Goal: Transaction & Acquisition: Obtain resource

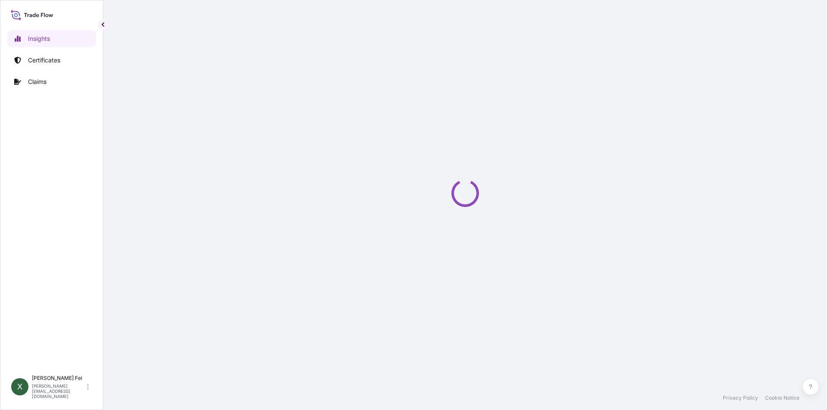
select select "2025"
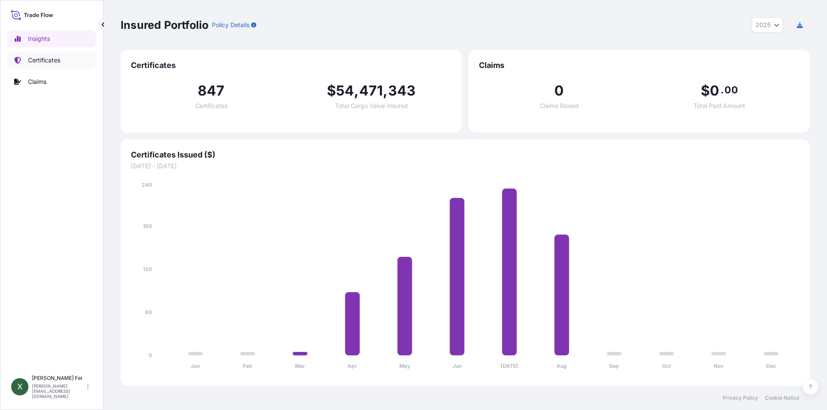
click at [65, 61] on link "Certificates" at bounding box center [51, 60] width 89 height 17
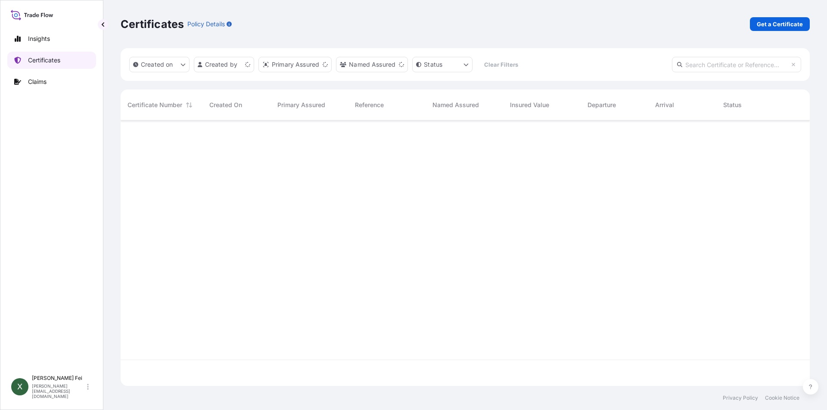
scroll to position [264, 683]
click at [763, 28] on link "Get a Certificate" at bounding box center [780, 24] width 60 height 14
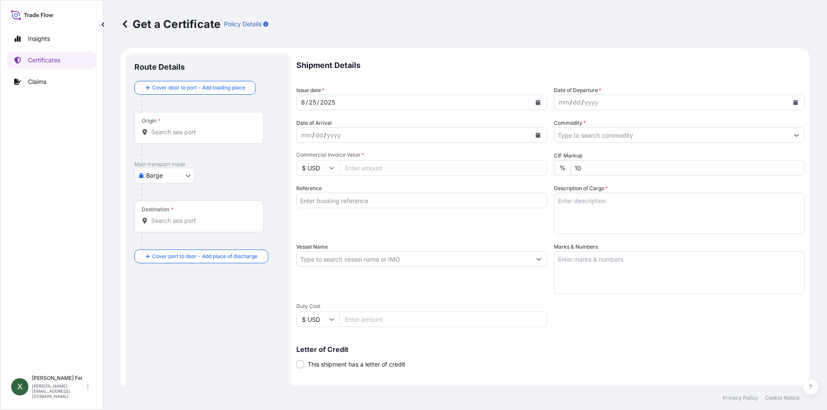
click at [168, 174] on body "Insights Certificates Claims X [PERSON_NAME] [PERSON_NAME][EMAIL_ADDRESS][DOMAI…" at bounding box center [413, 205] width 827 height 410
click at [171, 243] on span "Ocean Vessel" at bounding box center [170, 244] width 38 height 9
select select "Ocean Vessel"
click at [177, 137] on input "Origin *" at bounding box center [202, 135] width 102 height 9
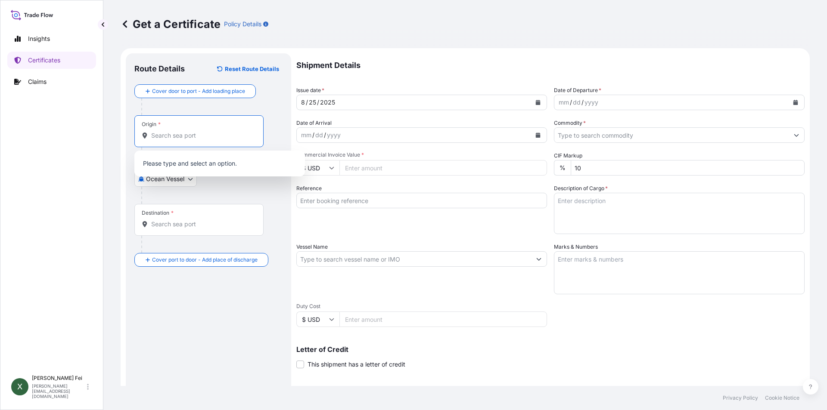
paste input "[GEOGRAPHIC_DATA]"
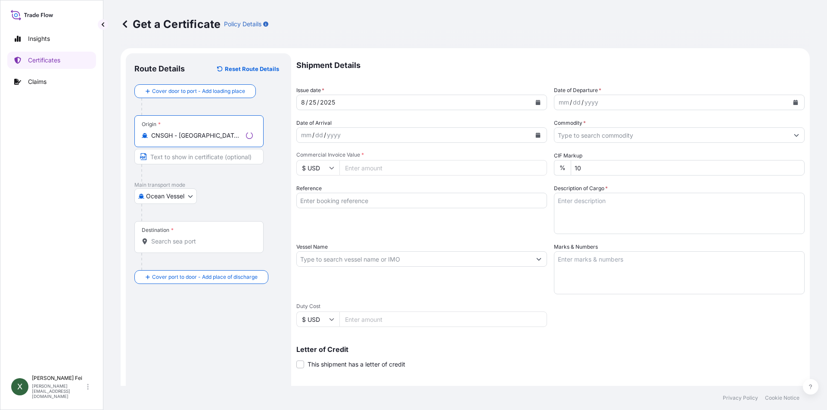
type input "CNSGH - [GEOGRAPHIC_DATA], [GEOGRAPHIC_DATA]"
click at [190, 359] on div "Route Details Reset Route Details Cover door to port - Add loading place Place …" at bounding box center [208, 270] width 148 height 417
click at [186, 248] on div "Destination *" at bounding box center [198, 237] width 129 height 32
click at [186, 246] on input "Destination *" at bounding box center [202, 241] width 102 height 9
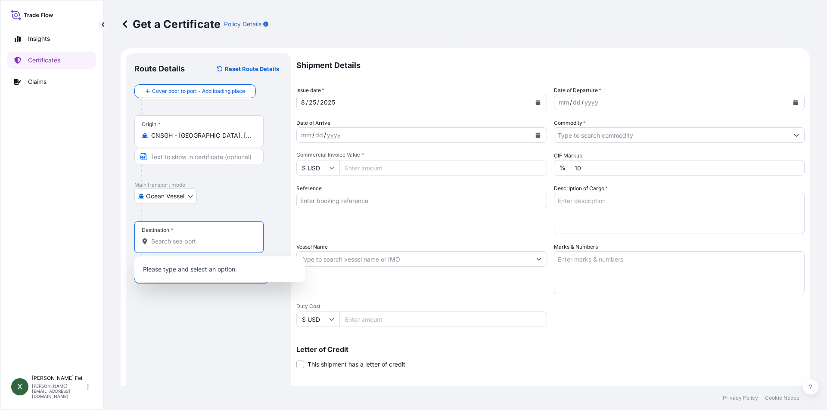
paste input "[GEOGRAPHIC_DATA]"
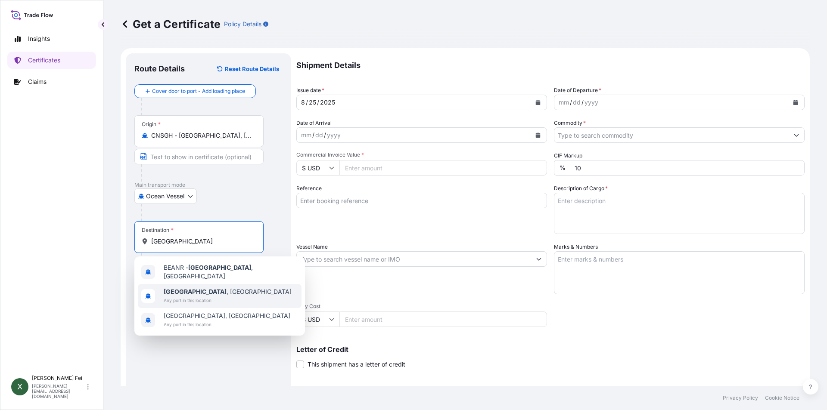
click at [196, 296] on span "Any port in this location" at bounding box center [228, 300] width 128 height 9
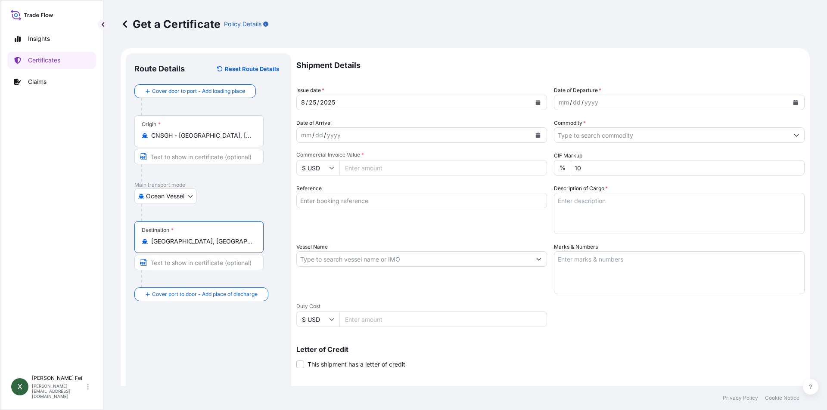
type input "[GEOGRAPHIC_DATA], [GEOGRAPHIC_DATA]"
click at [535, 100] on icon "Calendar" at bounding box center [537, 102] width 5 height 5
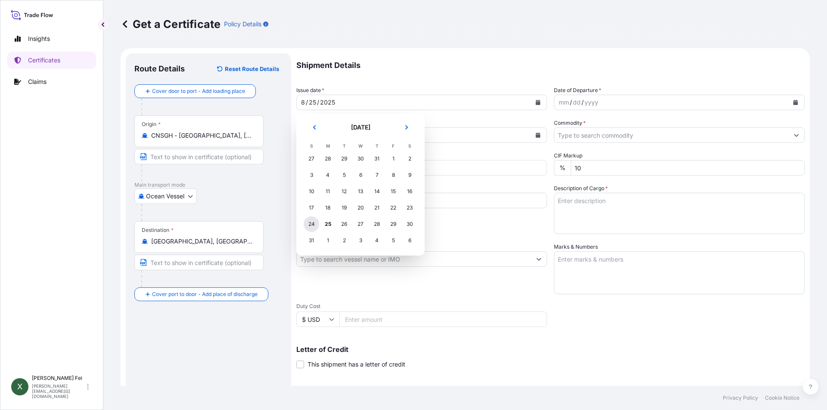
click at [313, 225] on div "24" at bounding box center [312, 225] width 16 height 16
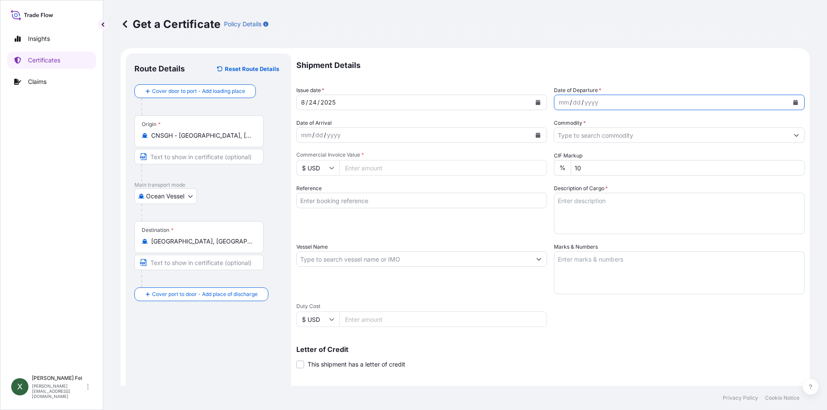
click at [793, 102] on icon "Calendar" at bounding box center [795, 102] width 5 height 5
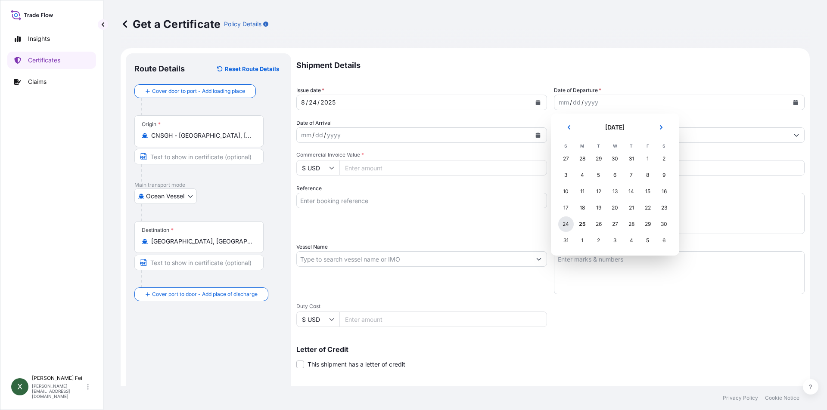
click at [565, 222] on div "24" at bounding box center [566, 225] width 16 height 16
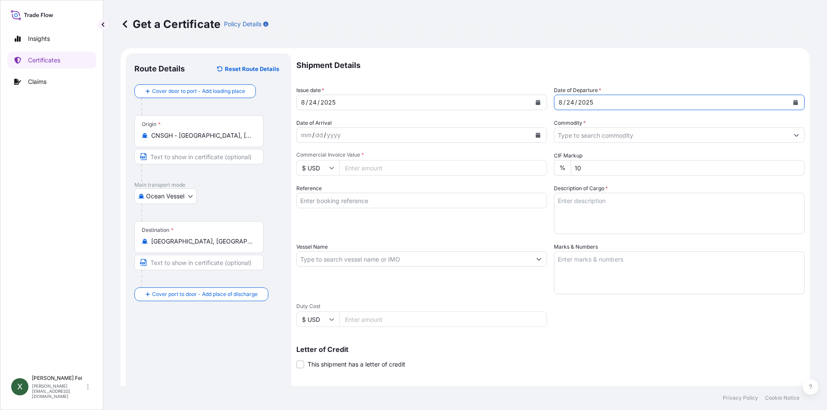
click at [588, 139] on input "Commodity *" at bounding box center [671, 135] width 234 height 16
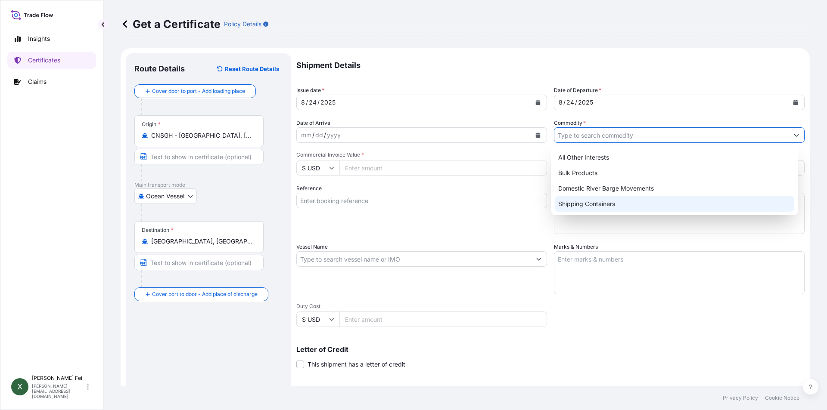
click at [581, 201] on div "Shipping Containers" at bounding box center [675, 204] width 240 height 16
type input "Shipping Containers"
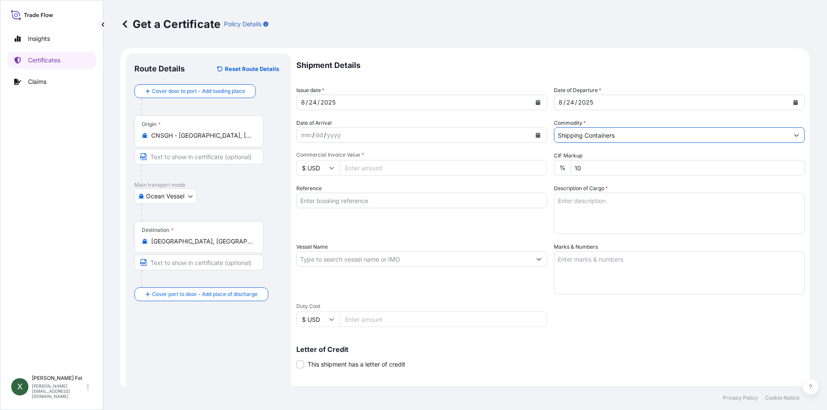
click at [396, 167] on input "Commercial Invoice Value *" at bounding box center [443, 168] width 208 height 16
type input "93525.2"
click at [371, 198] on input "Reference" at bounding box center [421, 201] width 251 height 16
paste input "SHA71616985"
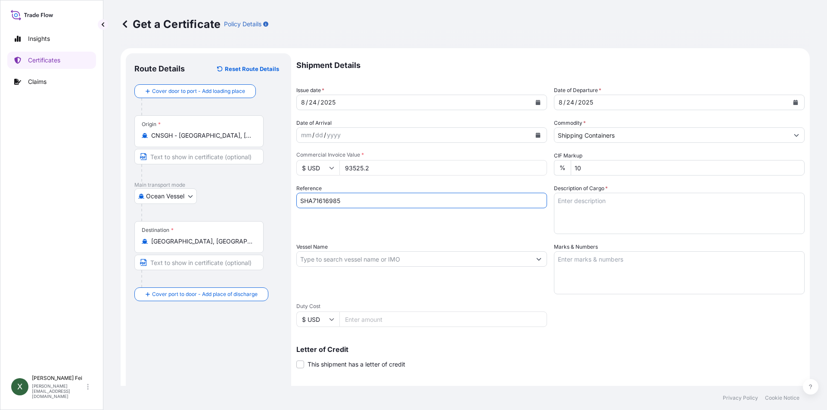
type input "SHA71616985"
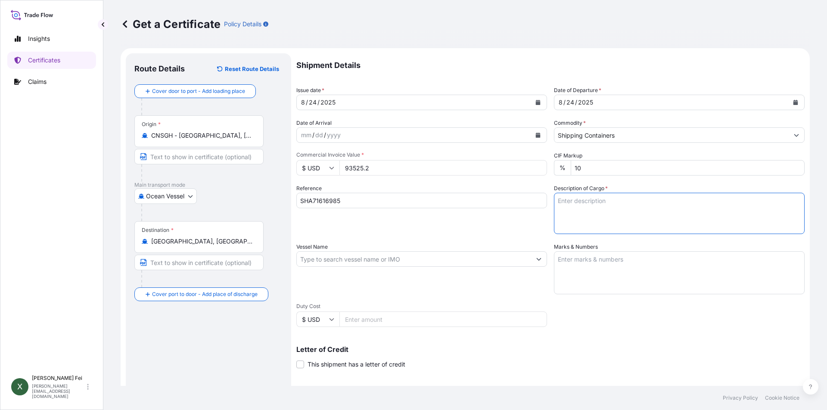
click at [598, 215] on textarea "Description of Cargo *" at bounding box center [679, 213] width 251 height 41
paste textarea "STC 30 Pallet(s)"
click at [655, 202] on textarea "STC 30 Pallet(s)" at bounding box center [679, 213] width 251 height 41
paste textarea "[MEDICAL_DATA](TM) 805B, 275GA OPAQ IBC"
click at [675, 212] on textarea "STC 30 Pallet(s) [MEDICAL_DATA](TM) 805B, 275GA OPAQ IBC" at bounding box center [679, 213] width 251 height 41
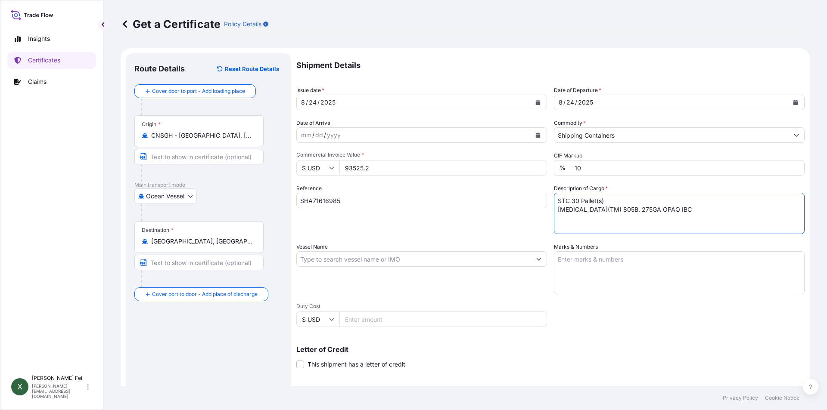
paste textarea "HS CODE:3904.50"
type textarea "STC 30 Pallet(s) [MEDICAL_DATA](TM) 805B, 275GA OPAQ IBC HS CODE:3904.50"
click at [342, 260] on input "Vessel Name" at bounding box center [414, 260] width 234 height 16
click at [335, 226] on div "Reference SHA71616985" at bounding box center [421, 209] width 251 height 50
click at [342, 259] on input "Vessel Name" at bounding box center [414, 260] width 234 height 16
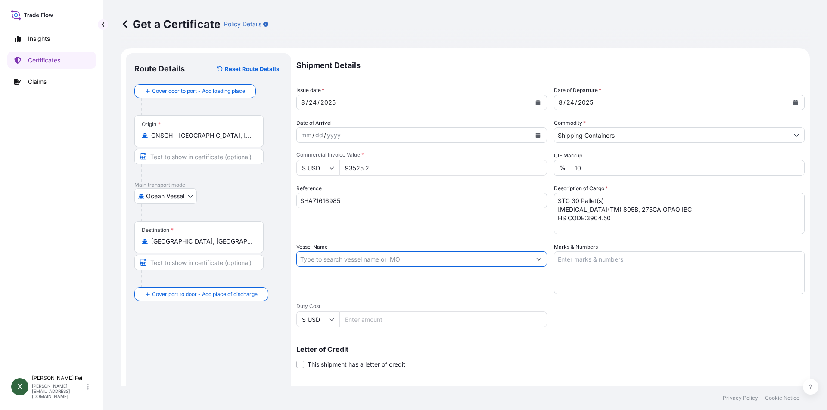
paste input "EVER GOVERN"
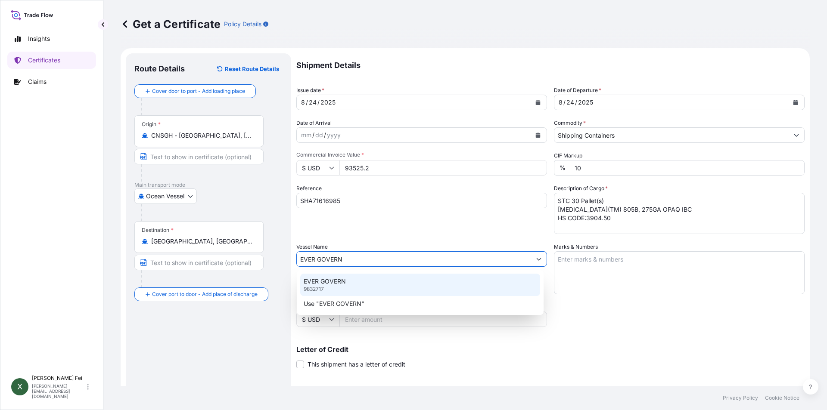
click at [358, 282] on div "EVER GOVERN 9832717" at bounding box center [420, 285] width 240 height 22
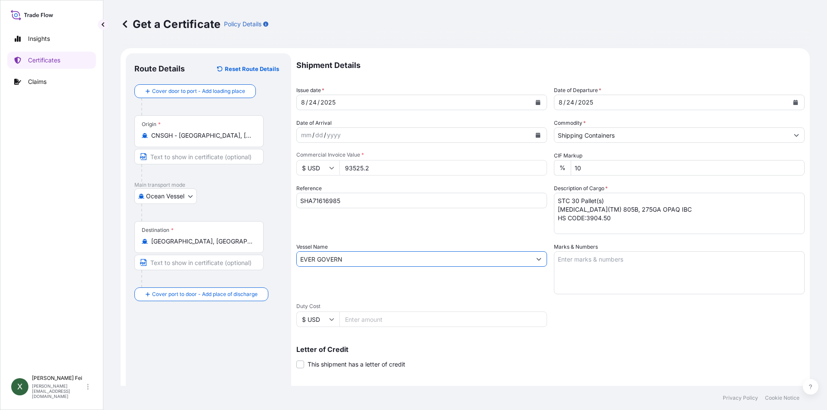
type input "EVER GOVERN"
click at [603, 268] on textarea "Marks & Numbers" at bounding box center [679, 273] width 251 height 43
paste textarea "PO:4503916118 PO:4503916119"
type textarea "PO:4503916118 PO:4503916119"
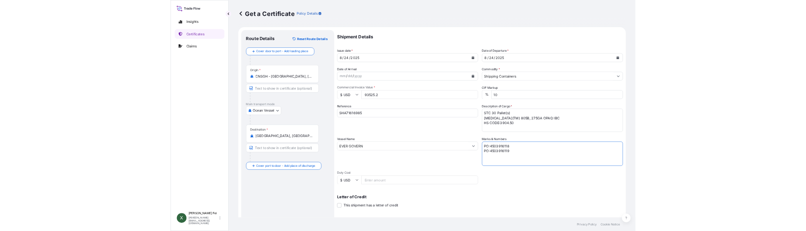
scroll to position [93, 0]
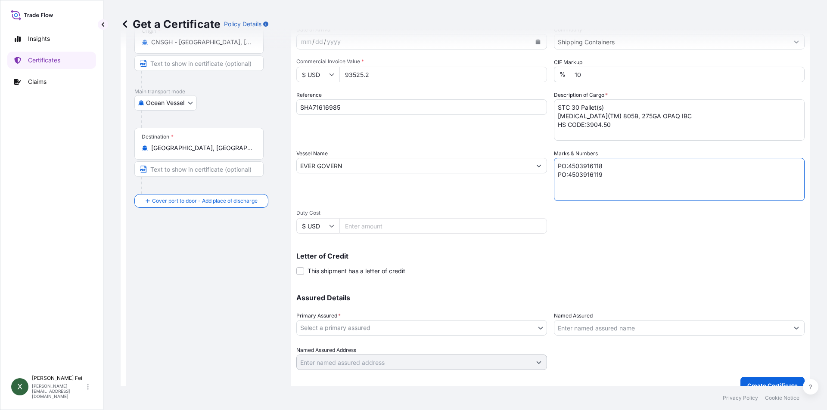
click at [361, 326] on body "Insights Certificates Claims X [PERSON_NAME] [PERSON_NAME][EMAIL_ADDRESS][DOMAI…" at bounding box center [413, 205] width 827 height 410
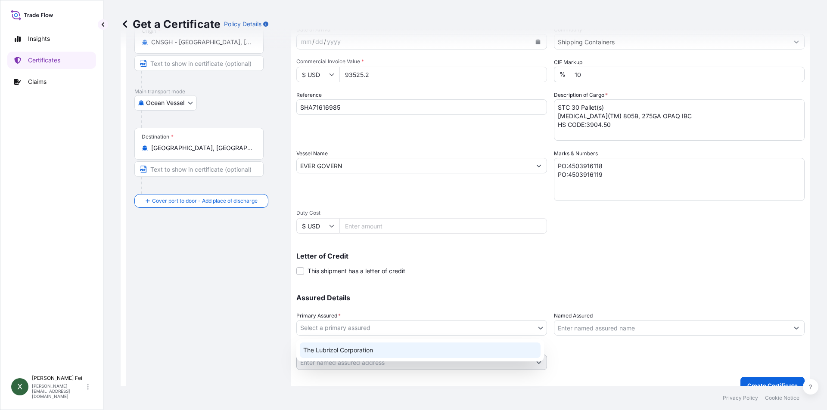
click at [345, 347] on div "The Lubrizol Corporation" at bounding box center [420, 351] width 241 height 16
select select "31566"
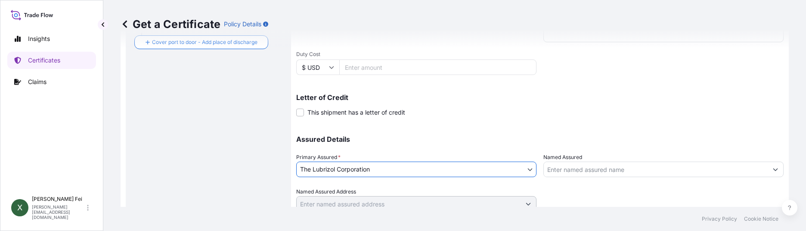
scroll to position [286, 0]
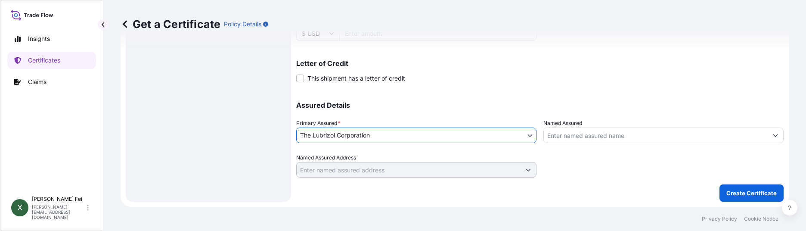
click at [597, 135] on input "Named Assured" at bounding box center [656, 135] width 224 height 16
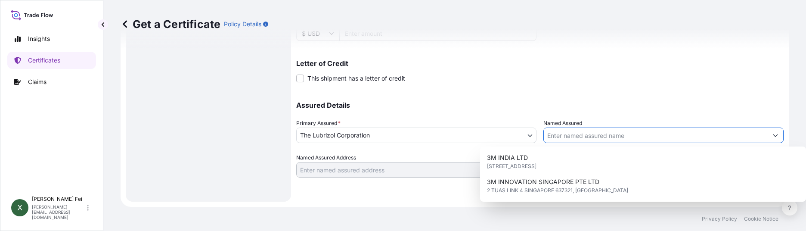
paste input "LUBRIZOL ADVANCED MATERIALS BVBA"
type input "LUBRIZOL ADVANCED MATERIALS BVBA"
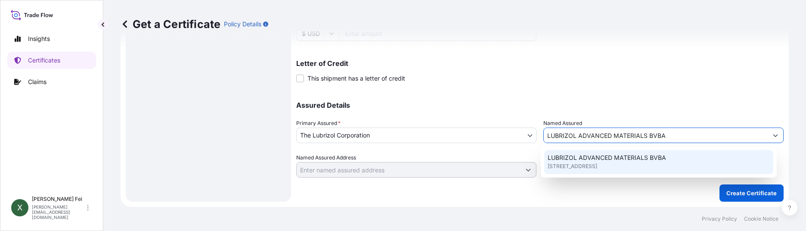
click at [597, 167] on span "[STREET_ADDRESS]" at bounding box center [573, 166] width 50 height 9
type input "[STREET_ADDRESS]"
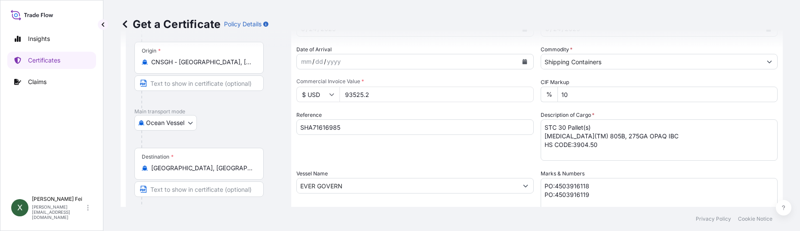
scroll to position [9, 0]
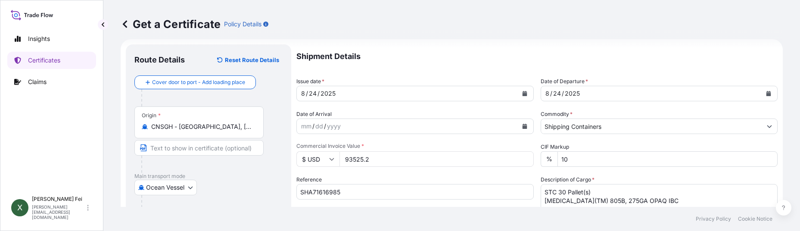
type input "LUBRIZOL ADVANCED MATERIALS BVBA"
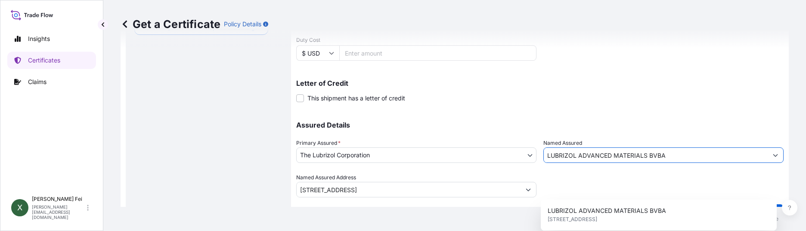
scroll to position [286, 0]
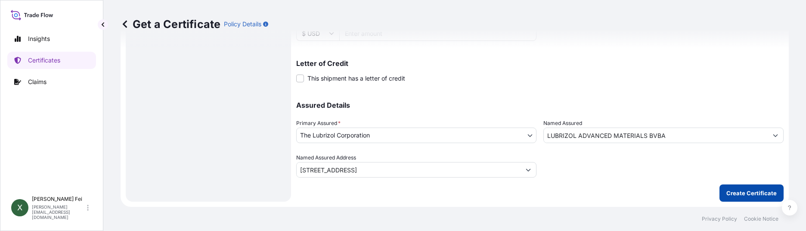
click at [740, 195] on p "Create Certificate" at bounding box center [752, 193] width 50 height 9
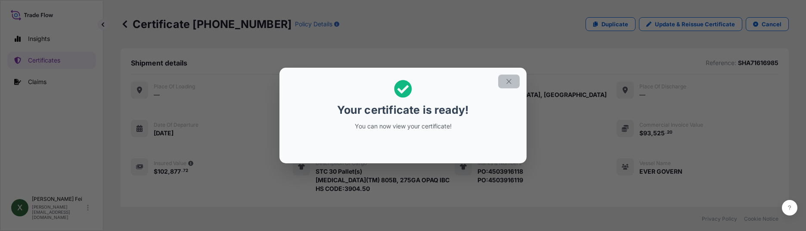
click at [510, 81] on icon "button" at bounding box center [509, 82] width 8 height 8
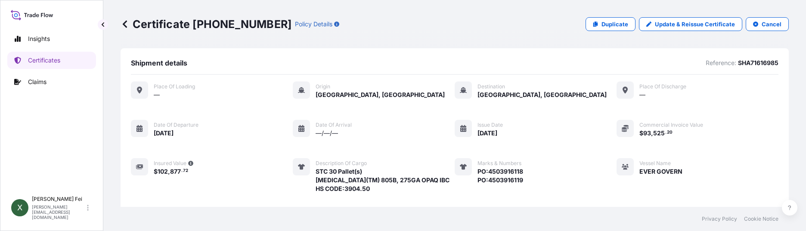
click at [779, 143] on div "Shipment details Reference: SHA71616985 Place of Loading — Origin [GEOGRAPHIC_D…" at bounding box center [455, 144] width 669 height 193
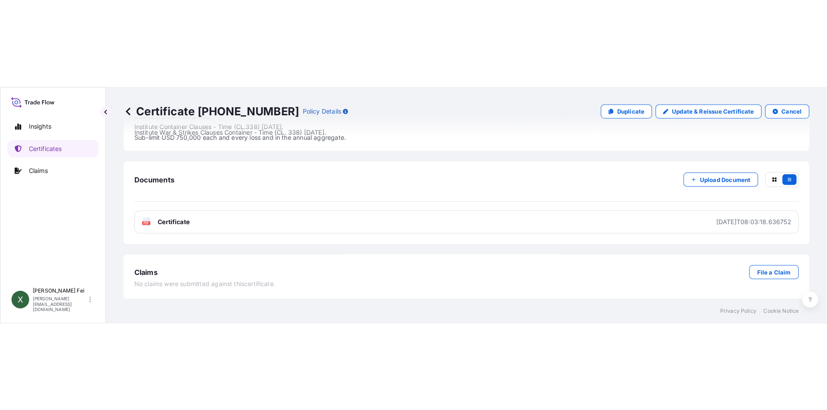
scroll to position [331, 0]
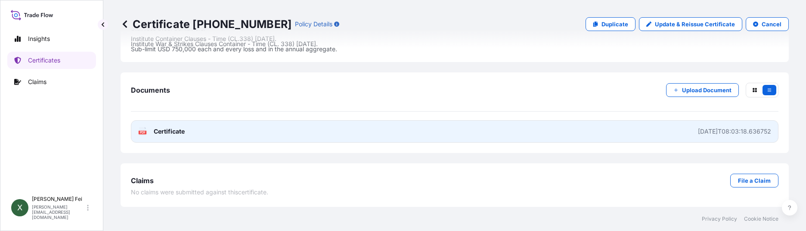
click at [485, 132] on link "PDF Certificate [DATE]T08:03:18.636752" at bounding box center [455, 131] width 648 height 22
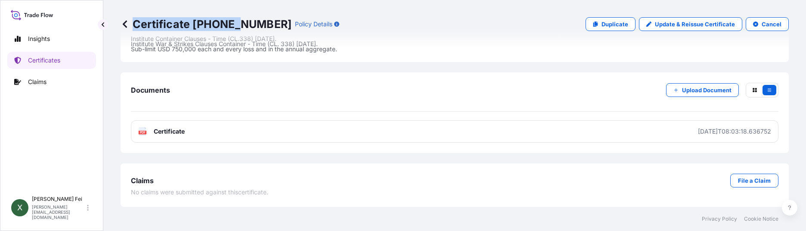
drag, startPoint x: 261, startPoint y: 23, endPoint x: 235, endPoint y: 23, distance: 25.8
click at [235, 23] on div "Certificate [PHONE_NUMBER] Policy Details" at bounding box center [230, 24] width 219 height 14
click at [194, 23] on p "Certificate [PHONE_NUMBER]" at bounding box center [206, 24] width 171 height 14
drag, startPoint x: 194, startPoint y: 23, endPoint x: 263, endPoint y: 19, distance: 68.6
click at [263, 19] on div "Certificate [PHONE_NUMBER] Policy Details" at bounding box center [230, 24] width 219 height 14
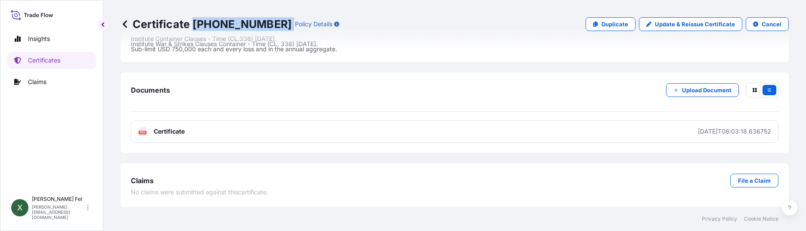
copy p "[PHONE_NUMBER]"
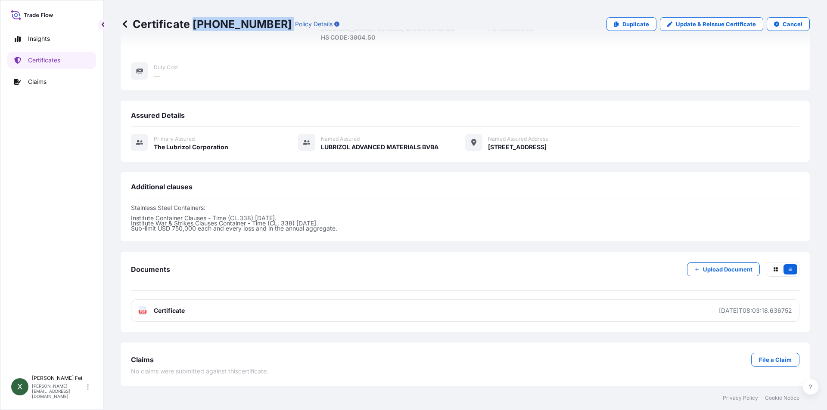
scroll to position [0, 0]
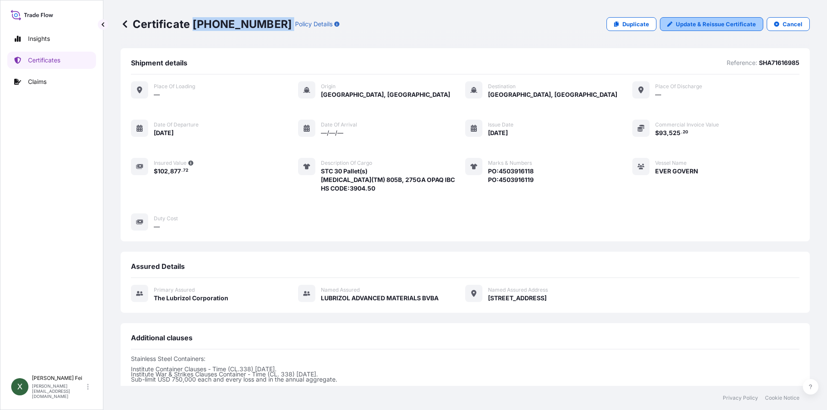
click at [731, 24] on p "Update & Reissue Certificate" at bounding box center [716, 24] width 80 height 9
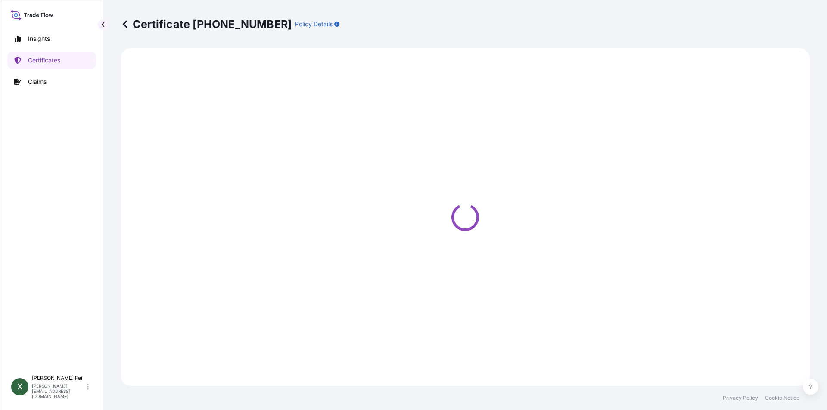
select select "Ocean Vessel"
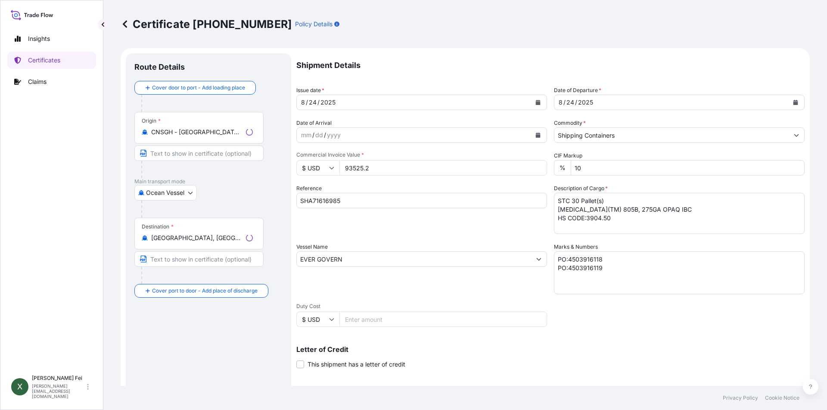
select select "31566"
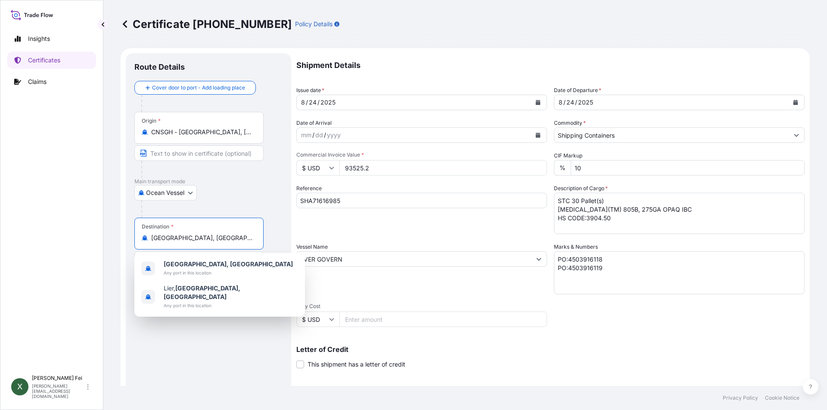
click at [195, 238] on input "[GEOGRAPHIC_DATA], [GEOGRAPHIC_DATA]" at bounding box center [202, 238] width 102 height 9
click at [217, 241] on input "[GEOGRAPHIC_DATA], [GEOGRAPHIC_DATA]" at bounding box center [202, 238] width 102 height 9
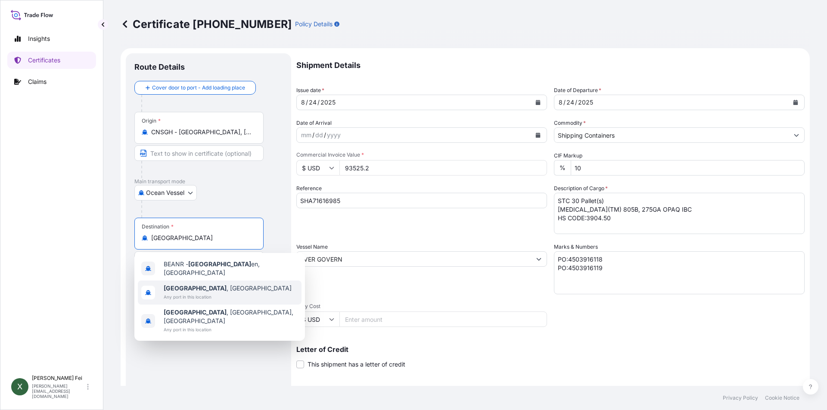
click at [238, 295] on div "[GEOGRAPHIC_DATA] , [GEOGRAPHIC_DATA] Any port in this location" at bounding box center [220, 293] width 164 height 24
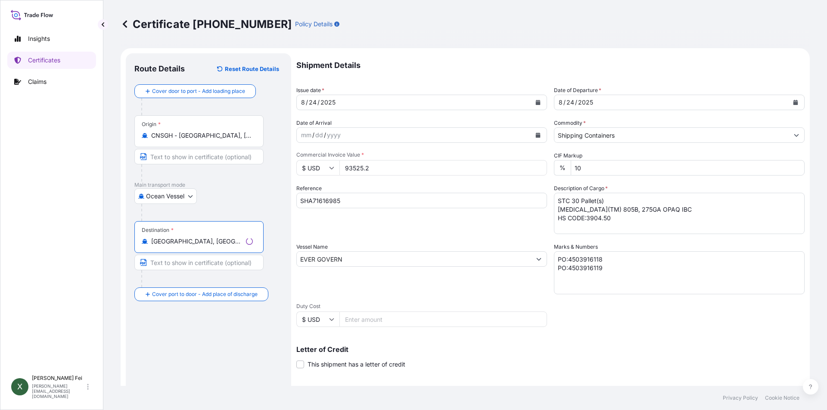
drag, startPoint x: 215, startPoint y: 243, endPoint x: 152, endPoint y: 243, distance: 62.5
click at [152, 243] on input "[GEOGRAPHIC_DATA], [GEOGRAPHIC_DATA]" at bounding box center [196, 241] width 91 height 9
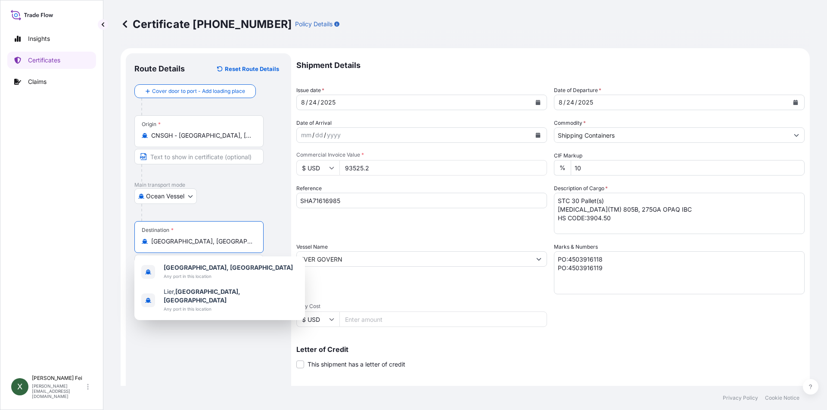
click at [222, 245] on input "[GEOGRAPHIC_DATA], [GEOGRAPHIC_DATA]" at bounding box center [202, 241] width 102 height 9
drag, startPoint x: 218, startPoint y: 240, endPoint x: 175, endPoint y: 242, distance: 43.1
click at [175, 242] on input "[GEOGRAPHIC_DATA], [GEOGRAPHIC_DATA]" at bounding box center [202, 241] width 102 height 9
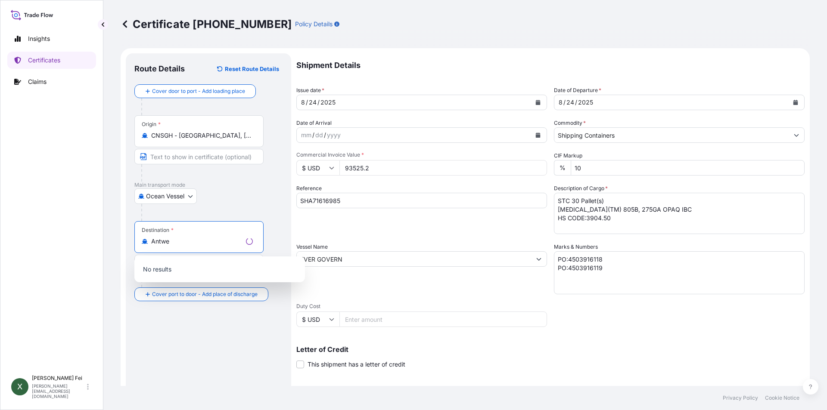
click at [207, 242] on input "Antwe" at bounding box center [196, 241] width 91 height 9
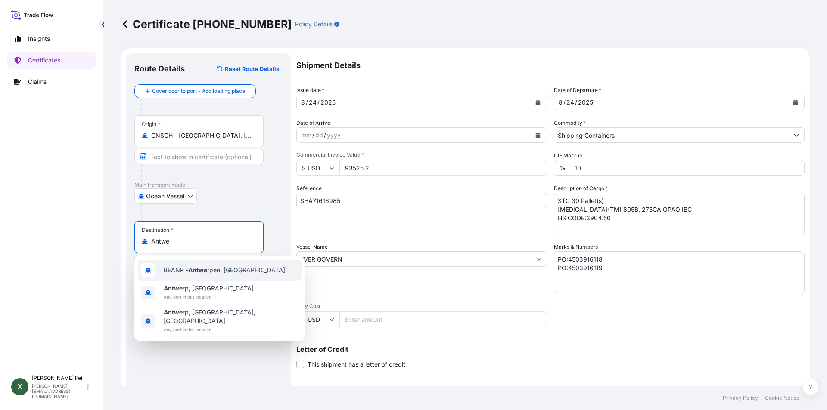
click at [223, 271] on span "BEANR - Antwe rpen, [GEOGRAPHIC_DATA]" at bounding box center [224, 270] width 121 height 9
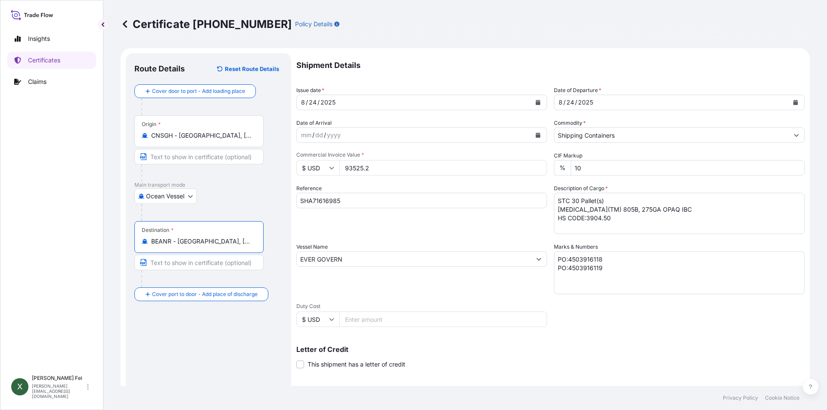
drag, startPoint x: 177, startPoint y: 240, endPoint x: 252, endPoint y: 239, distance: 74.5
click at [252, 239] on input "BEANR - [GEOGRAPHIC_DATA], [GEOGRAPHIC_DATA]" at bounding box center [202, 241] width 102 height 9
type input "BEANR - [GEOGRAPHIC_DATA], [GEOGRAPHIC_DATA]"
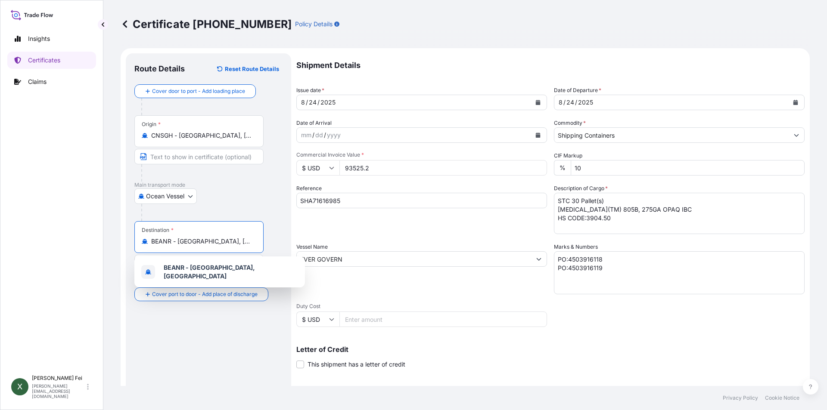
click at [405, 230] on div "Reference SHA71616985" at bounding box center [421, 209] width 251 height 50
click at [211, 240] on input "BEANR - [GEOGRAPHIC_DATA], [GEOGRAPHIC_DATA]" at bounding box center [202, 241] width 102 height 9
drag, startPoint x: 208, startPoint y: 242, endPoint x: 178, endPoint y: 239, distance: 29.8
click at [178, 239] on input "BEANR - [GEOGRAPHIC_DATA], [GEOGRAPHIC_DATA]" at bounding box center [202, 241] width 102 height 9
click at [420, 205] on input "SHA71616985" at bounding box center [421, 201] width 251 height 16
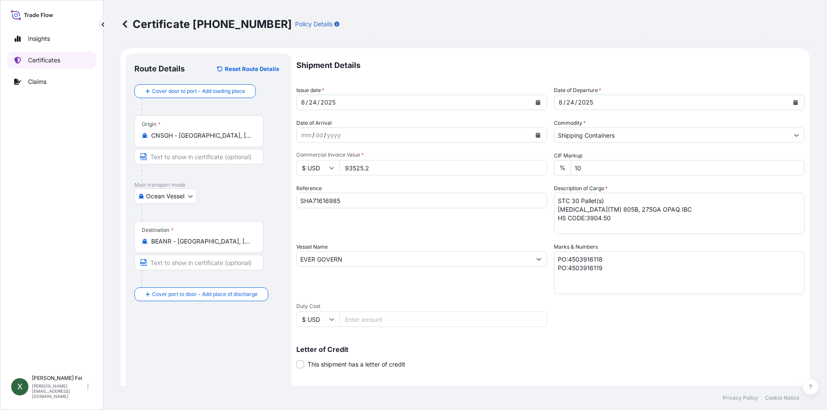
click at [53, 62] on p "Certificates" at bounding box center [44, 60] width 32 height 9
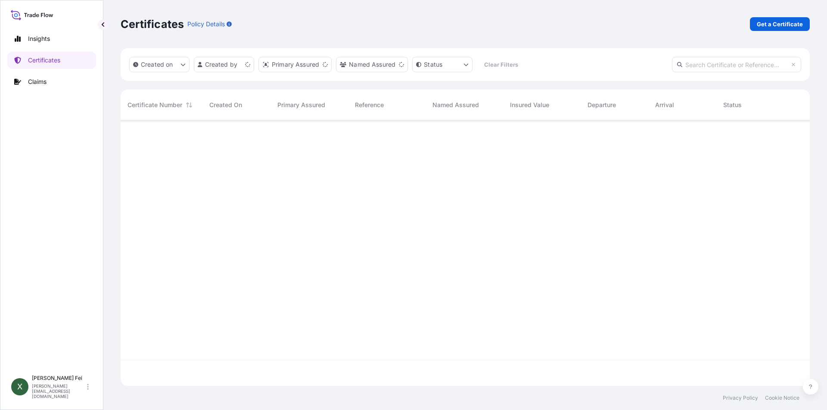
scroll to position [264, 683]
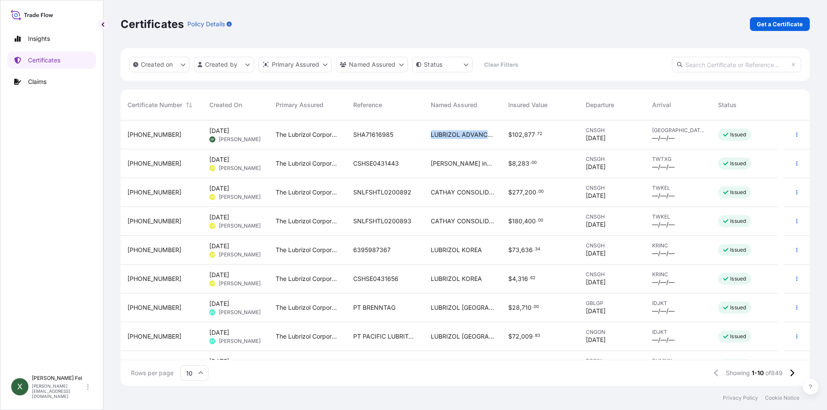
drag, startPoint x: 405, startPoint y: 127, endPoint x: 495, endPoint y: 135, distance: 90.4
click at [495, 135] on div "31566-856-1 [DATE] XF [PERSON_NAME] The Lubrizol Corporation SHA71616985 LUBRIZ…" at bounding box center [449, 135] width 657 height 29
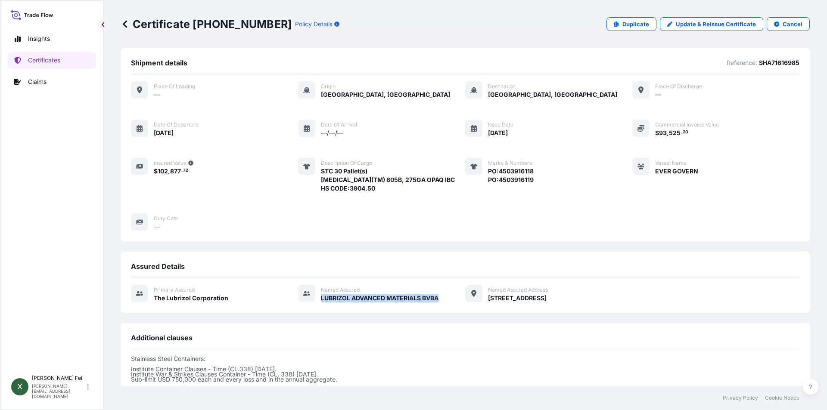
drag, startPoint x: 440, startPoint y: 297, endPoint x: 318, endPoint y: 295, distance: 121.5
click at [318, 295] on div "Primary assured The Lubrizol Corporation Named Assured LUBRIZOL ADVANCED MATERI…" at bounding box center [465, 294] width 669 height 18
copy span "LUBRIZOL ADVANCED MATERIALS BVBA"
click at [50, 61] on p "Certificates" at bounding box center [44, 60] width 32 height 9
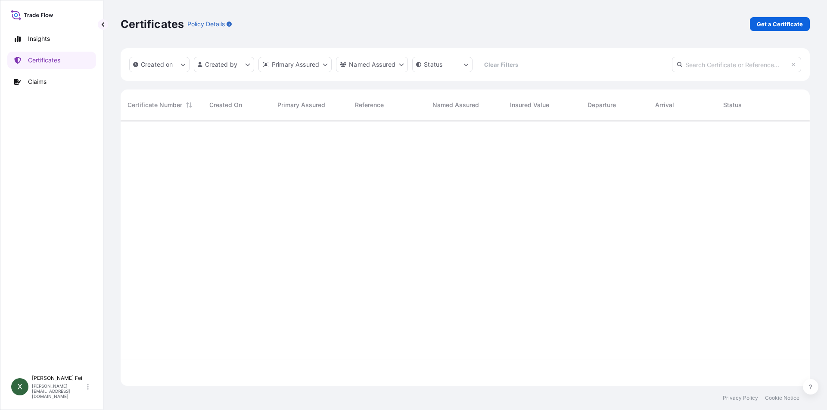
scroll to position [264, 683]
click at [376, 68] on html "Insights Certificates Claims X [PERSON_NAME] [PERSON_NAME][EMAIL_ADDRESS][DOMAI…" at bounding box center [413, 205] width 827 height 410
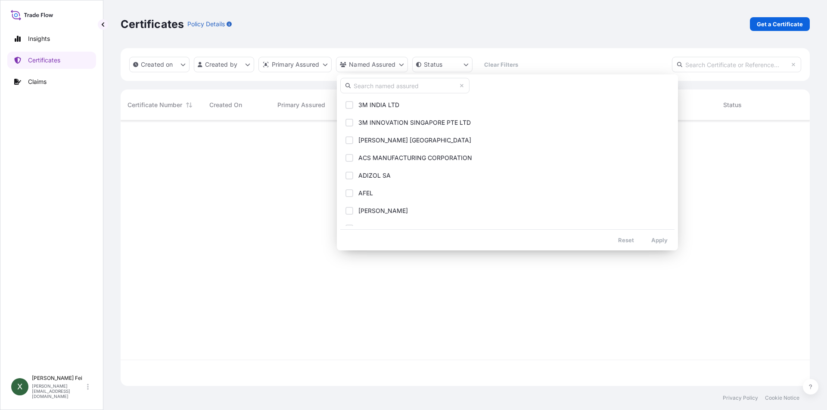
click at [388, 86] on input "text" at bounding box center [404, 86] width 129 height 16
paste input "LUBRIZOL ADVANCED MATERIALS BVBA"
type input "LUBRIZOL ADVANCED MATERIALS BVBA"
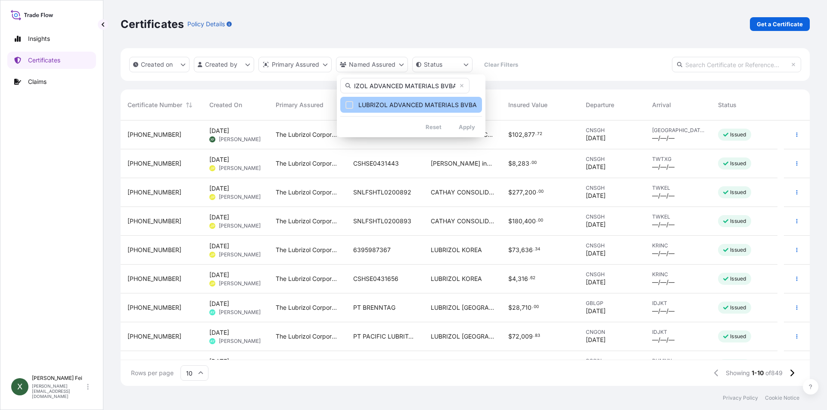
scroll to position [0, 0]
click at [377, 105] on span "LUBRIZOL ADVANCED MATERIALS BVBA" at bounding box center [417, 105] width 118 height 9
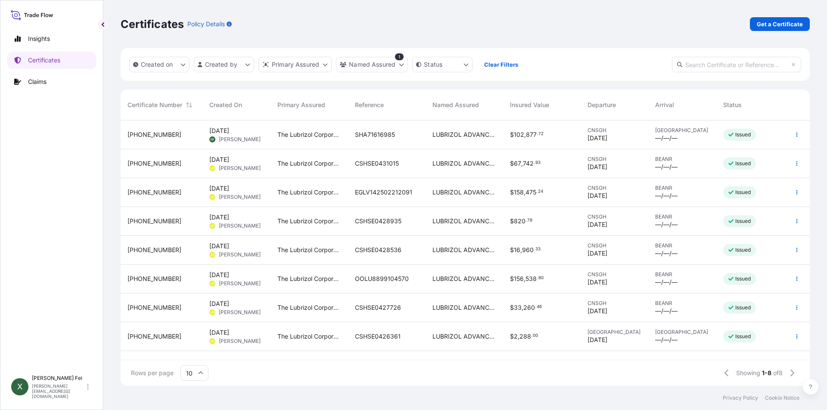
click at [474, 168] on div "LUBRIZOL ADVANCED MATERIALS BVBA" at bounding box center [465, 163] width 78 height 29
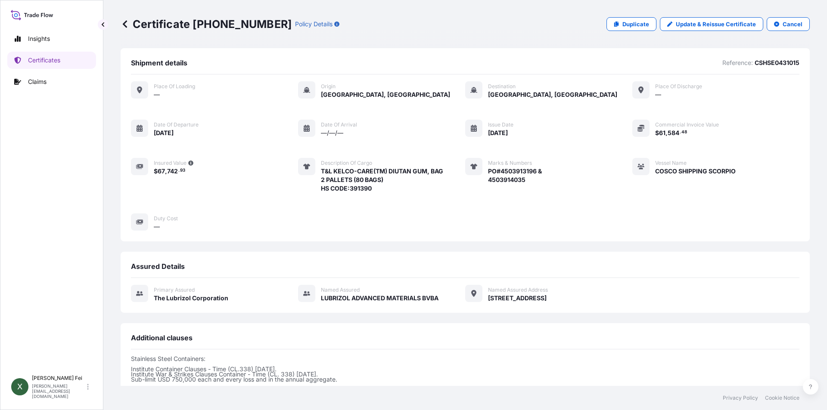
click at [126, 23] on icon at bounding box center [125, 24] width 9 height 9
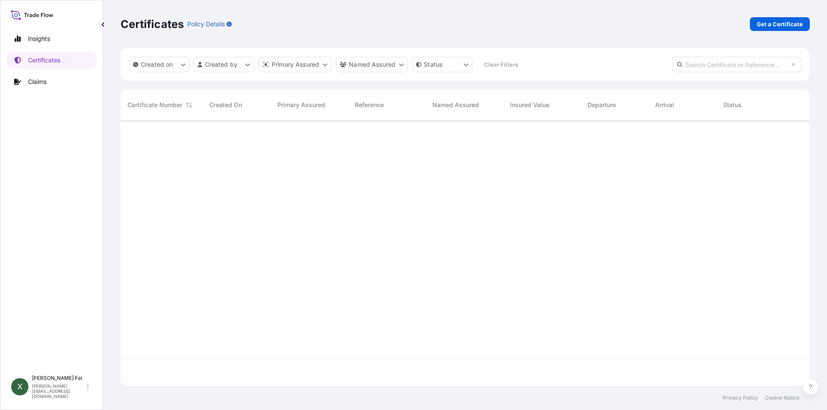
scroll to position [264, 683]
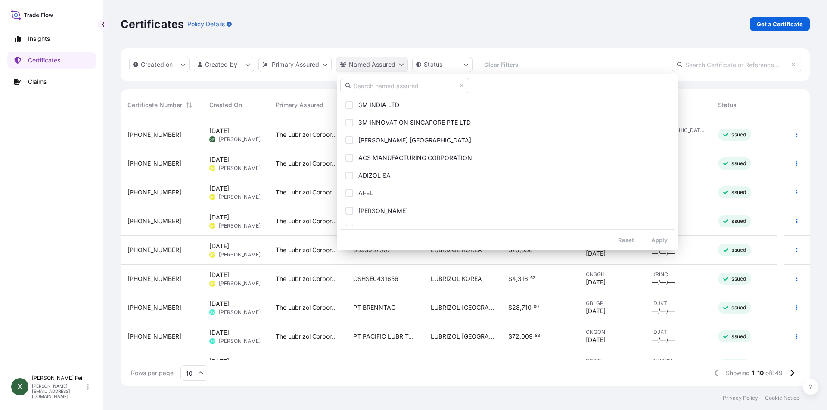
click at [393, 67] on html "Insights Certificates Claims X [PERSON_NAME] [PERSON_NAME][EMAIL_ADDRESS][DOMAI…" at bounding box center [413, 205] width 827 height 410
click at [398, 90] on input "text" at bounding box center [404, 86] width 129 height 16
paste input "LUBRIZOL ADVANCED MATERIALS BVBA"
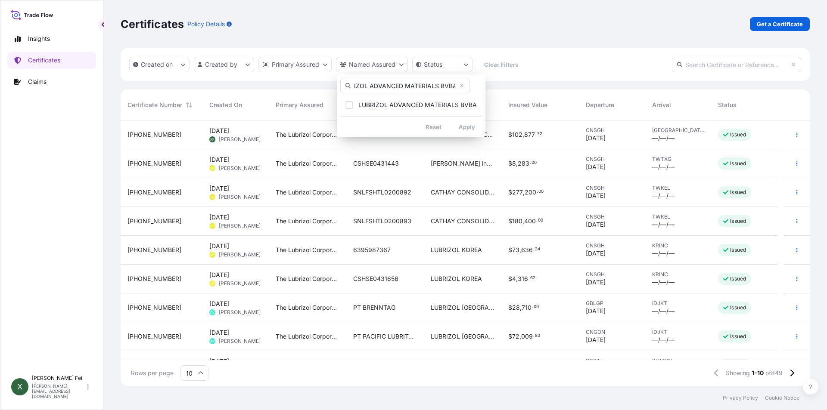
type input "LUBRIZOL ADVANCED MATERIALS BVBA"
click at [415, 108] on span "LUBRIZOL ADVANCED MATERIALS BVBA" at bounding box center [417, 105] width 118 height 9
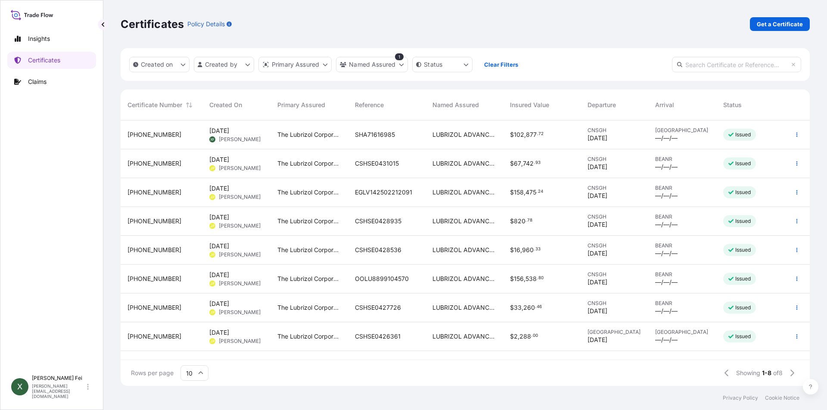
click at [468, 249] on span "LUBRIZOL ADVANCED MATERIALS BVBA" at bounding box center [464, 250] width 64 height 9
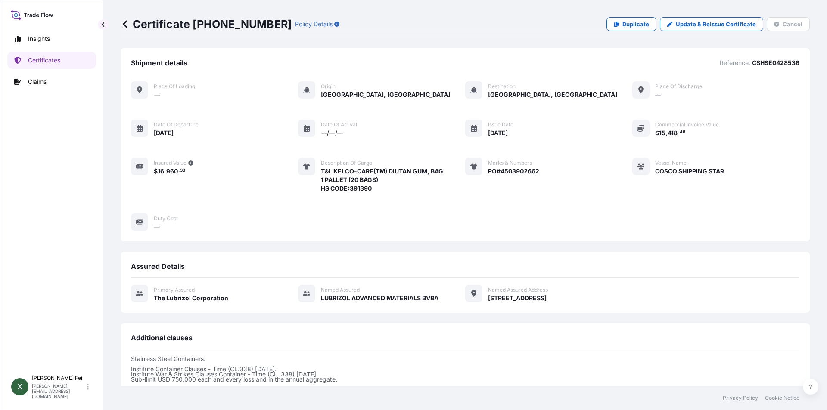
scroll to position [123, 0]
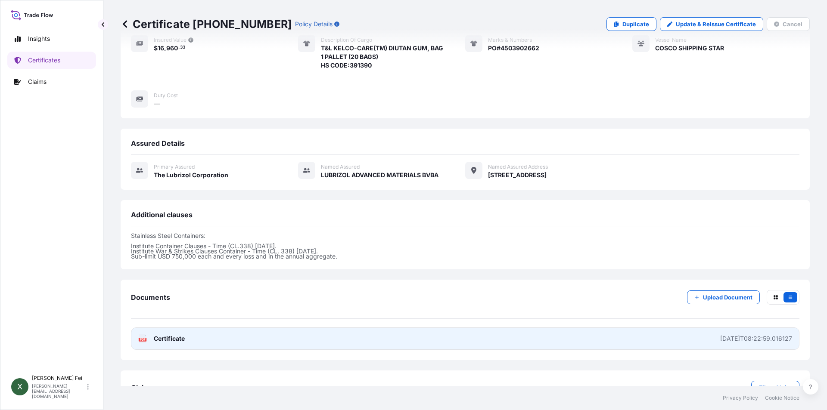
click at [270, 342] on link "PDF Certificate [DATE]T08:22:59.016127" at bounding box center [465, 339] width 669 height 22
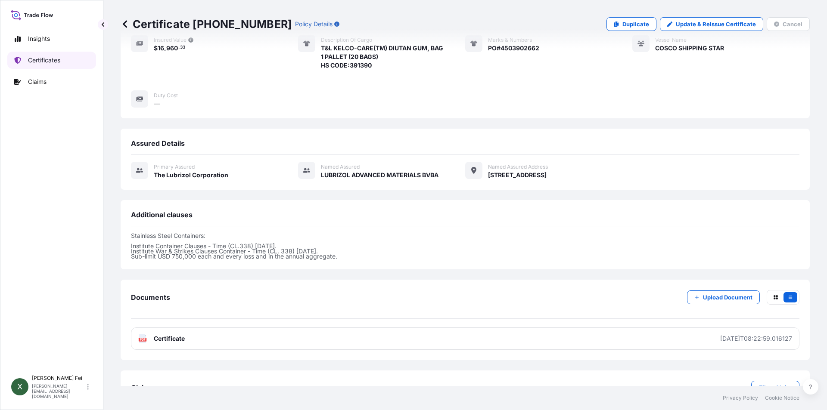
click at [52, 64] on p "Certificates" at bounding box center [44, 60] width 32 height 9
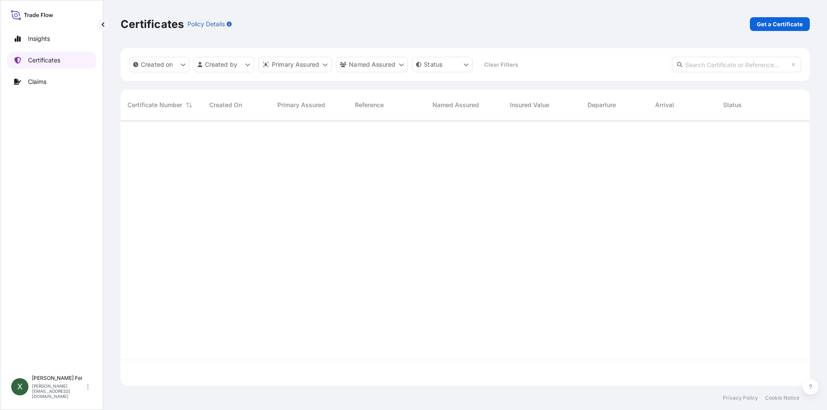
scroll to position [264, 683]
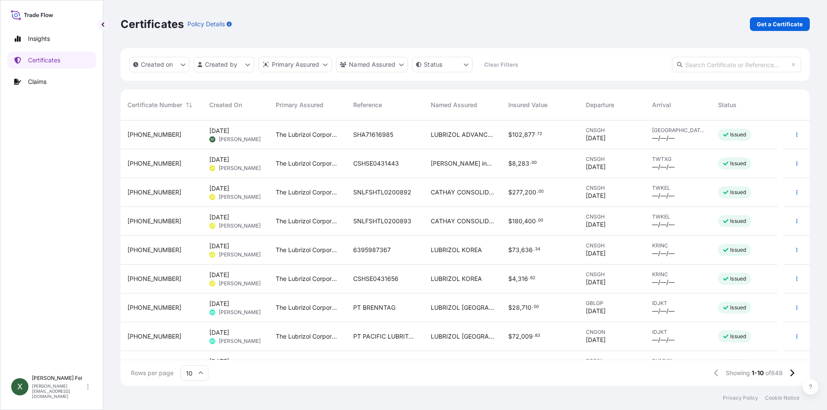
click at [242, 141] on span "[PERSON_NAME]" at bounding box center [240, 139] width 42 height 7
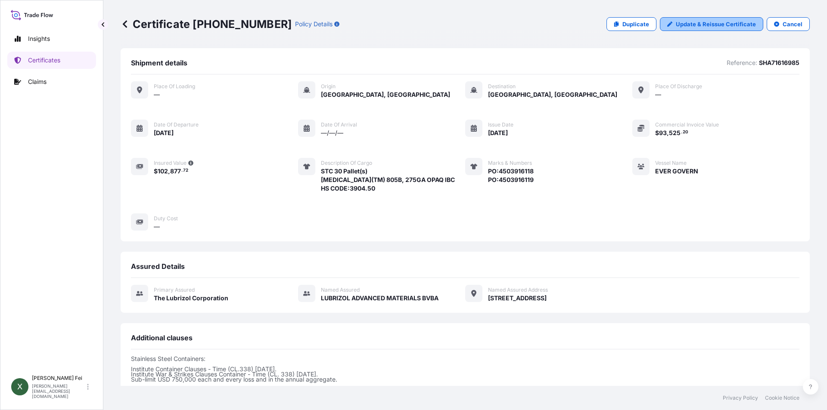
click at [681, 21] on p "Update & Reissue Certificate" at bounding box center [716, 24] width 80 height 9
select select "Ocean Vessel"
select select "31566"
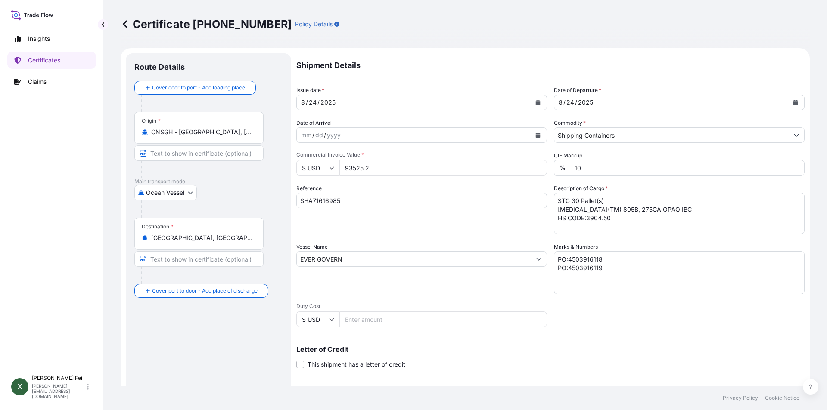
click at [215, 240] on input "[GEOGRAPHIC_DATA], [GEOGRAPHIC_DATA]" at bounding box center [202, 238] width 102 height 9
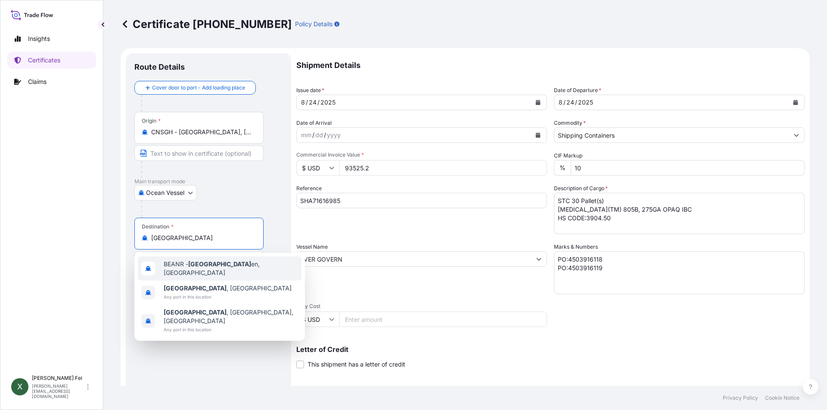
click at [228, 271] on span "BEANR - [GEOGRAPHIC_DATA] en, [GEOGRAPHIC_DATA]" at bounding box center [231, 268] width 134 height 17
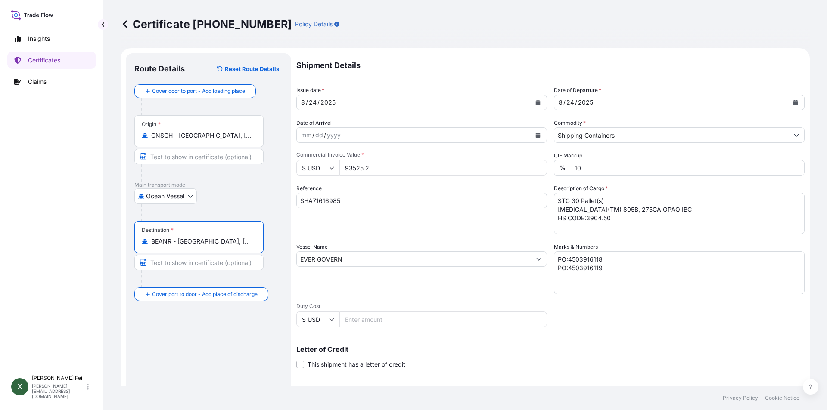
type input "BEANR - [GEOGRAPHIC_DATA], [GEOGRAPHIC_DATA]"
click at [216, 337] on div "Route Details Reset Route Details Cover door to port - Add loading place Place …" at bounding box center [208, 270] width 148 height 417
click at [224, 240] on input "BEANR - [GEOGRAPHIC_DATA], [GEOGRAPHIC_DATA]" at bounding box center [202, 241] width 102 height 9
drag, startPoint x: 244, startPoint y: 246, endPoint x: 178, endPoint y: 241, distance: 66.5
click at [178, 241] on div "Destination * BEANR - [GEOGRAPHIC_DATA], [GEOGRAPHIC_DATA]" at bounding box center [198, 237] width 129 height 32
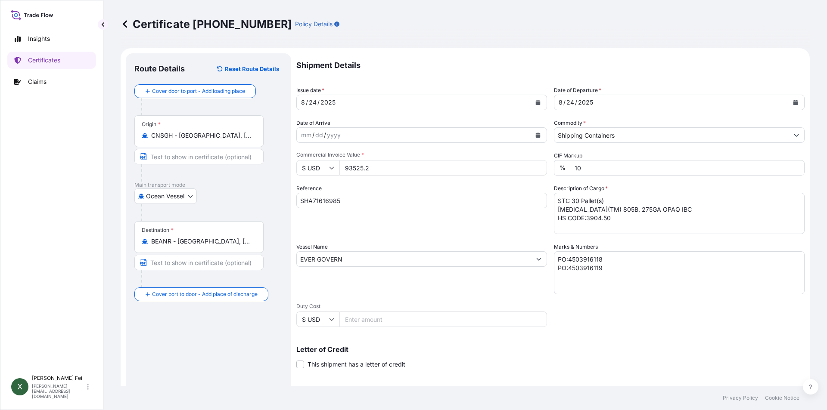
click at [178, 241] on input "BEANR - [GEOGRAPHIC_DATA], [GEOGRAPHIC_DATA]" at bounding box center [202, 241] width 102 height 9
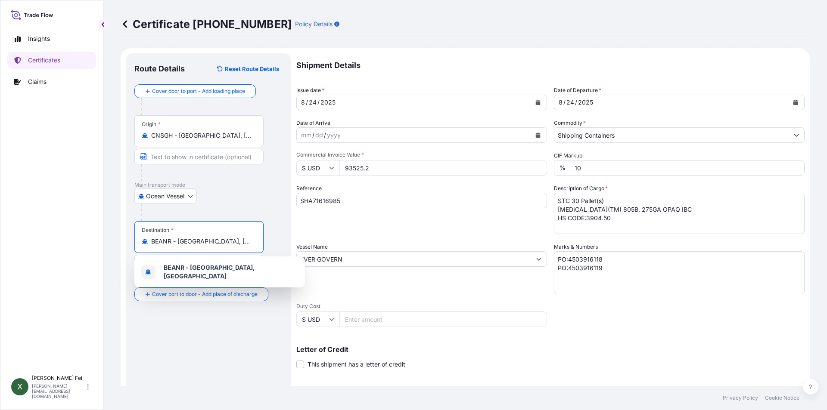
drag, startPoint x: 178, startPoint y: 241, endPoint x: 253, endPoint y: 239, distance: 75.4
click at [253, 239] on div "BEANR - [GEOGRAPHIC_DATA], [GEOGRAPHIC_DATA]" at bounding box center [199, 241] width 115 height 9
click at [236, 244] on input "BEANR - [GEOGRAPHIC_DATA], [GEOGRAPHIC_DATA]" at bounding box center [202, 241] width 102 height 9
click at [221, 271] on b "BEANR - [GEOGRAPHIC_DATA], [GEOGRAPHIC_DATA]" at bounding box center [209, 272] width 91 height 16
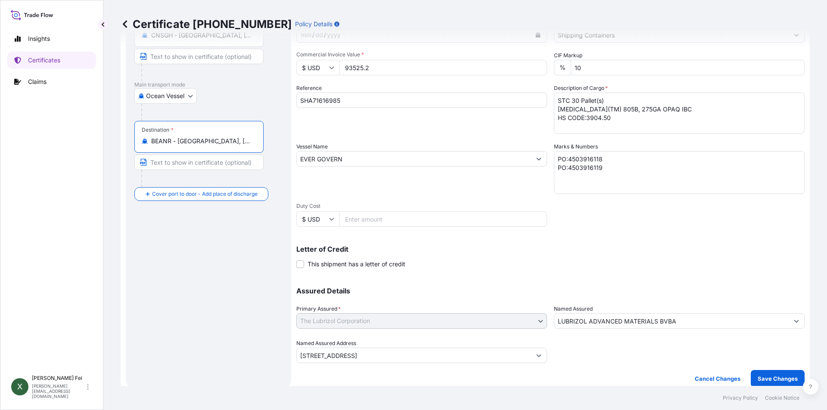
scroll to position [107, 0]
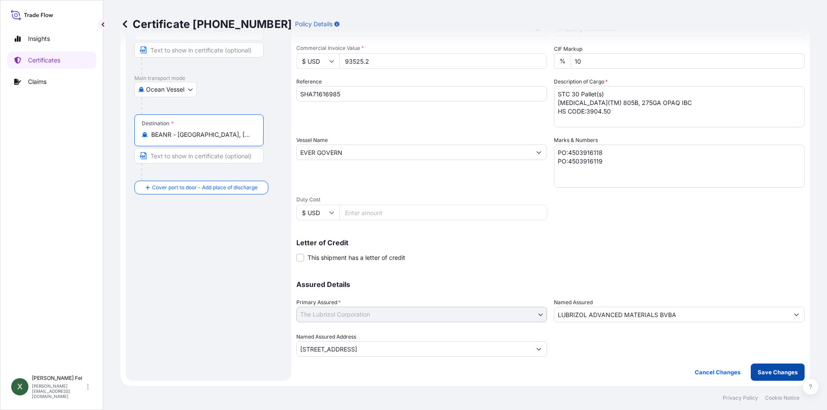
click at [779, 373] on p "Save Changes" at bounding box center [778, 372] width 40 height 9
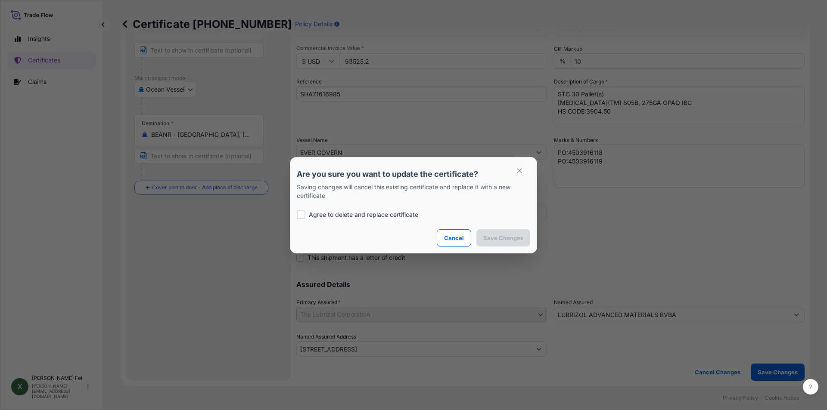
click at [338, 218] on p "Agree to delete and replace certificate" at bounding box center [363, 215] width 109 height 9
checkbox input "true"
click at [513, 239] on p "Save Changes" at bounding box center [503, 238] width 40 height 9
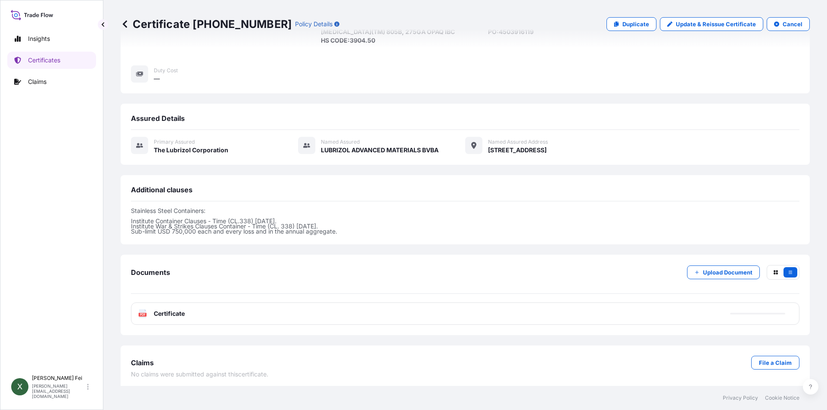
scroll to position [151, 0]
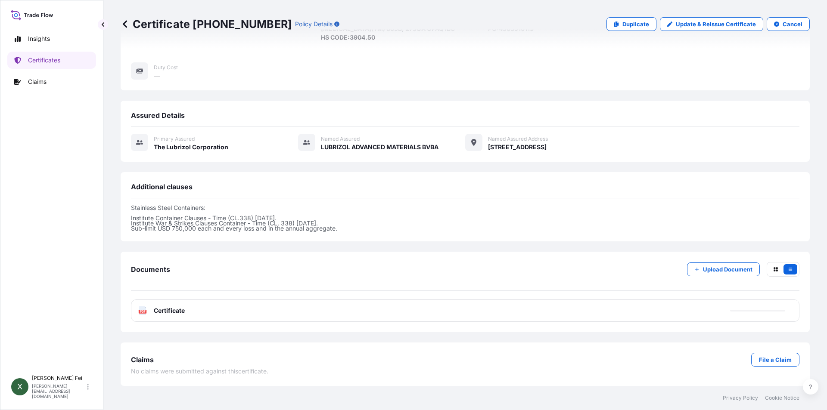
click at [326, 313] on div "PDF Certificate" at bounding box center [465, 311] width 669 height 22
click at [326, 313] on link "PDF Certificate [DATE]T08:15:12.720164" at bounding box center [465, 311] width 669 height 22
drag, startPoint x: 263, startPoint y: 23, endPoint x: 227, endPoint y: 27, distance: 36.8
click at [227, 27] on div "Certificate [PHONE_NUMBER] Policy Details" at bounding box center [230, 24] width 219 height 14
click at [199, 25] on p "Certificate [PHONE_NUMBER]" at bounding box center [206, 24] width 171 height 14
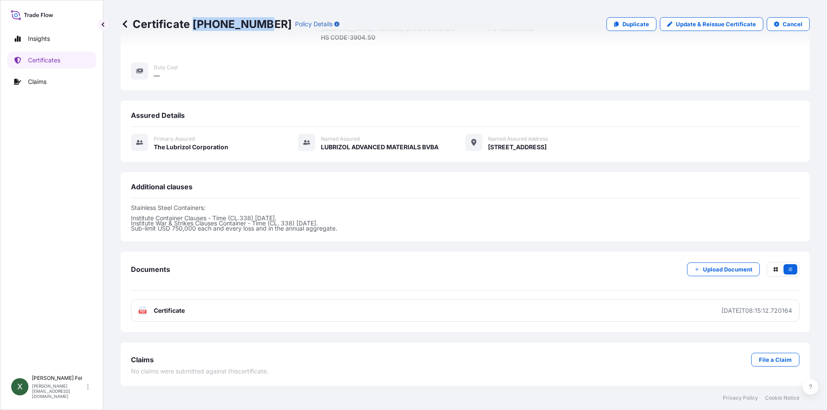
drag, startPoint x: 198, startPoint y: 22, endPoint x: 261, endPoint y: 25, distance: 62.5
click at [261, 25] on p "Certificate [PHONE_NUMBER]" at bounding box center [206, 24] width 171 height 14
copy p "[PHONE_NUMBER]"
click at [42, 65] on link "Certificates" at bounding box center [51, 60] width 89 height 17
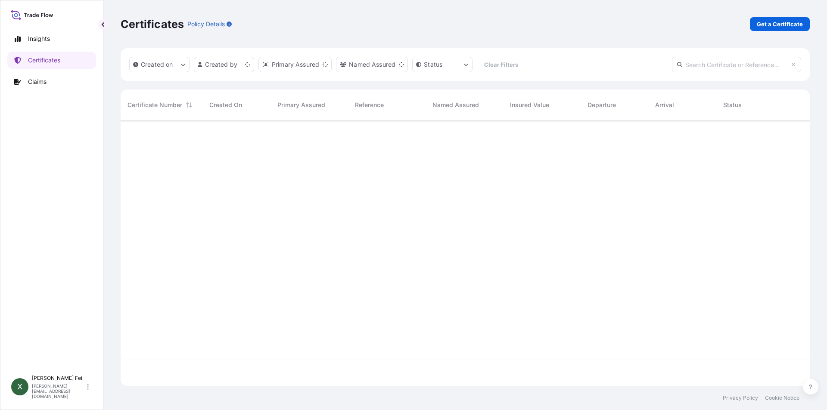
scroll to position [264, 683]
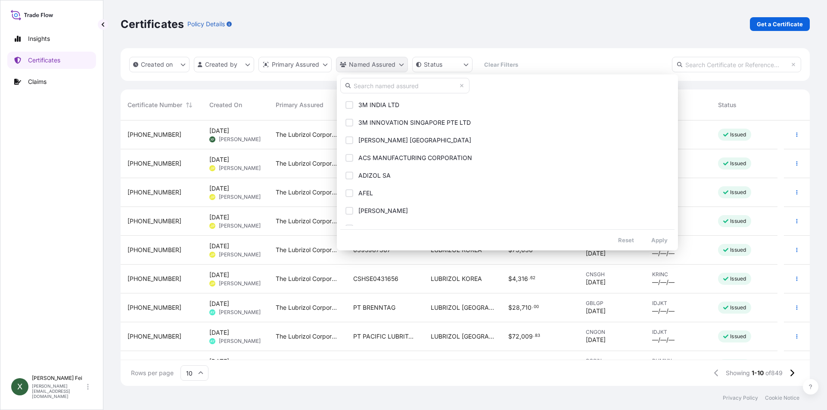
click at [376, 66] on html "Insights Certificates Claims X [PERSON_NAME] [PERSON_NAME][EMAIL_ADDRESS][DOMAI…" at bounding box center [413, 205] width 827 height 410
click at [402, 90] on input "text" at bounding box center [404, 86] width 129 height 16
paste input "LUBRIZOL ADVANCED MATERIALS BVBA"
type input "LUBRIZOL ADVANCED MATERIALS BVBA"
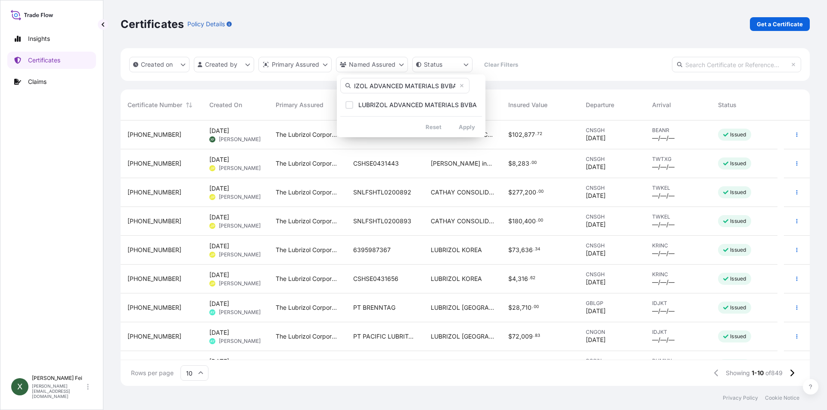
scroll to position [0, 0]
drag, startPoint x: 392, startPoint y: 108, endPoint x: 420, endPoint y: 124, distance: 31.7
click at [392, 108] on span "LUBRIZOL ADVANCED MATERIALS BVBA" at bounding box center [417, 105] width 118 height 9
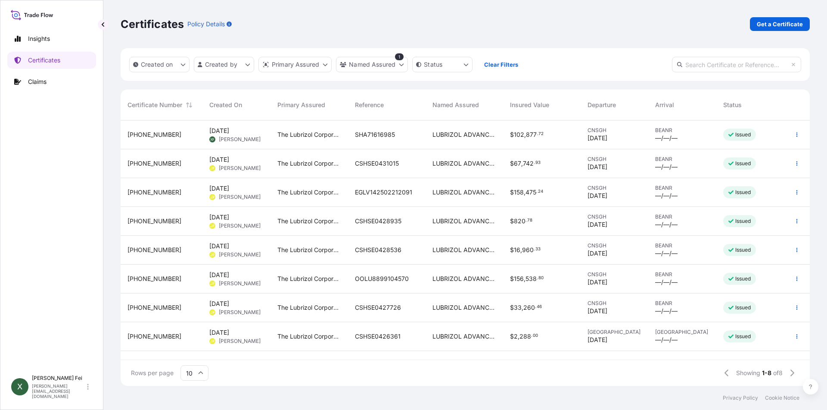
click at [462, 219] on span "LUBRIZOL ADVANCED MATERIALS BVBA" at bounding box center [464, 221] width 64 height 9
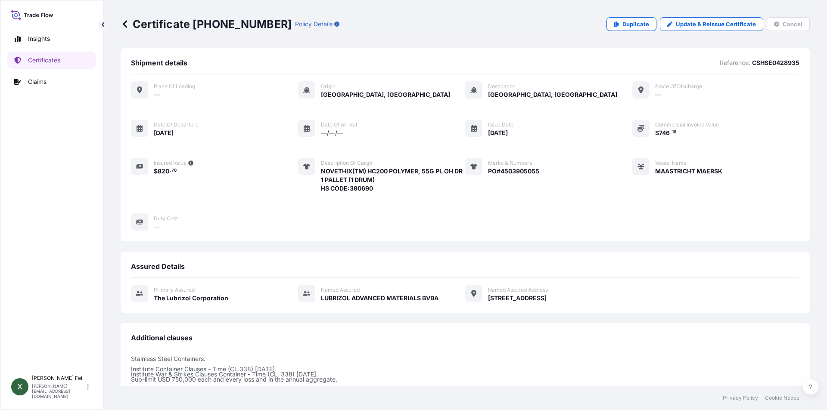
scroll to position [133, 0]
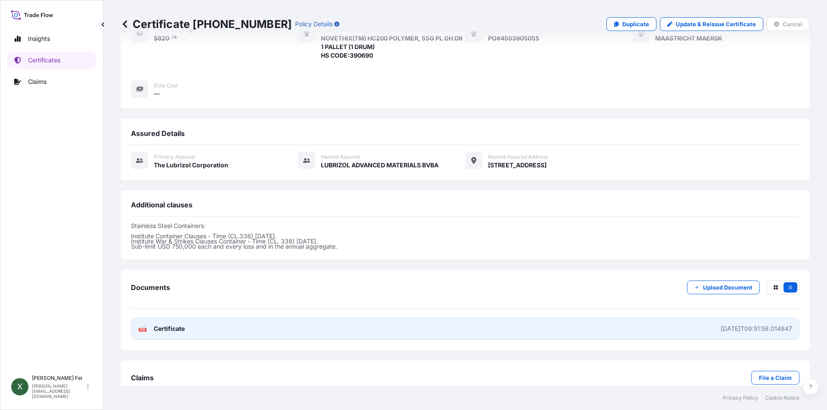
click at [260, 337] on link "PDF Certificate [DATE]T09:51:58.014847" at bounding box center [465, 329] width 669 height 22
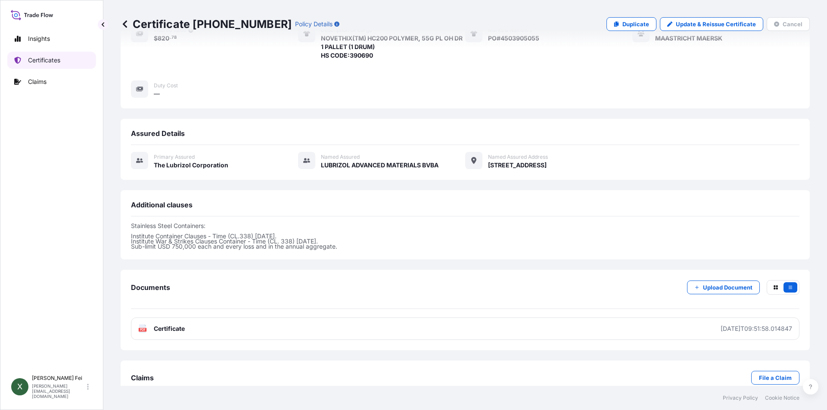
click at [43, 57] on p "Certificates" at bounding box center [44, 60] width 32 height 9
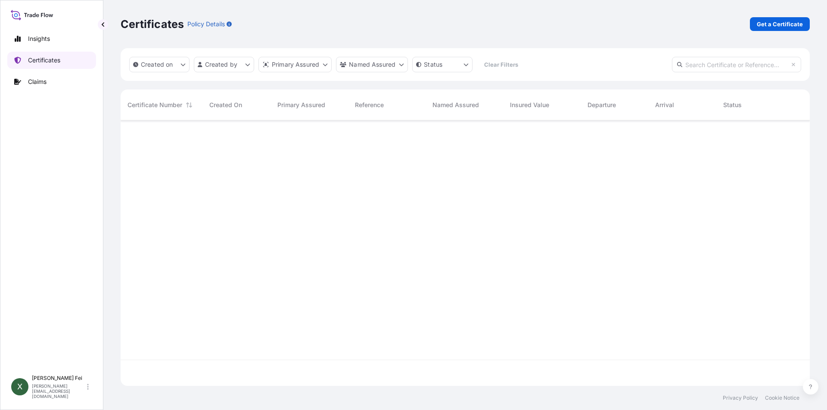
scroll to position [264, 683]
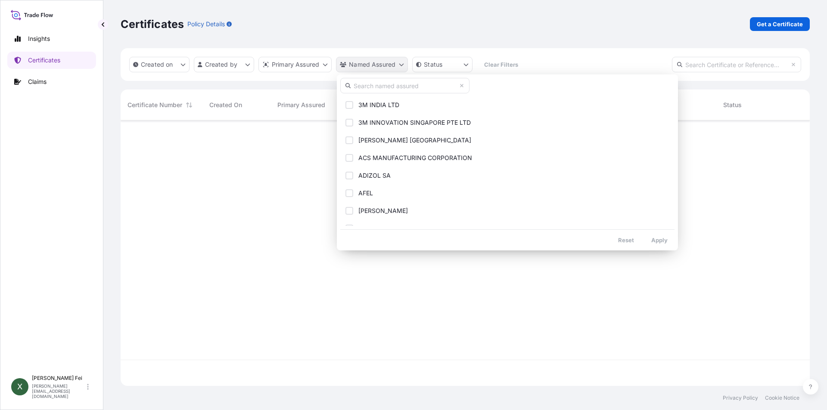
click at [363, 67] on html "Insights Certificates Claims X [PERSON_NAME] [PERSON_NAME][EMAIL_ADDRESS][DOMAI…" at bounding box center [413, 205] width 827 height 410
click at [378, 89] on input "text" at bounding box center [404, 86] width 129 height 16
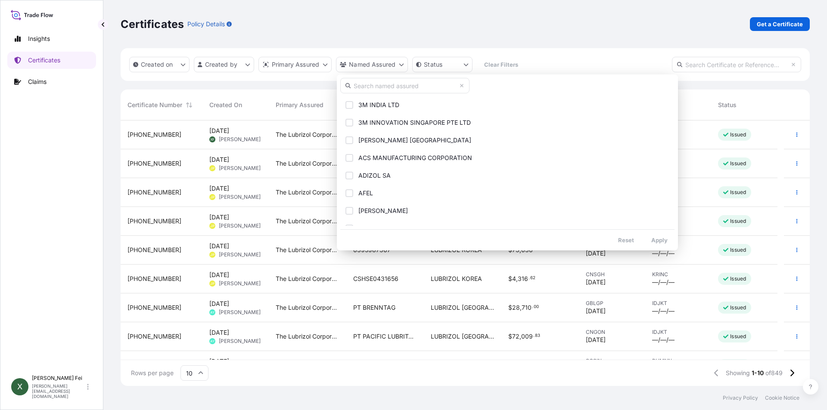
drag, startPoint x: 369, startPoint y: 87, endPoint x: 373, endPoint y: 80, distance: 8.3
click at [373, 80] on input "text" at bounding box center [404, 86] width 129 height 16
click at [365, 91] on input "text" at bounding box center [404, 86] width 129 height 16
click at [361, 81] on input "text" at bounding box center [404, 86] width 129 height 16
paste input "LUBRIZOL ADVANCED MATERIALS BVBA"
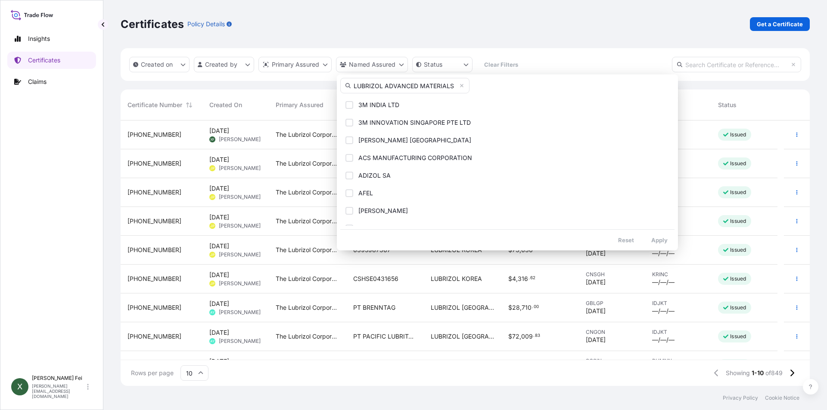
scroll to position [0, 15]
type input "LUBRIZOL ADVANCED MATERIALS BVBA"
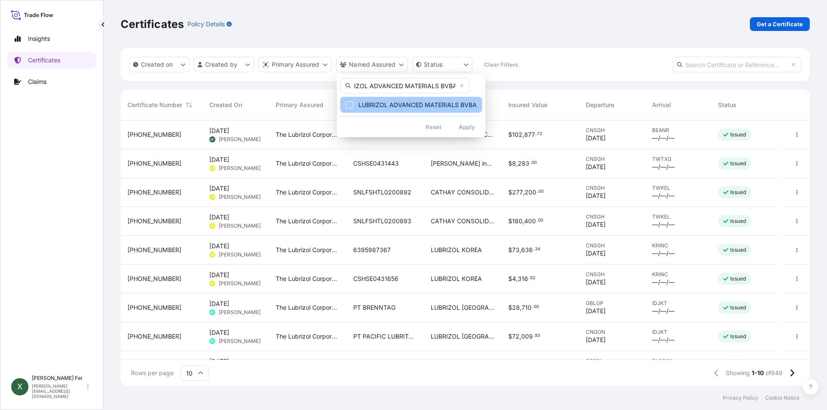
scroll to position [0, 0]
click at [408, 109] on span "LUBRIZOL ADVANCED MATERIALS BVBA" at bounding box center [417, 105] width 118 height 9
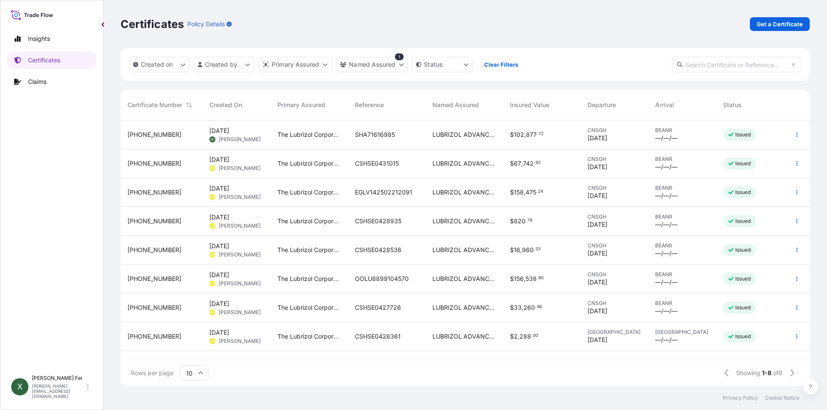
click at [479, 339] on span "LUBRIZOL ADVANCED MATERIALS BVBA" at bounding box center [464, 337] width 64 height 9
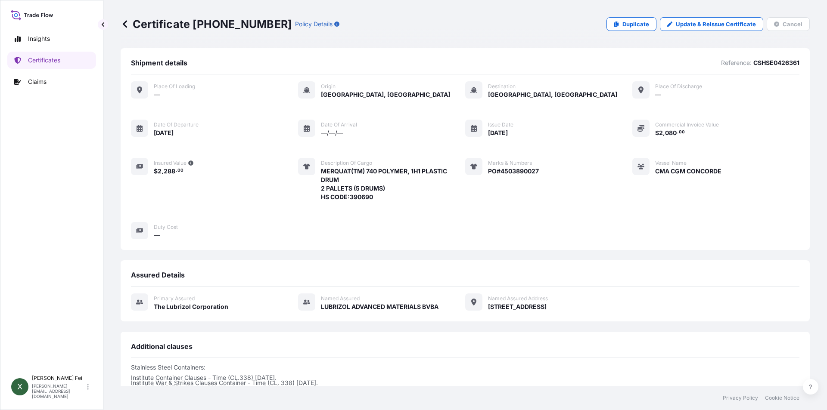
scroll to position [15, 0]
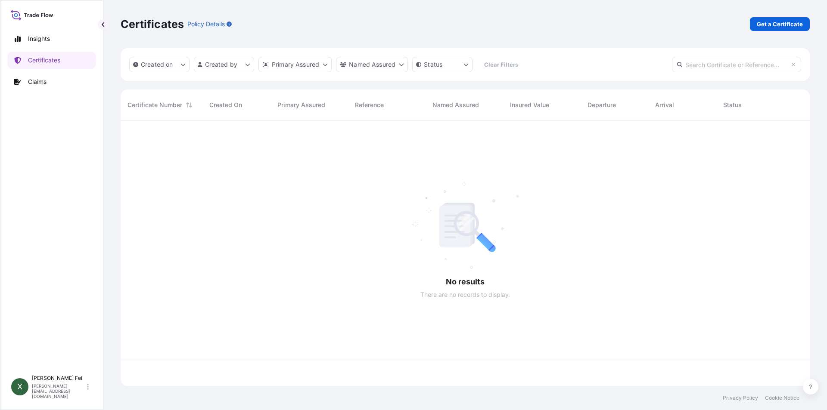
scroll to position [264, 683]
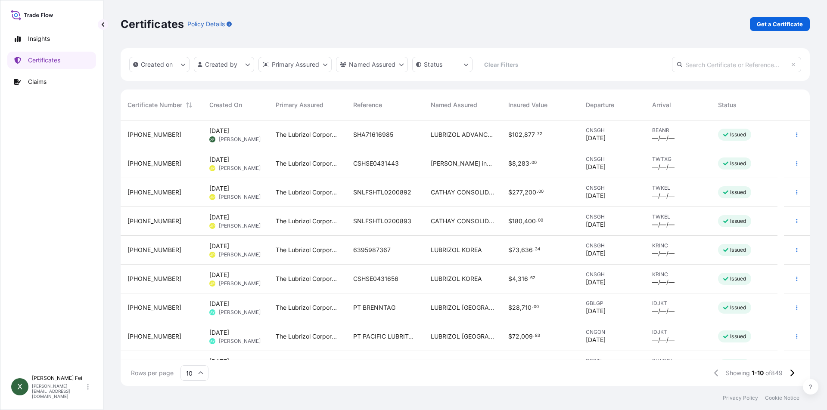
click at [484, 305] on span "LUBRIZOL [GEOGRAPHIC_DATA] (PTE) LTD" at bounding box center [463, 308] width 64 height 9
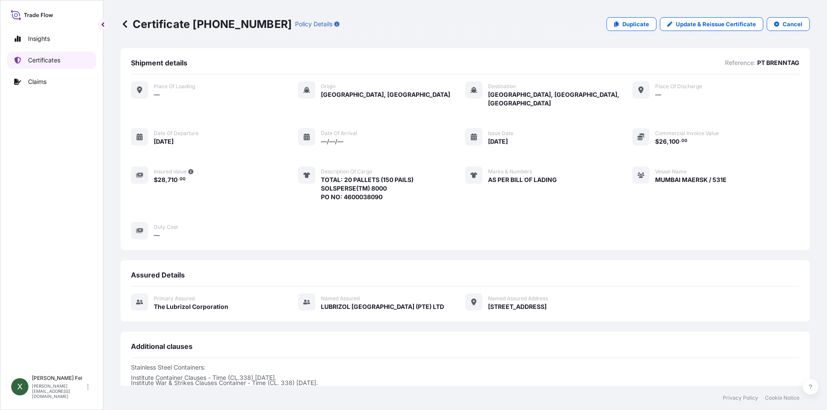
click at [44, 61] on p "Certificates" at bounding box center [44, 60] width 32 height 9
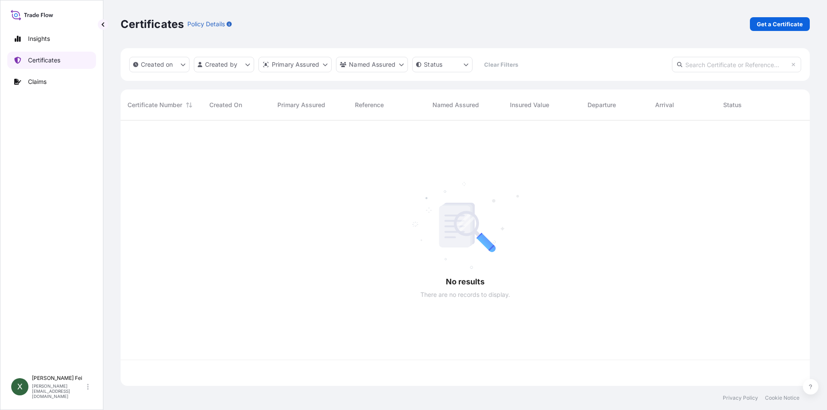
scroll to position [264, 683]
click at [389, 68] on html "Insights Certificates Claims X [PERSON_NAME] [PERSON_NAME][EMAIL_ADDRESS][DOMAI…" at bounding box center [413, 205] width 827 height 410
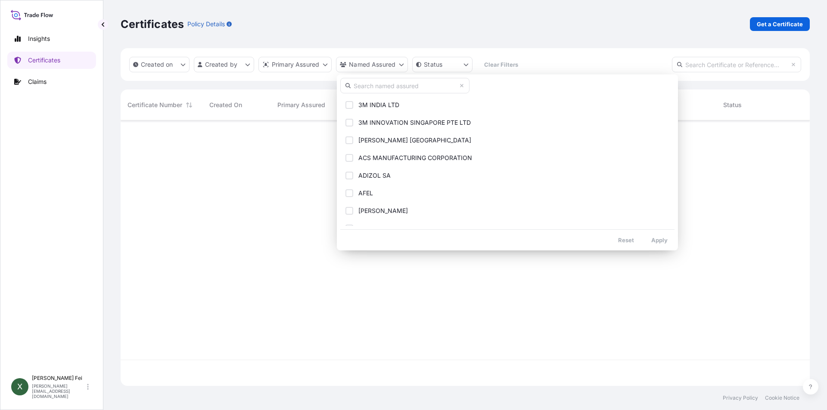
click at [395, 84] on input "text" at bounding box center [404, 86] width 129 height 16
paste input "LUBRIZOL ADVANCED MATERIALS BVBA"
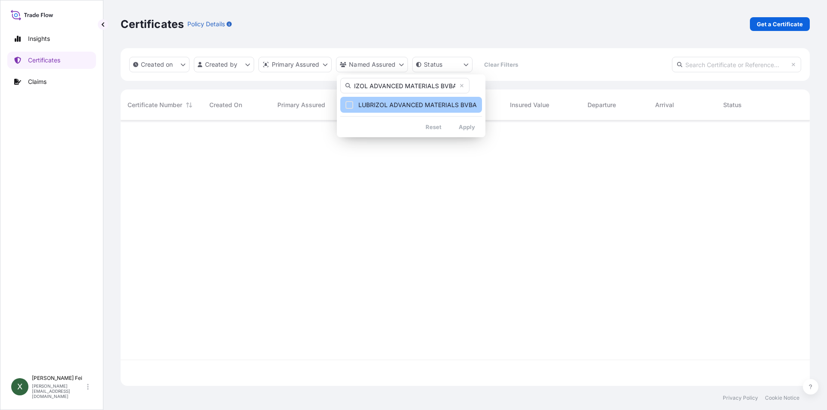
type input "LUBRIZOL ADVANCED MATERIALS BVBA"
click at [402, 105] on span "LUBRIZOL ADVANCED MATERIALS BVBA" at bounding box center [417, 105] width 118 height 9
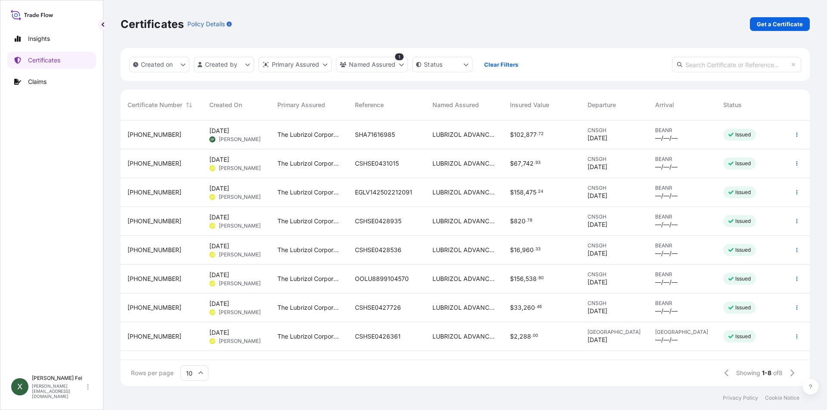
click at [657, 282] on span "—/—/—" at bounding box center [666, 282] width 22 height 9
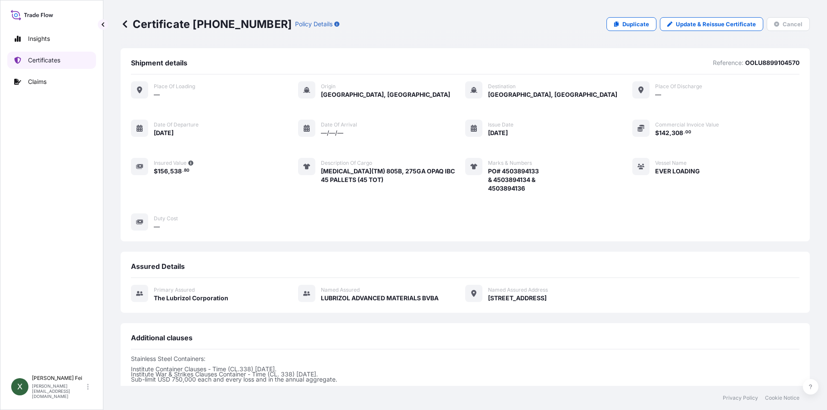
click at [47, 65] on link "Certificates" at bounding box center [51, 60] width 89 height 17
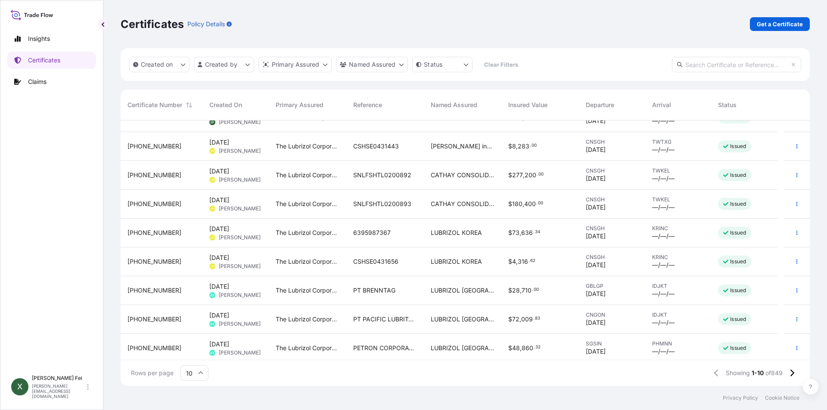
scroll to position [49, 0]
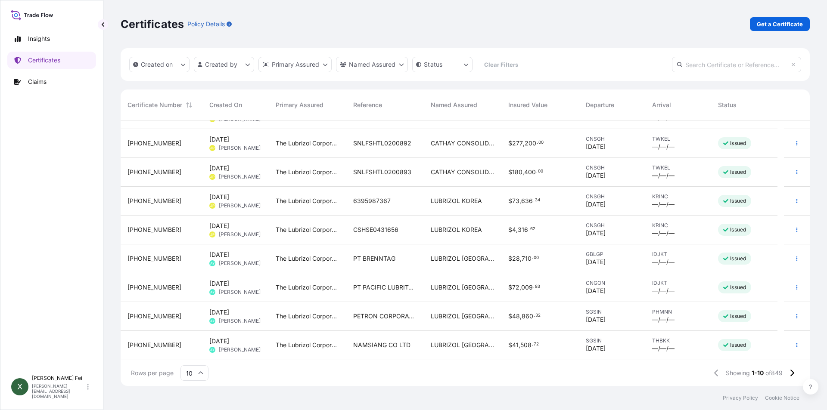
drag, startPoint x: 810, startPoint y: 327, endPoint x: 810, endPoint y: 187, distance: 140.4
click at [810, 187] on div "Certificates Policy Details Get a Certificate Created on Created by Primary Ass…" at bounding box center [465, 193] width 724 height 386
click at [41, 57] on p "Certificates" at bounding box center [44, 60] width 32 height 9
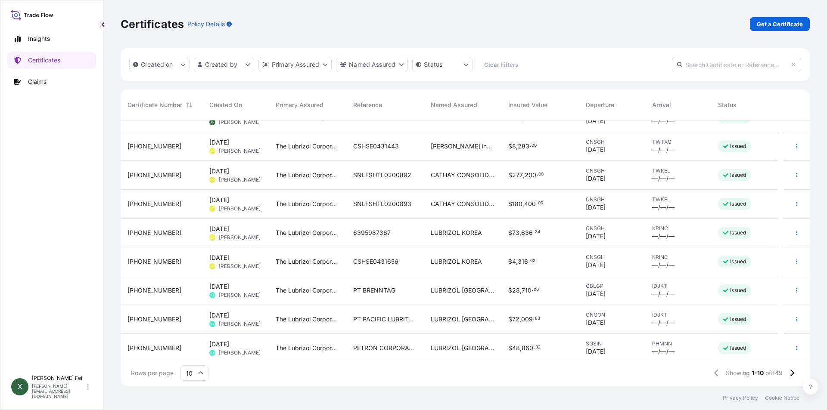
scroll to position [49, 0]
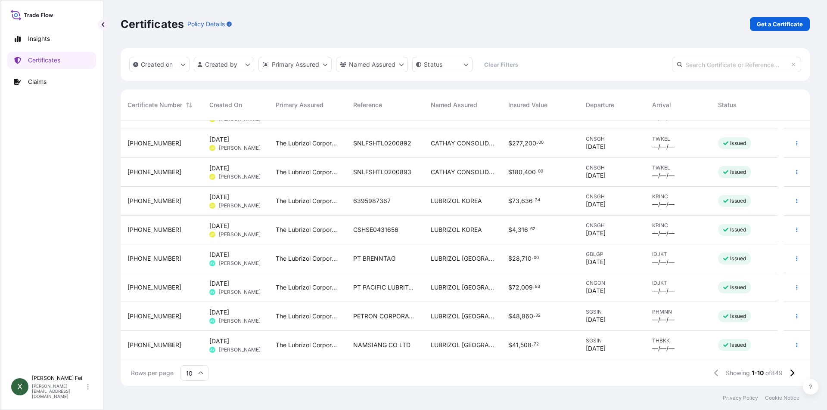
click at [204, 379] on input "10" at bounding box center [194, 374] width 28 height 16
click at [195, 331] on div "25" at bounding box center [194, 331] width 21 height 16
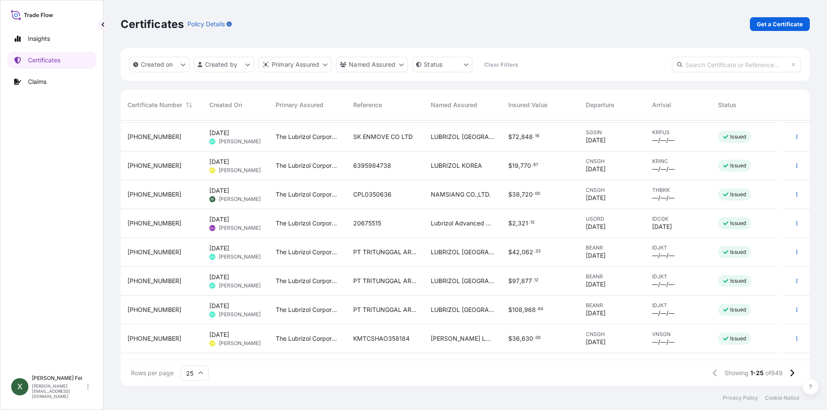
scroll to position [482, 0]
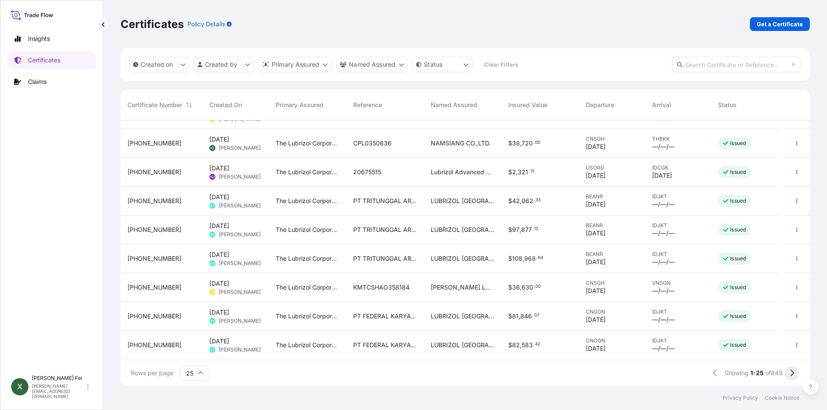
click at [794, 374] on button at bounding box center [791, 374] width 15 height 14
click at [791, 373] on icon at bounding box center [792, 374] width 5 height 8
click at [788, 371] on button at bounding box center [791, 374] width 15 height 14
click at [793, 373] on icon at bounding box center [792, 373] width 4 height 7
click at [776, 373] on span "of 849" at bounding box center [773, 373] width 17 height 9
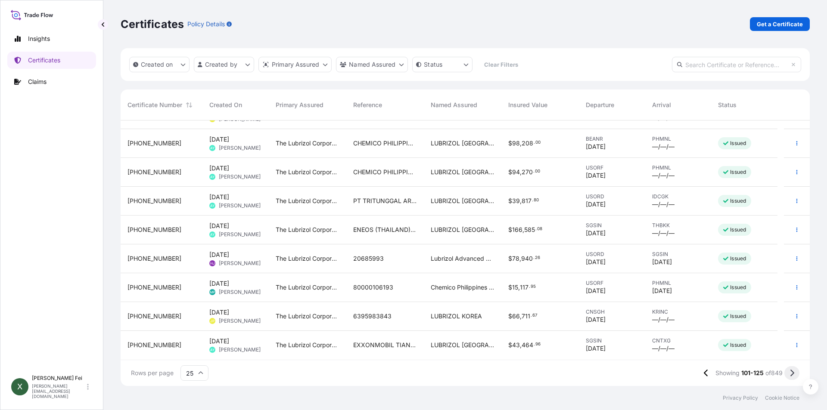
click at [793, 375] on icon at bounding box center [792, 373] width 4 height 7
click at [790, 370] on icon at bounding box center [792, 374] width 5 height 8
click at [44, 59] on p "Certificates" at bounding box center [44, 60] width 32 height 9
click at [782, 30] on link "Get a Certificate" at bounding box center [780, 24] width 60 height 14
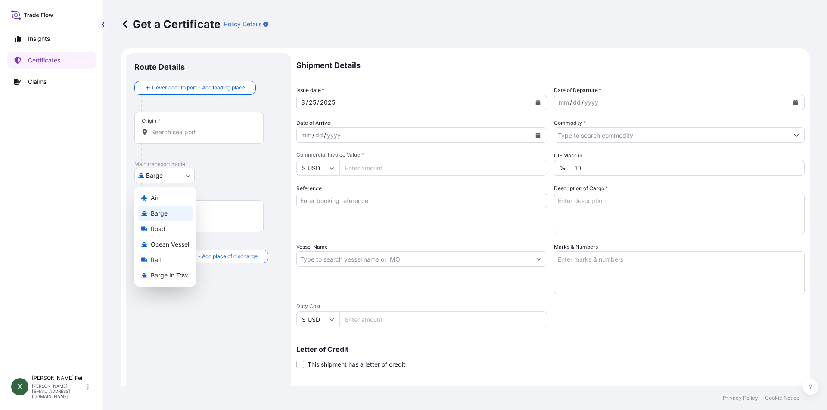
click at [158, 178] on body "Insights Certificates Claims X [PERSON_NAME] [PERSON_NAME][EMAIL_ADDRESS][DOMAI…" at bounding box center [413, 205] width 827 height 410
click at [167, 245] on span "Ocean Vessel" at bounding box center [170, 244] width 38 height 9
select select "Ocean Vessel"
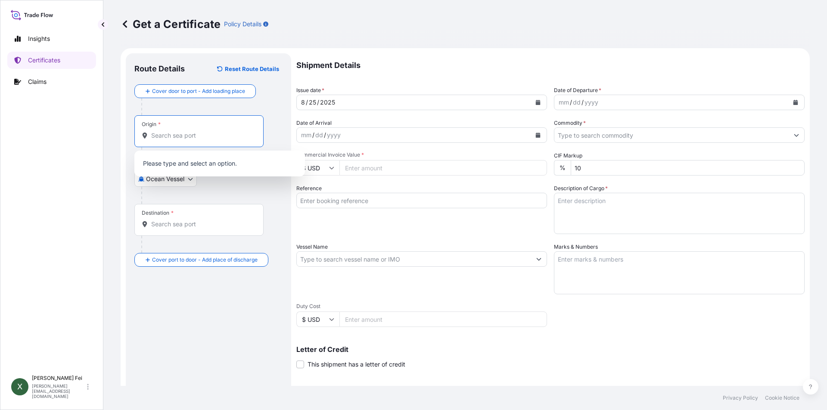
click at [170, 132] on input "Origin *" at bounding box center [202, 135] width 102 height 9
paste input "[GEOGRAPHIC_DATA]"
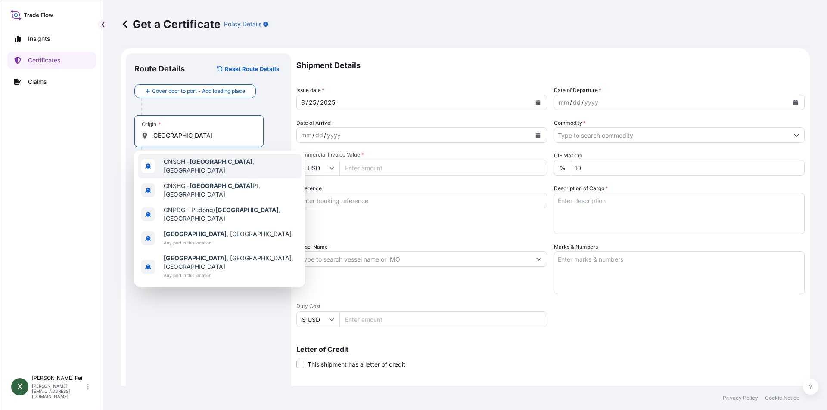
click at [216, 168] on span "CNSGH - [GEOGRAPHIC_DATA] , [GEOGRAPHIC_DATA]" at bounding box center [231, 166] width 134 height 17
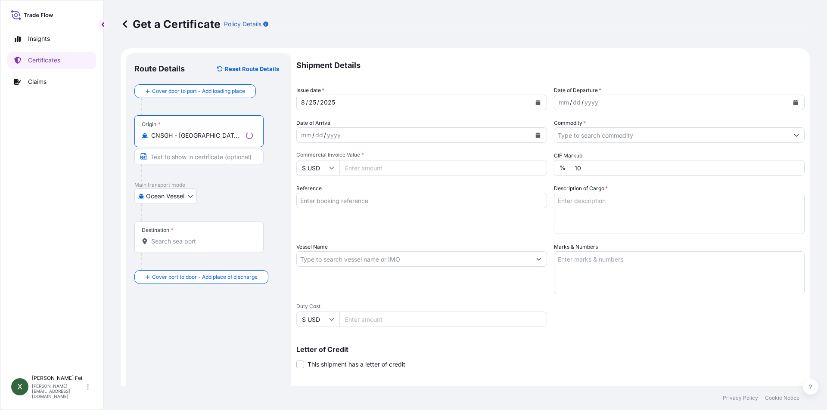
type input "CNSGH - [GEOGRAPHIC_DATA], [GEOGRAPHIC_DATA]"
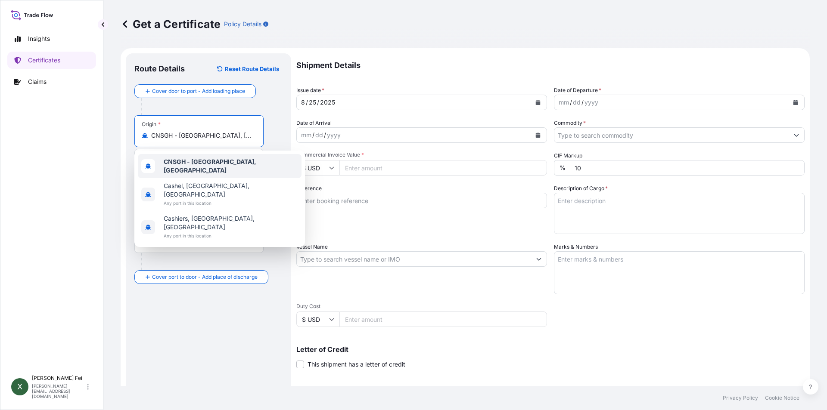
click at [209, 165] on b "CNSGH - [GEOGRAPHIC_DATA], [GEOGRAPHIC_DATA]" at bounding box center [210, 166] width 93 height 16
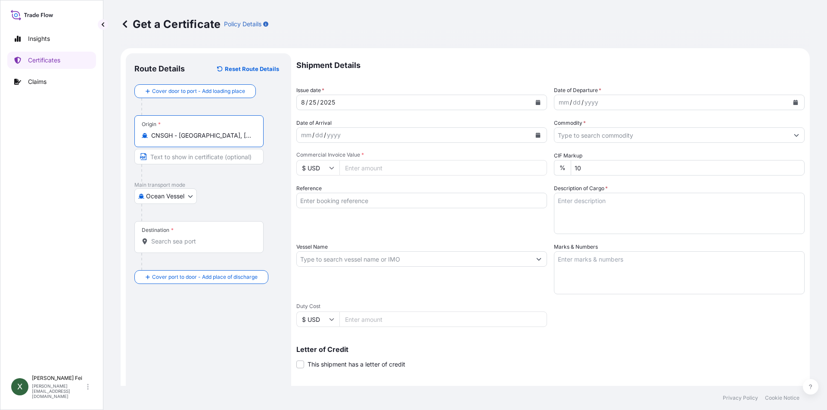
click at [181, 240] on input "Destination *" at bounding box center [202, 241] width 102 height 9
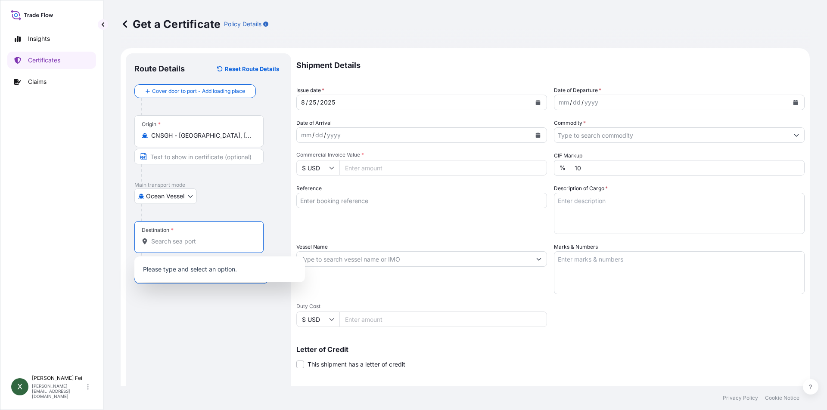
paste input "[GEOGRAPHIC_DATA]"
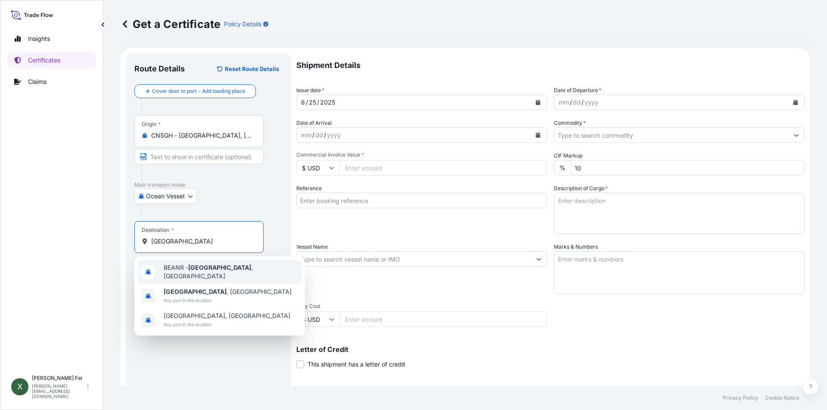
type input "BEANR - [GEOGRAPHIC_DATA], [GEOGRAPHIC_DATA]"
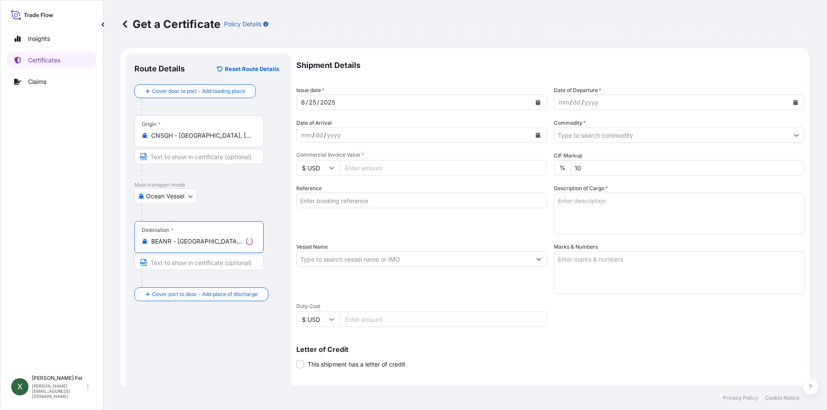
click at [230, 242] on input "BEANR - [GEOGRAPHIC_DATA], [GEOGRAPHIC_DATA]" at bounding box center [196, 241] width 91 height 9
drag, startPoint x: 243, startPoint y: 242, endPoint x: 146, endPoint y: 243, distance: 97.4
click at [146, 243] on div "BEANR - [GEOGRAPHIC_DATA], [GEOGRAPHIC_DATA]" at bounding box center [199, 241] width 115 height 9
click at [219, 249] on div "Destination * BEANR - [GEOGRAPHIC_DATA], [GEOGRAPHIC_DATA]" at bounding box center [198, 237] width 129 height 32
click at [219, 246] on input "BEANR - [GEOGRAPHIC_DATA], [GEOGRAPHIC_DATA]" at bounding box center [202, 241] width 102 height 9
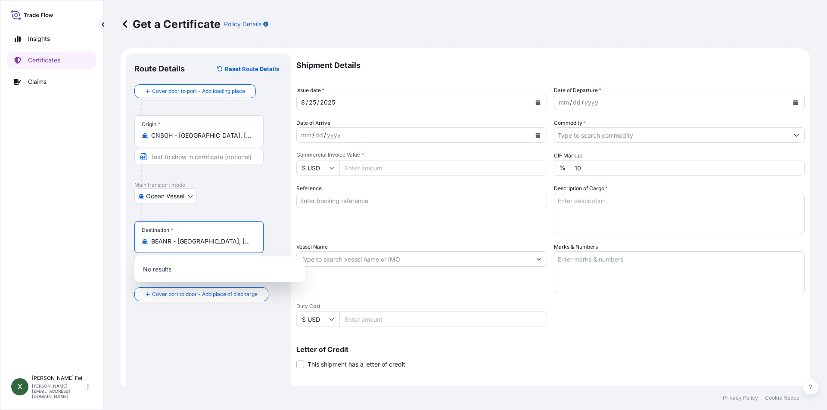
paste input "[GEOGRAPHIC_DATA]"
type input "BEANR - [GEOGRAPHIC_DATA], [GEOGRAPHIC_DATA]"
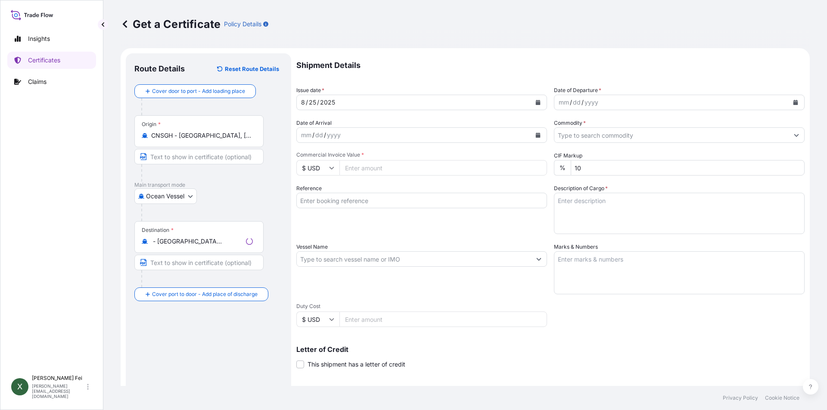
click at [254, 237] on div "Destination * BEANR - [GEOGRAPHIC_DATA], [GEOGRAPHIC_DATA]" at bounding box center [198, 237] width 129 height 32
click at [243, 237] on input "BEANR - [GEOGRAPHIC_DATA], [GEOGRAPHIC_DATA]" at bounding box center [196, 241] width 91 height 9
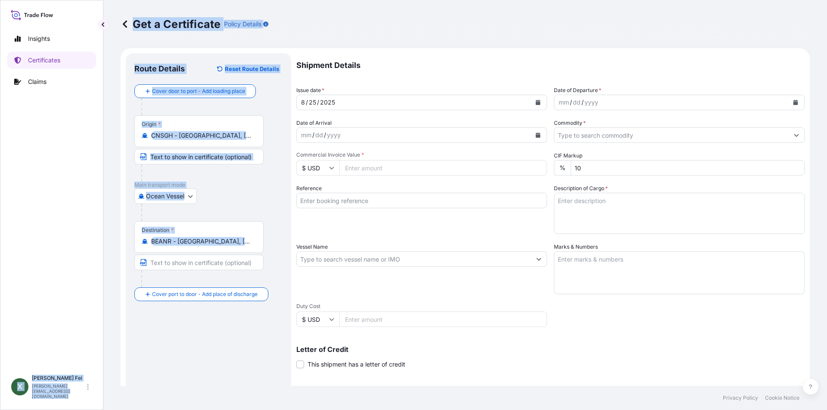
drag, startPoint x: 250, startPoint y: 241, endPoint x: 100, endPoint y: 236, distance: 150.4
click at [251, 236] on div "Destination * BEANR - [GEOGRAPHIC_DATA], [GEOGRAPHIC_DATA]" at bounding box center [198, 237] width 129 height 32
click at [251, 237] on input "BEANR - [GEOGRAPHIC_DATA], [GEOGRAPHIC_DATA]" at bounding box center [202, 241] width 102 height 9
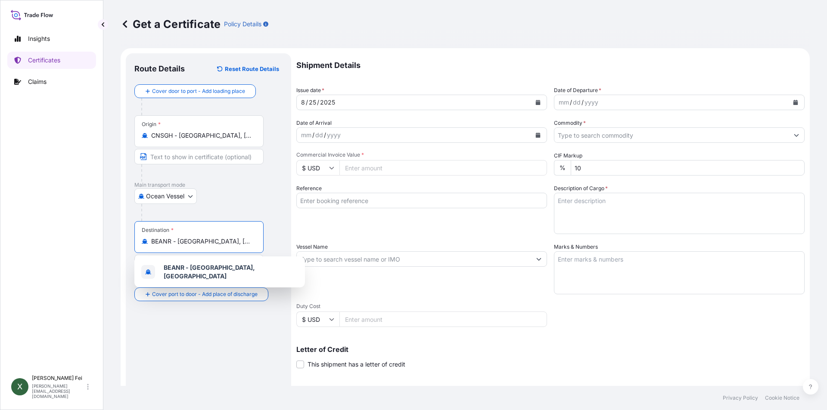
drag, startPoint x: 252, startPoint y: 243, endPoint x: 149, endPoint y: 239, distance: 102.6
click at [149, 239] on div "BEANR - [GEOGRAPHIC_DATA], [GEOGRAPHIC_DATA]" at bounding box center [199, 241] width 115 height 9
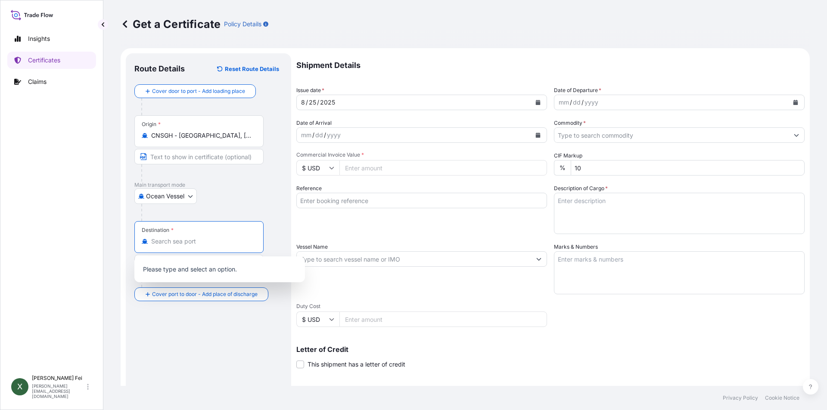
paste input "[GEOGRAPHIC_DATA]"
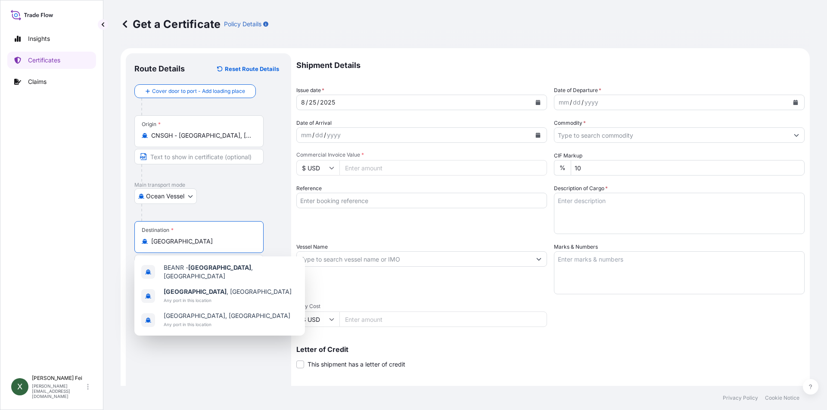
click at [205, 243] on input "[GEOGRAPHIC_DATA]" at bounding box center [202, 241] width 102 height 9
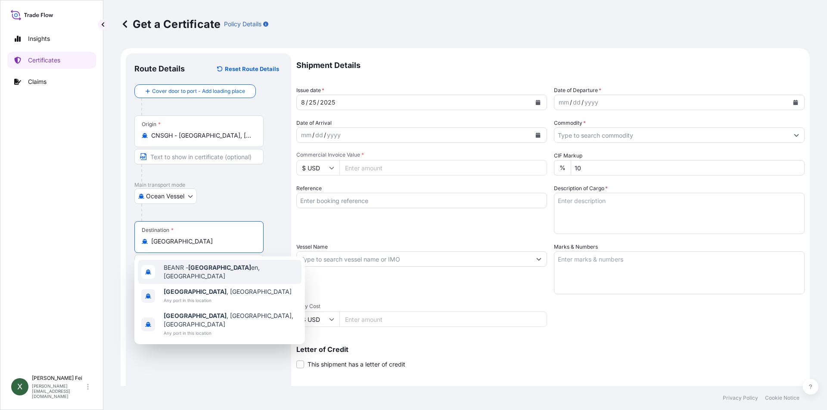
type input "BEANR - [GEOGRAPHIC_DATA], [GEOGRAPHIC_DATA]"
click at [207, 246] on div "Destination * BEANR - [GEOGRAPHIC_DATA], [GEOGRAPHIC_DATA]" at bounding box center [198, 237] width 129 height 32
click at [207, 246] on input "BEANR - [GEOGRAPHIC_DATA], [GEOGRAPHIC_DATA]" at bounding box center [202, 241] width 102 height 9
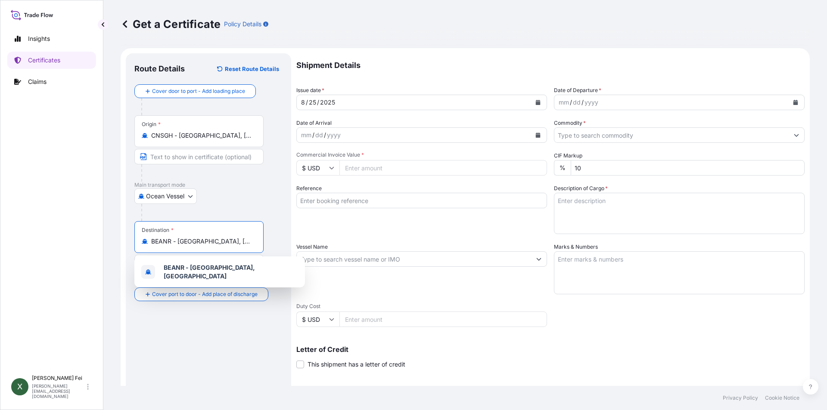
drag, startPoint x: 236, startPoint y: 241, endPoint x: 148, endPoint y: 238, distance: 87.9
click at [148, 238] on div "BEANR - [GEOGRAPHIC_DATA], [GEOGRAPHIC_DATA]" at bounding box center [199, 241] width 115 height 9
paste input "[GEOGRAPHIC_DATA]"
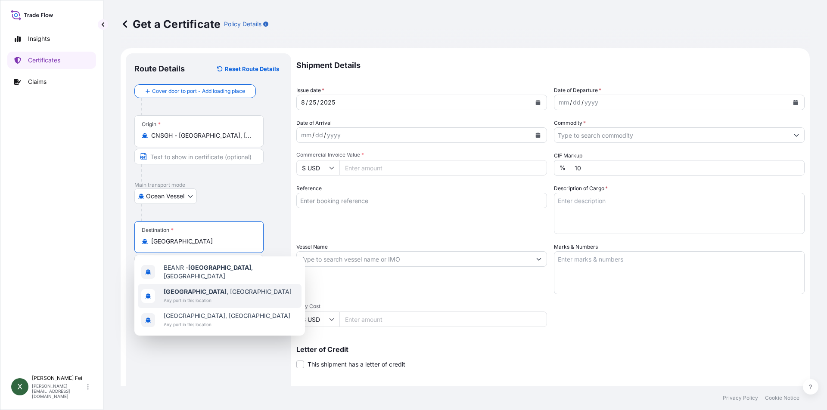
click at [224, 298] on div "[GEOGRAPHIC_DATA] , [GEOGRAPHIC_DATA] Any port in this location" at bounding box center [220, 296] width 164 height 24
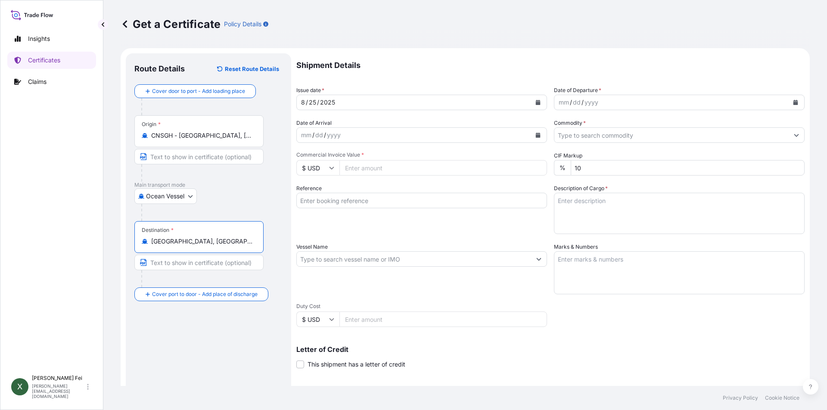
click at [200, 365] on div "Route Details Reset Route Details Cover door to port - Add loading place Place …" at bounding box center [208, 270] width 148 height 417
click at [227, 246] on div "Destination * [GEOGRAPHIC_DATA], [GEOGRAPHIC_DATA]" at bounding box center [198, 237] width 129 height 32
click at [227, 246] on input "[GEOGRAPHIC_DATA], [GEOGRAPHIC_DATA]" at bounding box center [202, 241] width 102 height 9
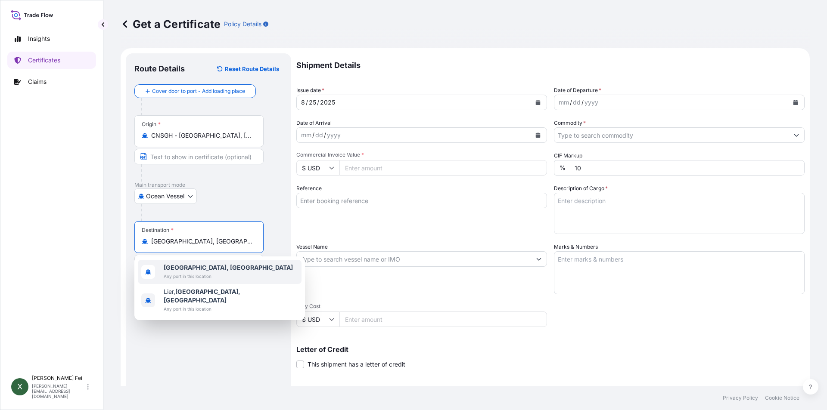
click at [236, 236] on div "Destination * [GEOGRAPHIC_DATA], [GEOGRAPHIC_DATA]" at bounding box center [198, 237] width 129 height 32
click at [236, 237] on input "[GEOGRAPHIC_DATA], [GEOGRAPHIC_DATA]" at bounding box center [202, 241] width 102 height 9
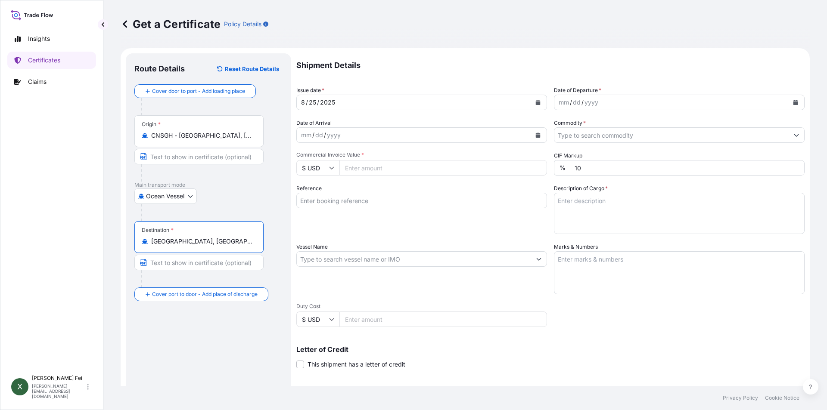
click at [238, 239] on input "[GEOGRAPHIC_DATA], [GEOGRAPHIC_DATA]" at bounding box center [202, 241] width 102 height 9
drag, startPoint x: 238, startPoint y: 239, endPoint x: 183, endPoint y: 241, distance: 55.1
click at [183, 241] on input "[GEOGRAPHIC_DATA], [GEOGRAPHIC_DATA]" at bounding box center [202, 241] width 102 height 9
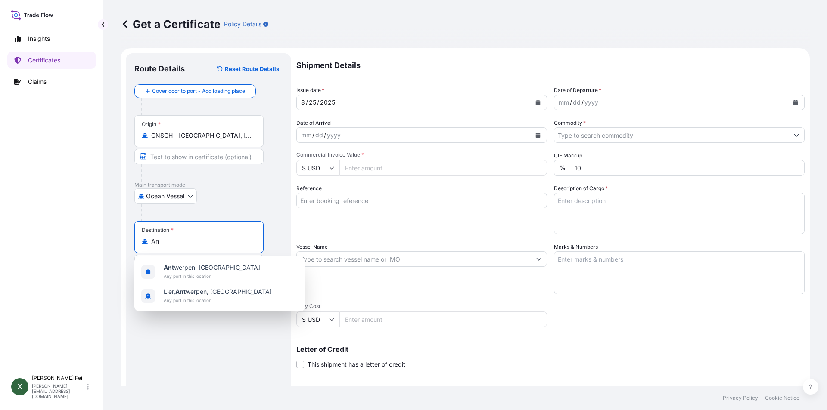
type input "A"
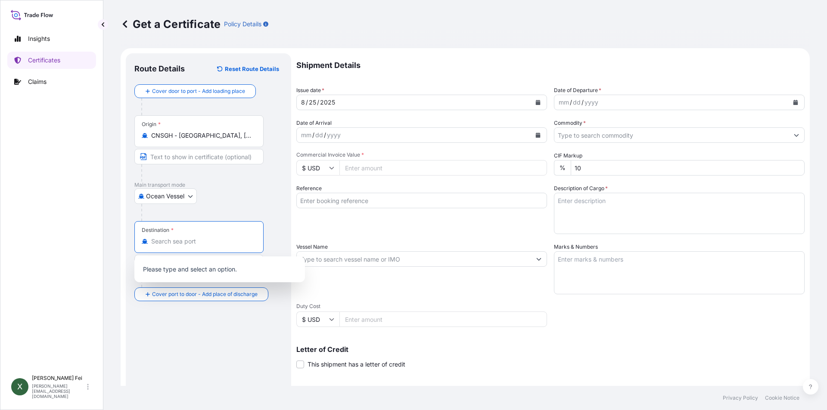
paste input "[GEOGRAPHIC_DATA]"
click at [229, 244] on input "[GEOGRAPHIC_DATA]" at bounding box center [196, 241] width 91 height 9
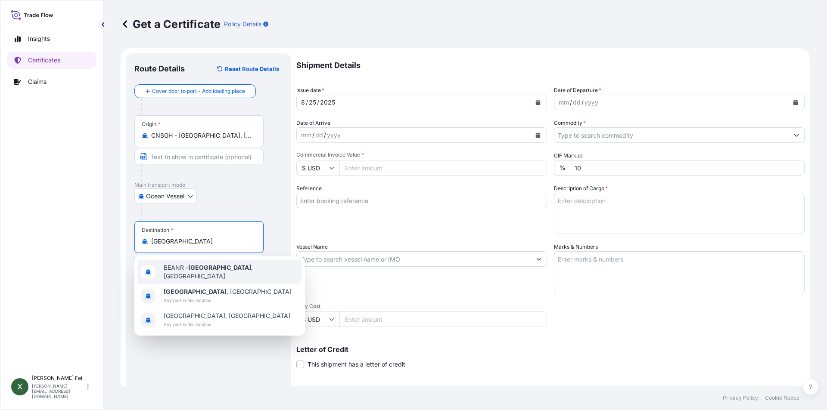
click at [231, 274] on span "BEANR - [GEOGRAPHIC_DATA] , [GEOGRAPHIC_DATA]" at bounding box center [231, 272] width 134 height 17
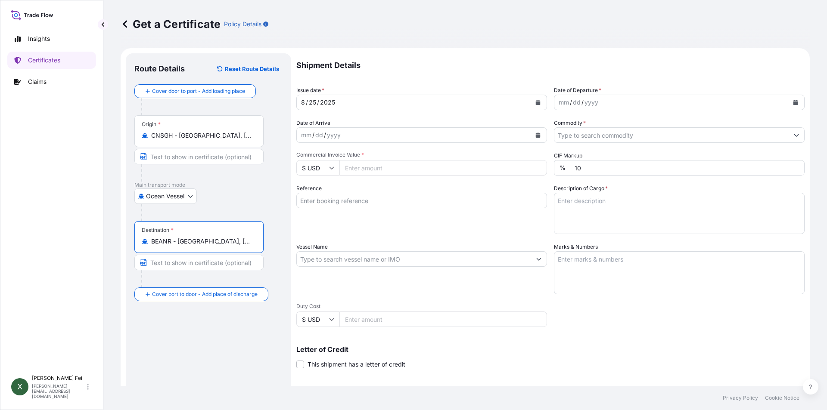
type input "BEANR - [GEOGRAPHIC_DATA], [GEOGRAPHIC_DATA]"
click at [536, 104] on icon "Calendar" at bounding box center [538, 102] width 5 height 5
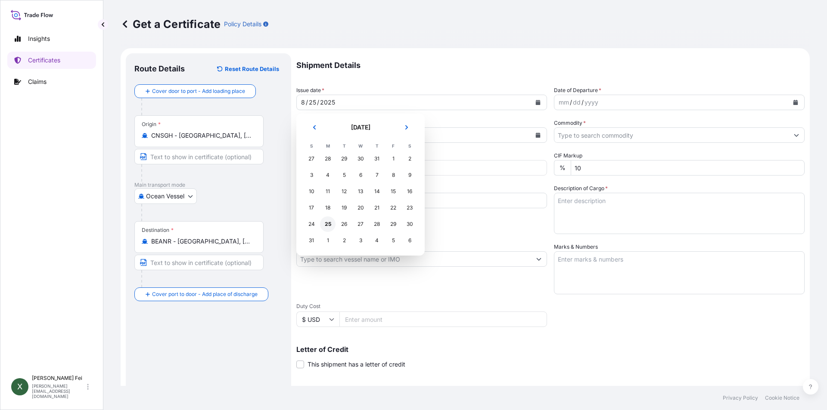
click at [327, 228] on div "25" at bounding box center [328, 225] width 16 height 16
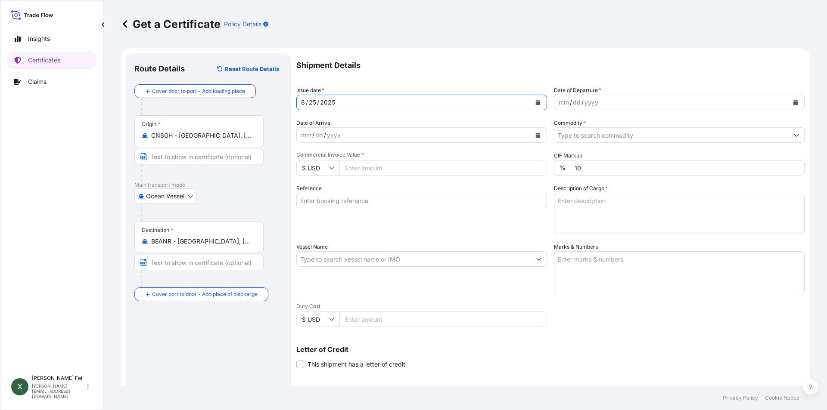
click at [795, 103] on button "Calendar" at bounding box center [796, 103] width 14 height 14
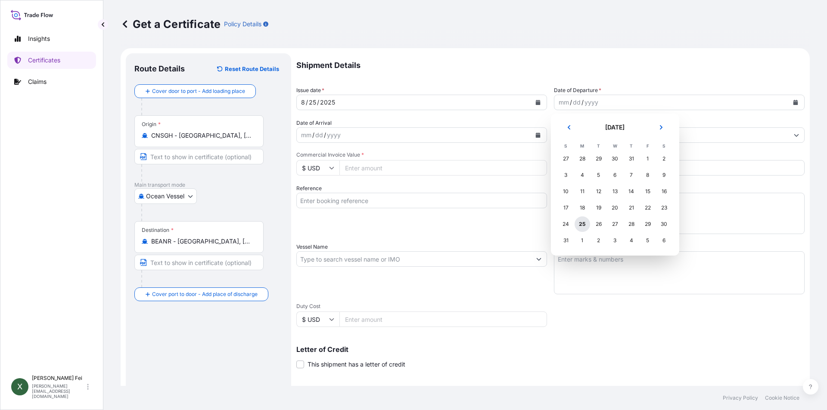
click at [584, 225] on div "25" at bounding box center [583, 225] width 16 height 16
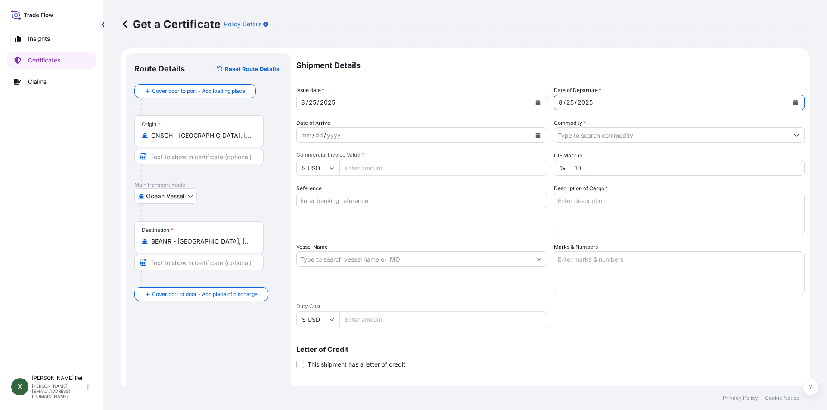
click at [633, 135] on input "Commodity *" at bounding box center [671, 135] width 234 height 16
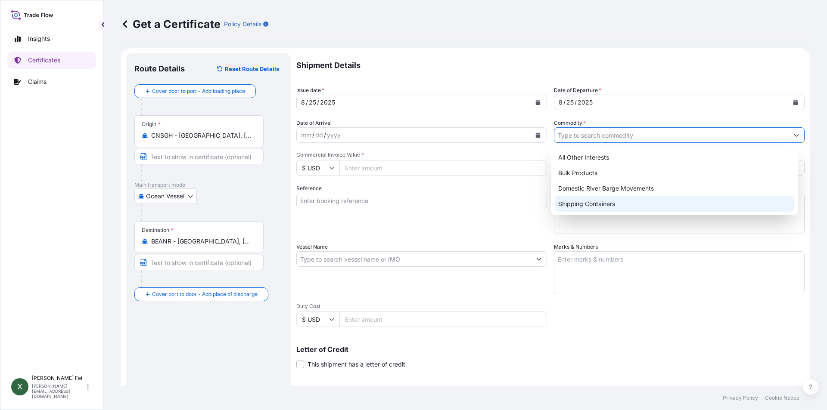
click at [596, 207] on div "Shipping Containers" at bounding box center [675, 204] width 240 height 16
type input "Shipping Containers"
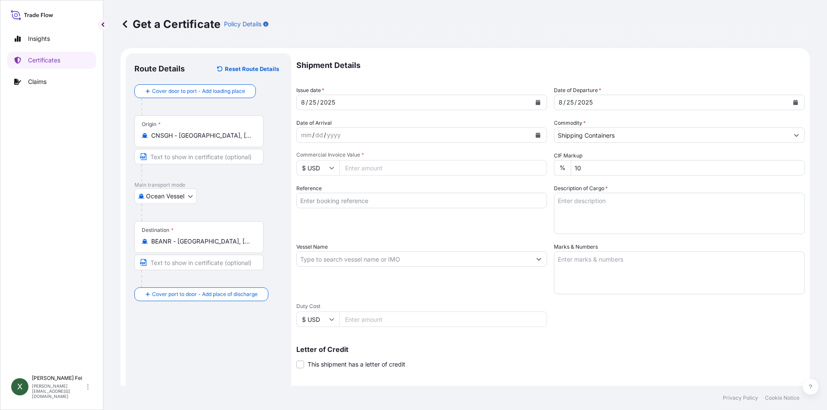
click at [362, 172] on input "Commercial Invoice Value *" at bounding box center [443, 168] width 208 height 16
type input "46792.60"
click at [442, 204] on input "Reference" at bounding box center [421, 201] width 251 height 16
click at [359, 203] on input "Reference" at bounding box center [421, 201] width 251 height 16
paste input "SHA71612797"
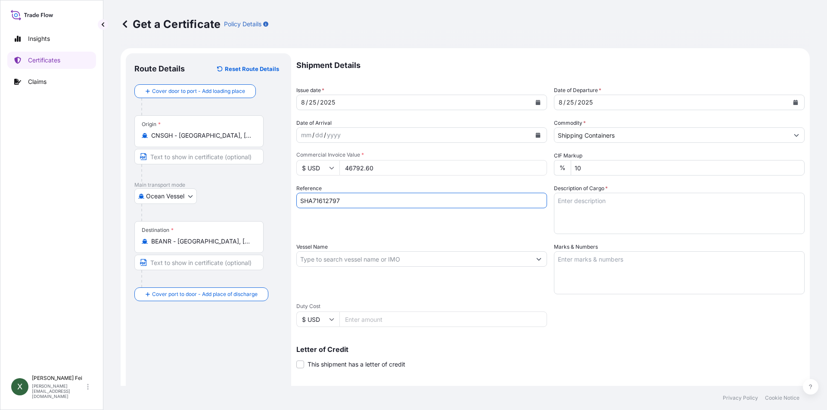
type input "SHA71612797"
click at [337, 234] on div "Reference SHA71612797" at bounding box center [421, 209] width 251 height 50
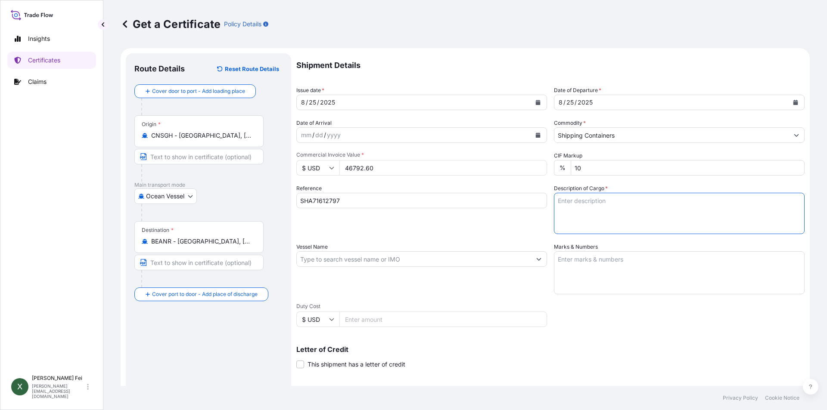
click at [624, 213] on textarea "Description of Cargo *" at bounding box center [679, 213] width 251 height 41
paste textarea "STC 15 Pallet(s) [MEDICAL_DATA](TM) 805B, 275GA OPAQ IBC HS CODE:3904.50"
type textarea "STC 15 Pallet(s) [MEDICAL_DATA](TM) 805B, 275GA OPAQ IBC HS CODE:3904.50"
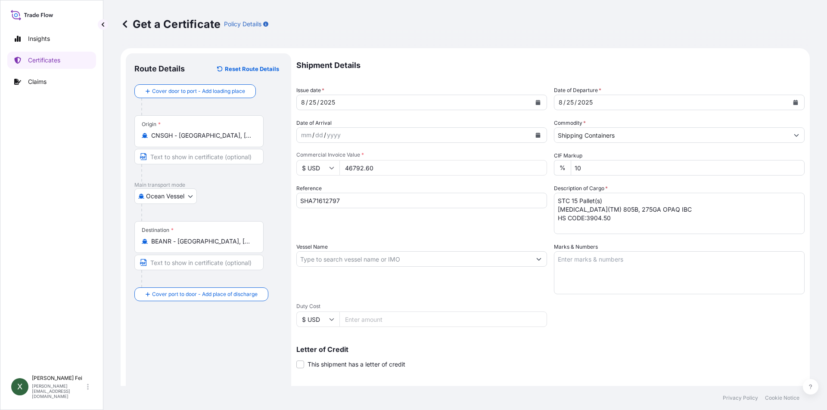
click at [448, 234] on div "Reference SHA71612797" at bounding box center [421, 209] width 251 height 50
click at [350, 253] on input "Vessel Name" at bounding box center [414, 260] width 234 height 16
click at [350, 256] on input "Vessel Name" at bounding box center [414, 260] width 234 height 16
paste input "HAMBURG EXPRESS"
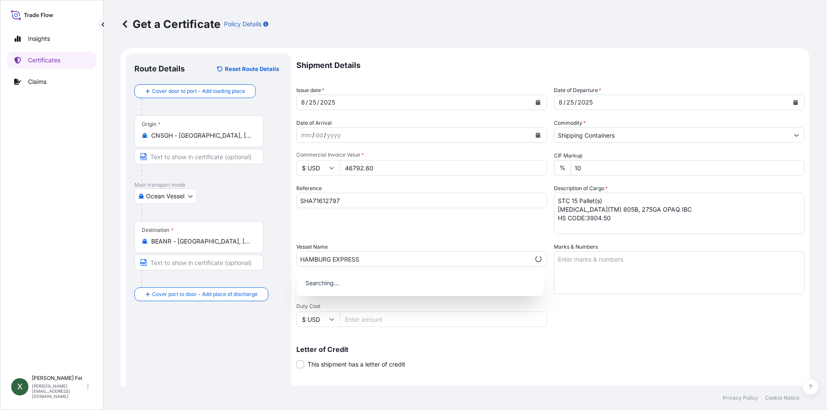
click at [393, 234] on div "Shipment Details Issue date * [DATE] Date of Departure * [DATE] Date of Arrival…" at bounding box center [550, 258] width 508 height 410
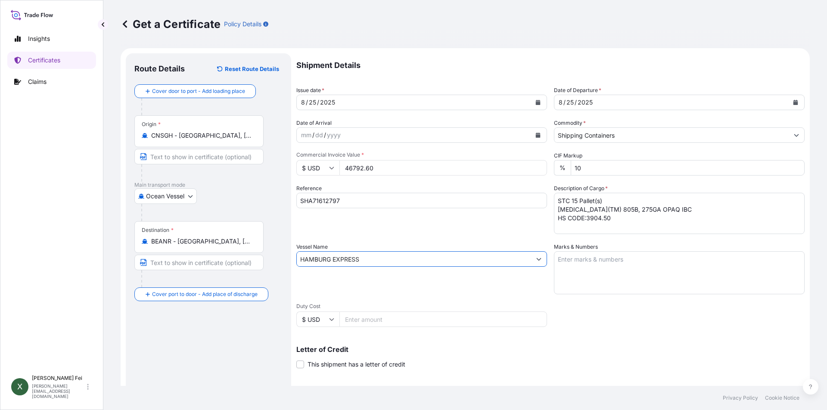
click at [395, 253] on input "HAMBURG EXPRESS" at bounding box center [414, 260] width 234 height 16
drag, startPoint x: 394, startPoint y: 256, endPoint x: 268, endPoint y: 250, distance: 126.3
click at [268, 250] on form "Route Details Reset Route Details Cover door to port - Add loading place Place …" at bounding box center [465, 270] width 689 height 445
paste input "text"
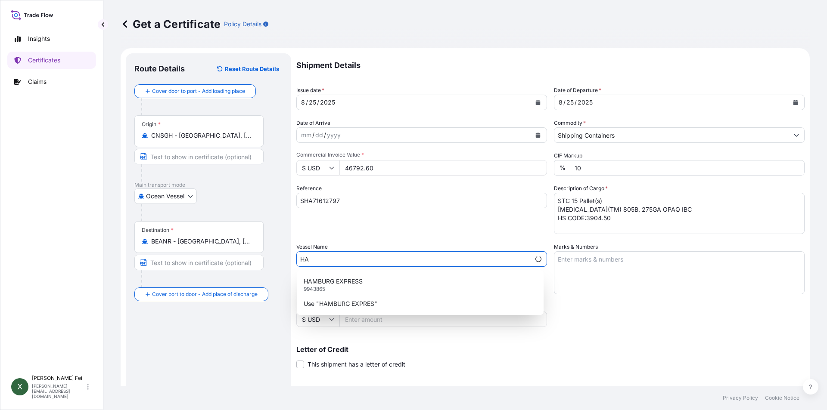
type input "H"
paste input "HAMBURG EXPRESS"
type input "HAMBURG EXPRESS"
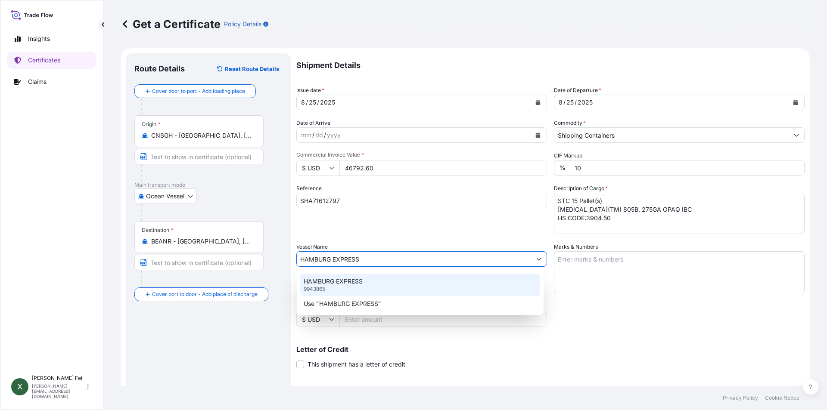
click at [362, 289] on div "HAMBURG EXPRESS 9943865" at bounding box center [420, 285] width 240 height 22
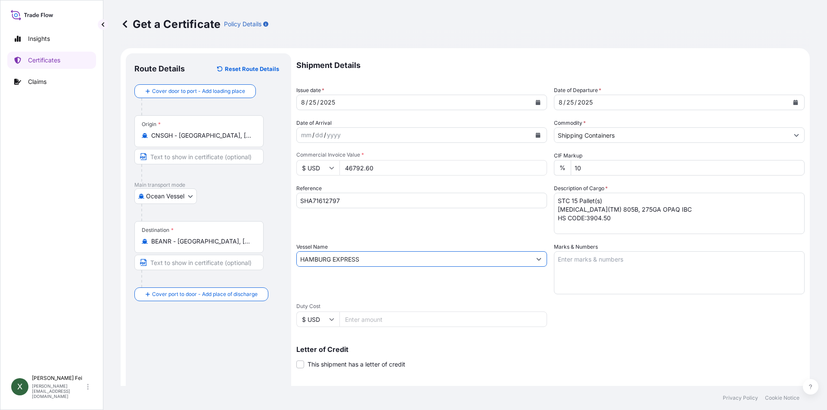
click at [582, 261] on textarea "Marks & Numbers" at bounding box center [679, 273] width 251 height 43
paste textarea "PO:4503913631"
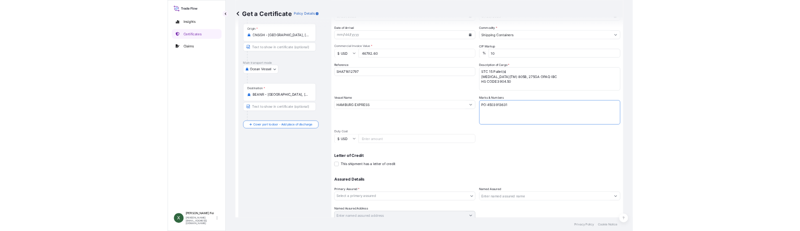
scroll to position [107, 0]
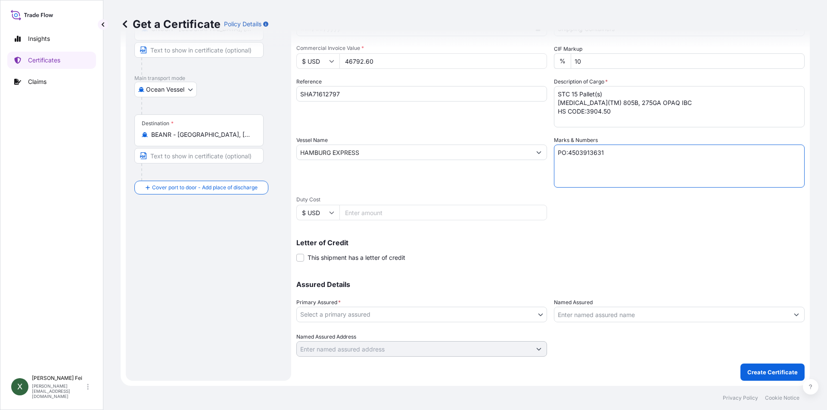
type textarea "PO:4503913631"
click at [379, 317] on body "Insights Certificates Claims X [PERSON_NAME] [PERSON_NAME][EMAIL_ADDRESS][DOMAI…" at bounding box center [413, 205] width 827 height 410
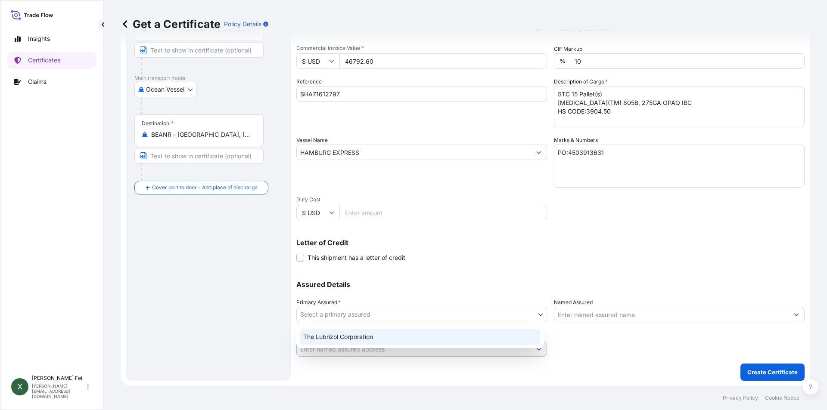
click at [357, 341] on div "The Lubrizol Corporation" at bounding box center [420, 338] width 241 height 16
select select "31566"
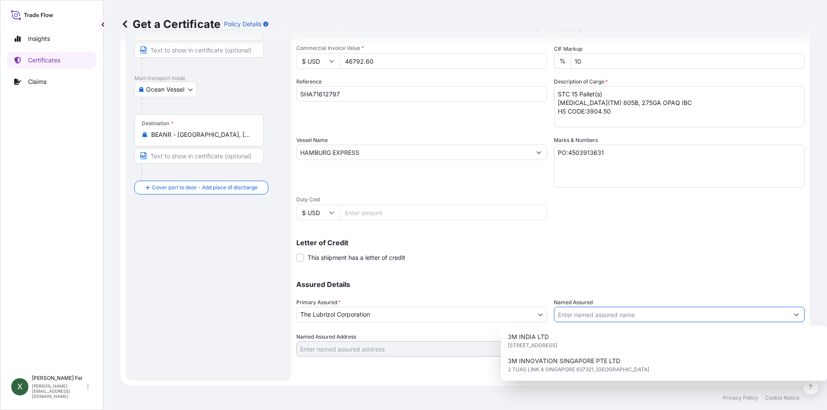
click at [568, 316] on input "Named Assured" at bounding box center [671, 315] width 234 height 16
paste input "LUBRIZOL ADVANCED MATERIALS BVBA"
type input "LUBRIZOL ADVANCED MATERIALS BVBA"
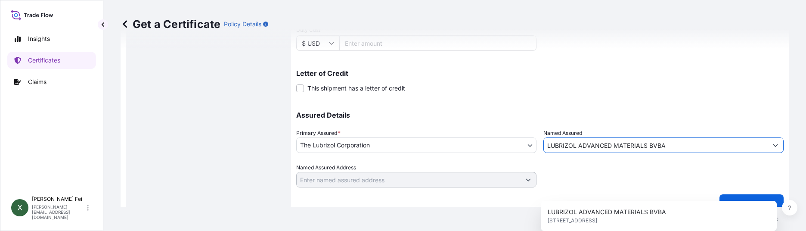
scroll to position [286, 0]
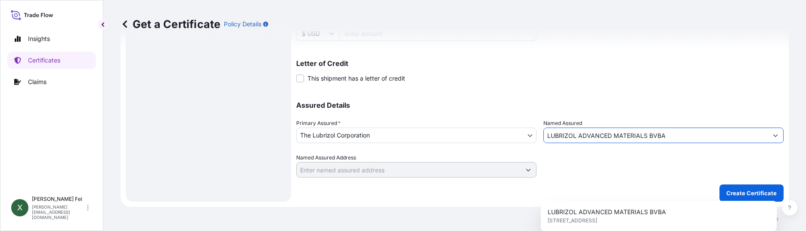
click at [682, 134] on input "LUBRIZOL ADVANCED MATERIALS BVBA" at bounding box center [656, 135] width 224 height 16
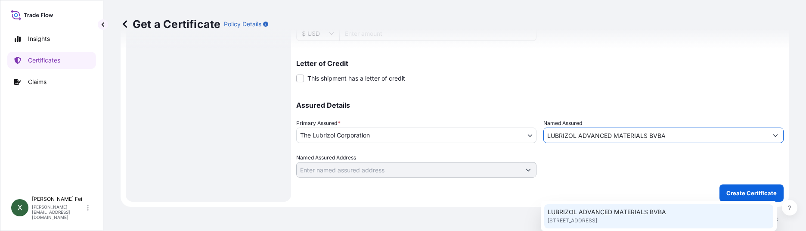
click at [578, 215] on span "LUBRIZOL ADVANCED MATERIALS BVBA" at bounding box center [607, 212] width 118 height 9
type input "[STREET_ADDRESS]"
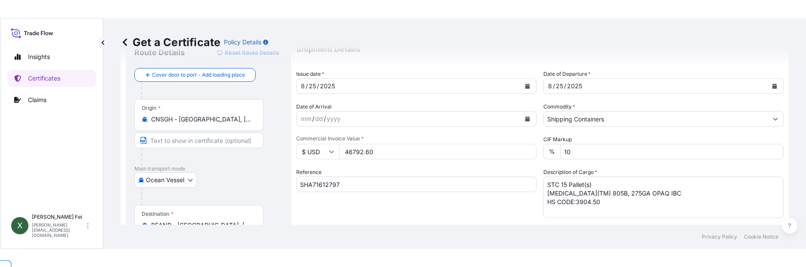
scroll to position [88, 0]
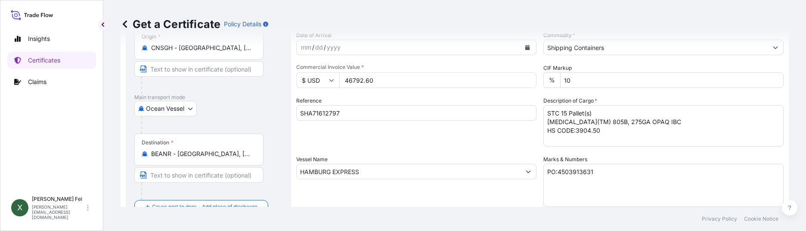
type input "LUBRIZOL ADVANCED MATERIALS BVBA"
click at [279, 230] on footer "Privacy Policy Cookie Notice" at bounding box center [454, 219] width 703 height 24
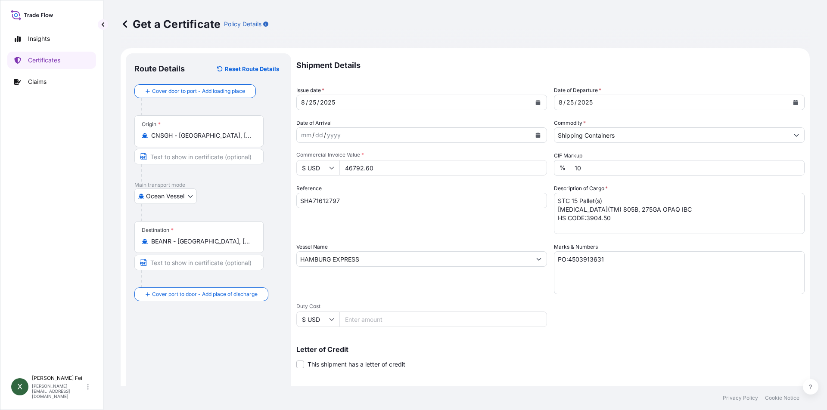
scroll to position [107, 0]
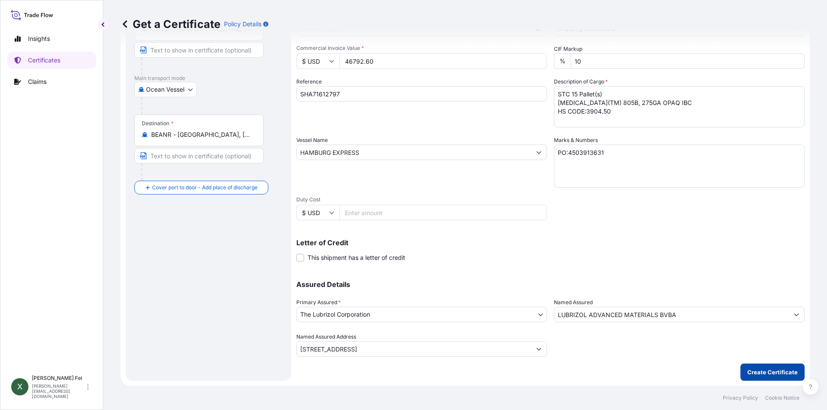
click at [763, 371] on p "Create Certificate" at bounding box center [772, 372] width 50 height 9
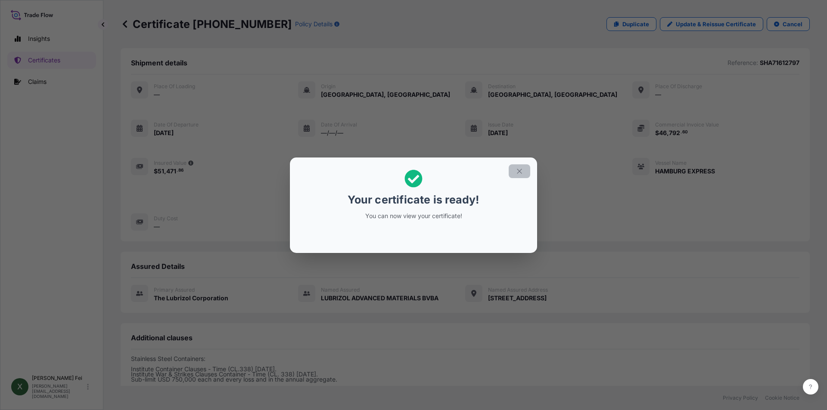
click at [516, 170] on icon "button" at bounding box center [520, 172] width 8 height 8
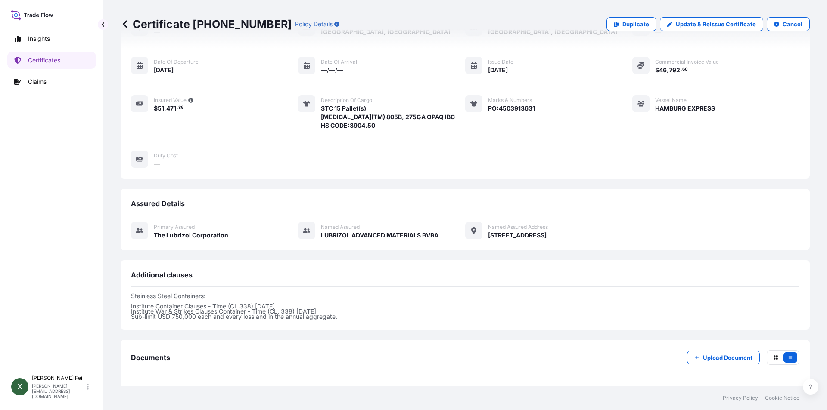
scroll to position [151, 0]
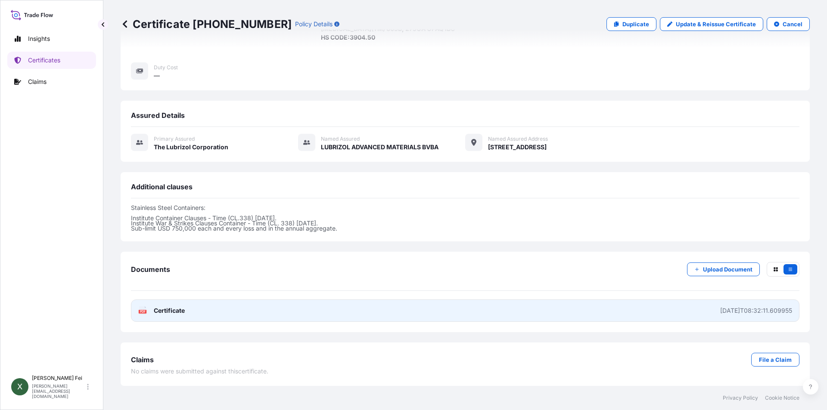
click at [329, 308] on link "PDF Certificate [DATE]T08:32:11.609955" at bounding box center [465, 311] width 669 height 22
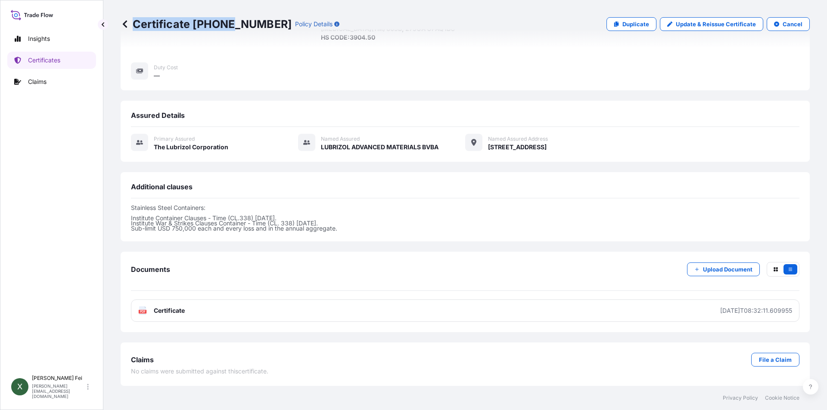
drag, startPoint x: 261, startPoint y: 24, endPoint x: 231, endPoint y: 25, distance: 30.2
click at [231, 25] on div "Certificate [PHONE_NUMBER] Policy Details" at bounding box center [230, 24] width 219 height 14
click at [194, 24] on p "Certificate [PHONE_NUMBER]" at bounding box center [206, 24] width 171 height 14
drag, startPoint x: 193, startPoint y: 19, endPoint x: 262, endPoint y: 26, distance: 68.8
click at [262, 26] on div "Certificate [PHONE_NUMBER] Policy Details" at bounding box center [230, 24] width 219 height 14
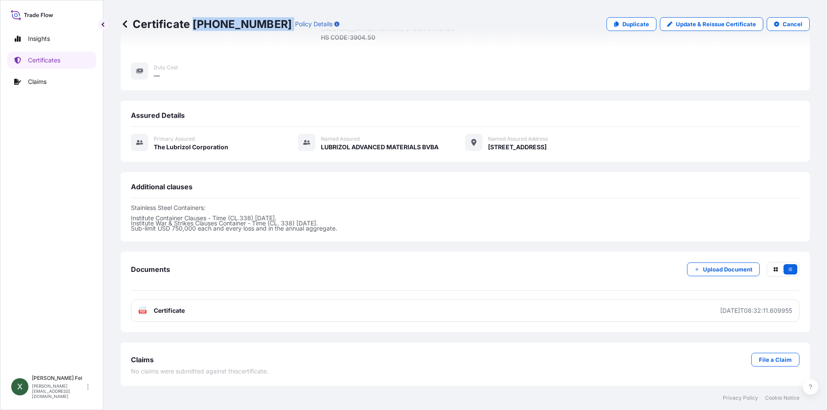
copy p "[PHONE_NUMBER]"
click at [53, 59] on p "Certificates" at bounding box center [44, 60] width 32 height 9
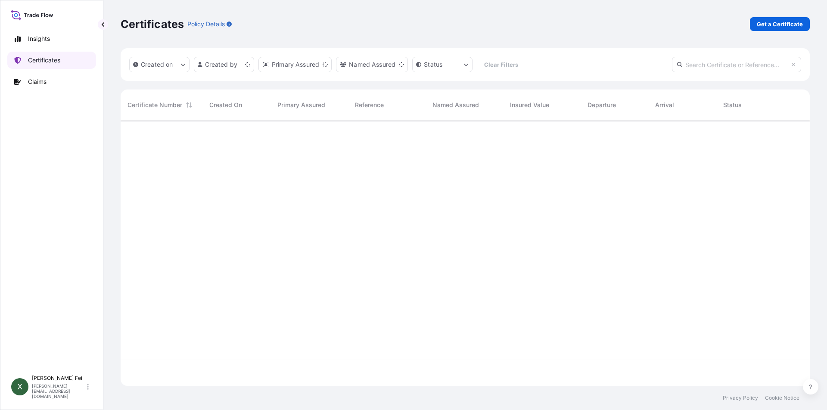
scroll to position [264, 683]
click at [790, 24] on p "Get a Certificate" at bounding box center [780, 24] width 46 height 9
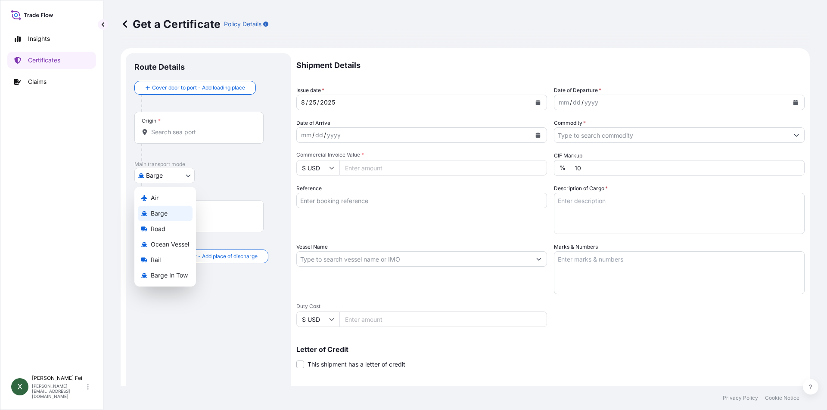
click at [164, 177] on body "Insights Certificates Claims X [PERSON_NAME] [PERSON_NAME][EMAIL_ADDRESS][DOMAI…" at bounding box center [413, 205] width 827 height 410
click at [176, 248] on span "Ocean Vessel" at bounding box center [170, 244] width 38 height 9
select select "Ocean Vessel"
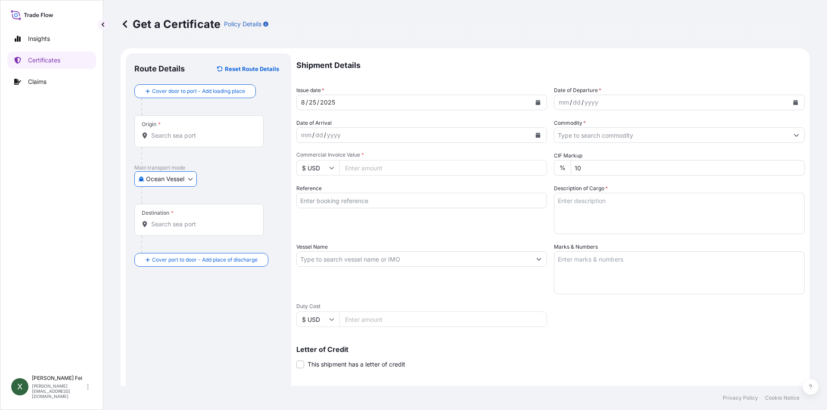
click at [169, 138] on input "Origin *" at bounding box center [202, 135] width 102 height 9
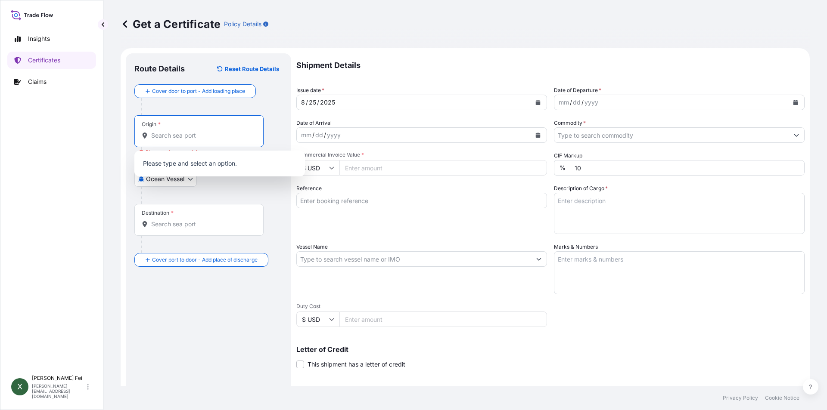
click at [198, 140] on input "Origin * Please select an origin" at bounding box center [202, 135] width 102 height 9
paste input "[GEOGRAPHIC_DATA]"
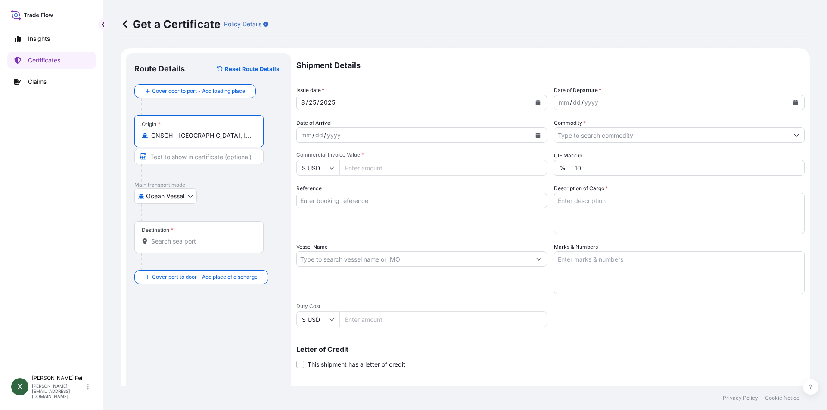
type input "CNSGH - [GEOGRAPHIC_DATA], [GEOGRAPHIC_DATA]"
drag, startPoint x: 211, startPoint y: 342, endPoint x: 201, endPoint y: 312, distance: 31.7
click at [211, 342] on div "Route Details Reset Route Details Cover door to port - Add loading place Place …" at bounding box center [208, 270] width 148 height 417
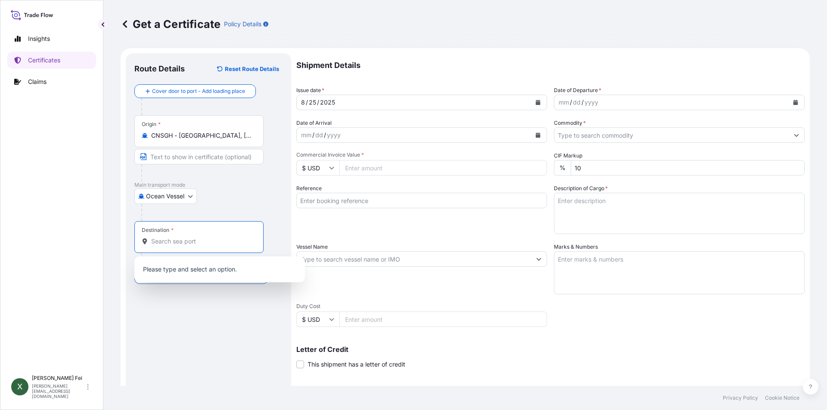
click at [176, 243] on input "Destination *" at bounding box center [202, 241] width 102 height 9
paste input "[GEOGRAPHIC_DATA], [GEOGRAPHIC_DATA]"
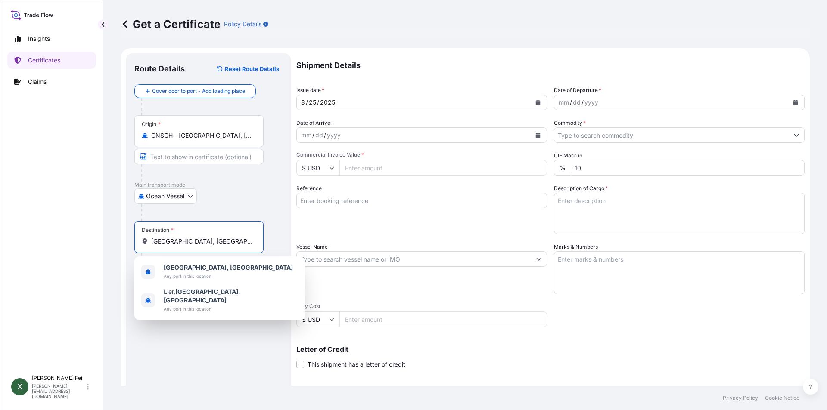
click at [232, 247] on div "Destination * [GEOGRAPHIC_DATA], [GEOGRAPHIC_DATA]" at bounding box center [198, 237] width 129 height 32
click at [232, 246] on input "[GEOGRAPHIC_DATA], [GEOGRAPHIC_DATA]" at bounding box center [202, 241] width 102 height 9
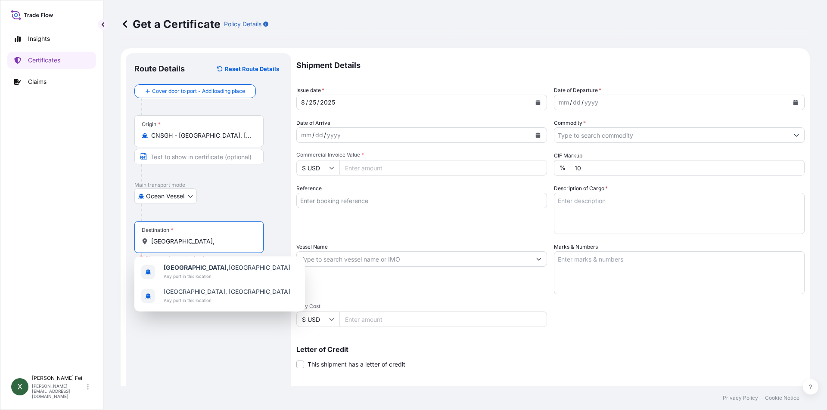
paste input "[GEOGRAPHIC_DATA], [GEOGRAPHIC_DATA]"
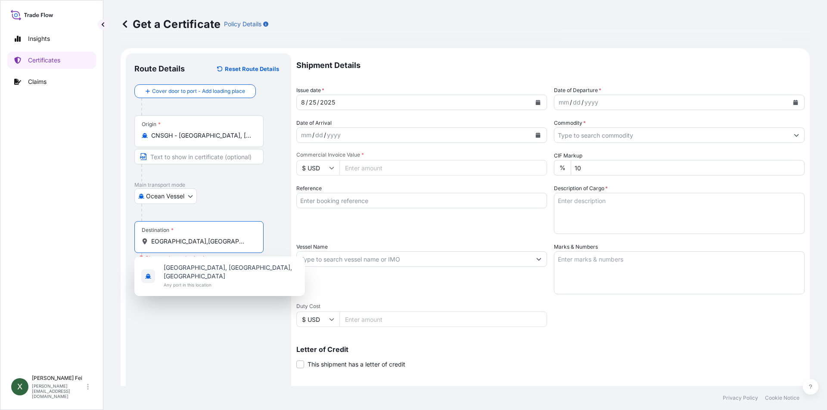
click at [227, 243] on input "[GEOGRAPHIC_DATA],[GEOGRAPHIC_DATA], [GEOGRAPHIC_DATA]" at bounding box center [202, 241] width 102 height 9
click at [187, 241] on input "[GEOGRAPHIC_DATA],[GEOGRAPHIC_DATA],[GEOGRAPHIC_DATA]" at bounding box center [202, 241] width 102 height 9
drag, startPoint x: 187, startPoint y: 241, endPoint x: 129, endPoint y: 236, distance: 58.3
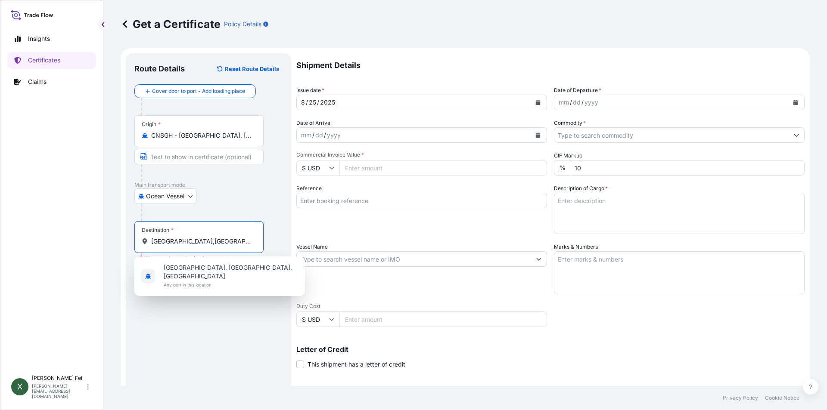
click at [129, 236] on div "Route Details Reset Route Details Cover door to port - Add loading place Place …" at bounding box center [208, 270] width 165 height 435
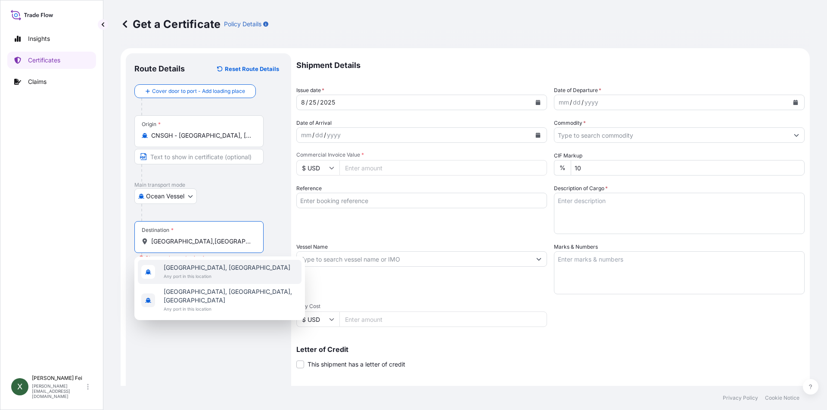
click at [226, 239] on input "[GEOGRAPHIC_DATA],[GEOGRAPHIC_DATA]" at bounding box center [202, 241] width 102 height 9
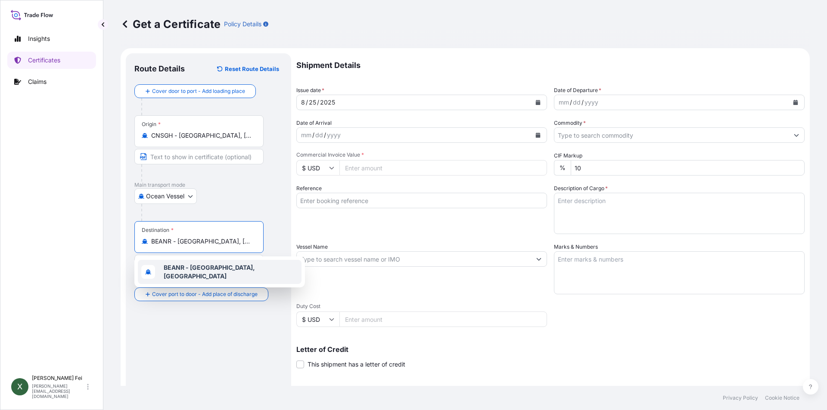
click at [201, 262] on div "BEANR - [GEOGRAPHIC_DATA], [GEOGRAPHIC_DATA]" at bounding box center [220, 272] width 164 height 24
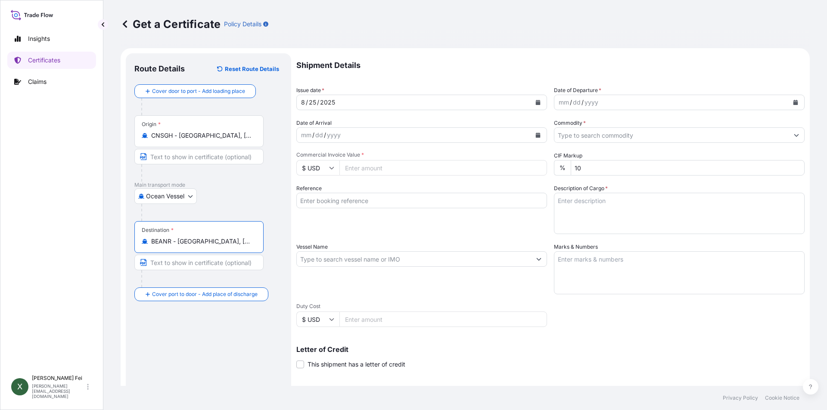
type input "BEANR - [GEOGRAPHIC_DATA], [GEOGRAPHIC_DATA]"
drag, startPoint x: 194, startPoint y: 362, endPoint x: 522, endPoint y: 105, distance: 416.3
click at [203, 357] on div "Route Details Reset Route Details Cover door to port - Add loading place Place …" at bounding box center [208, 270] width 148 height 417
click at [535, 100] on button "Calendar" at bounding box center [538, 103] width 14 height 14
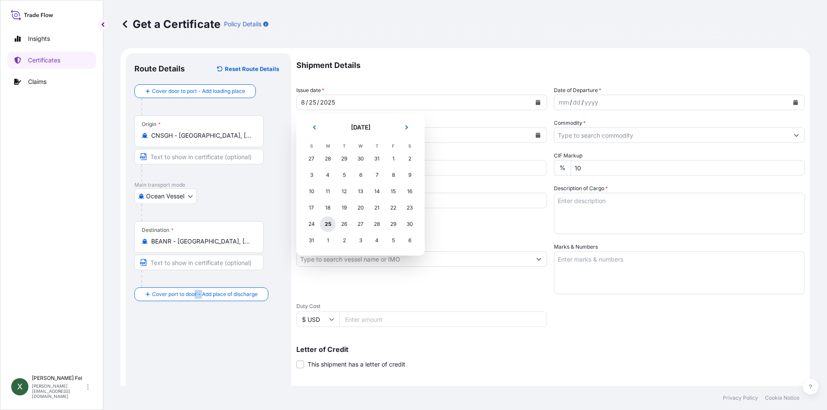
click at [328, 223] on div "25" at bounding box center [328, 225] width 16 height 16
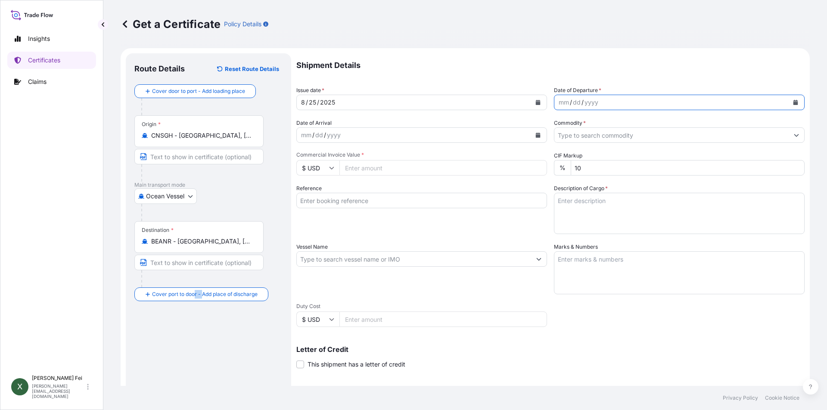
click at [793, 101] on icon "Calendar" at bounding box center [795, 102] width 5 height 5
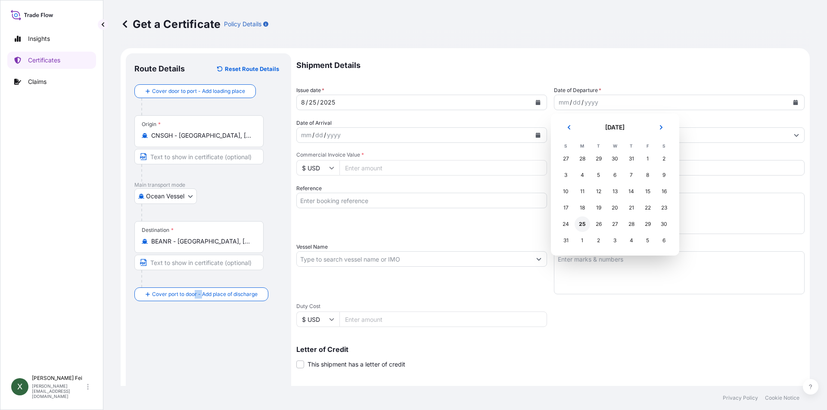
click at [581, 221] on div "25" at bounding box center [583, 225] width 16 height 16
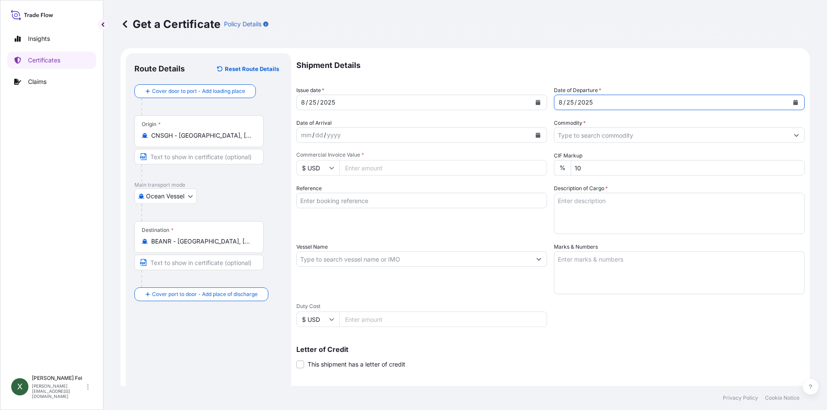
click at [614, 135] on input "Commodity *" at bounding box center [671, 135] width 234 height 16
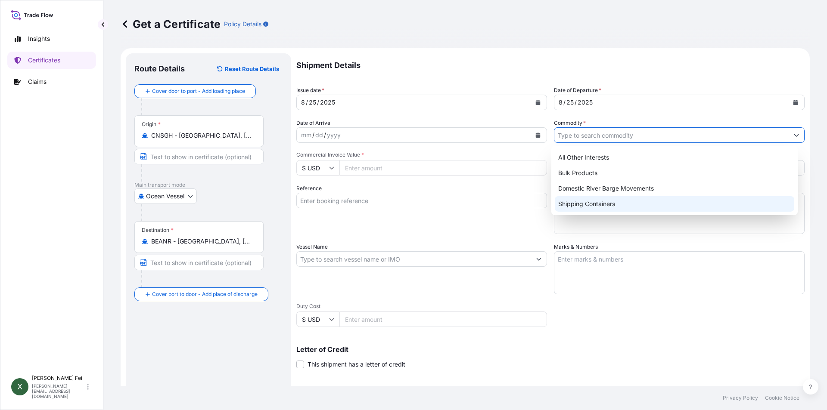
click at [575, 206] on div "Shipping Containers" at bounding box center [675, 204] width 240 height 16
type input "Shipping Containers"
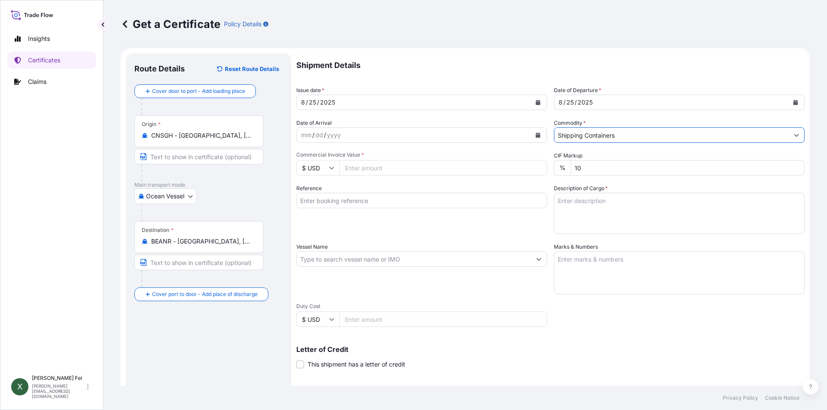
click at [364, 164] on input "Commercial Invoice Value *" at bounding box center [443, 168] width 208 height 16
click at [369, 170] on input "Commercial Invoice Value *" at bounding box center [443, 168] width 208 height 16
type input "37844.08"
click at [462, 201] on input "Reference" at bounding box center [421, 201] width 251 height 16
click at [352, 262] on input "Vessel Name" at bounding box center [414, 260] width 234 height 16
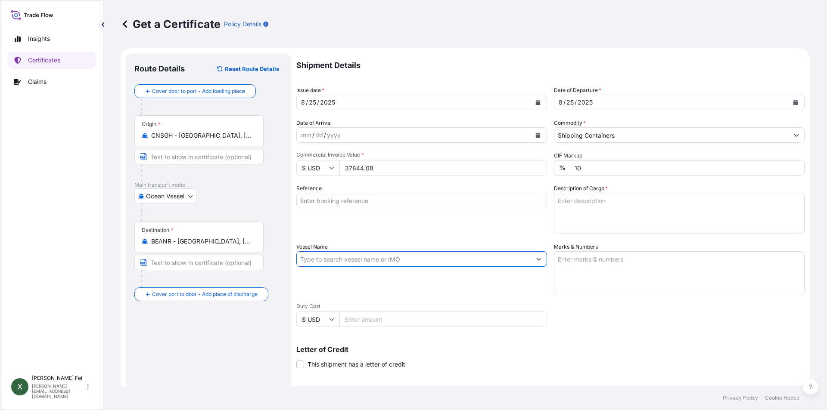
paste input "SHA71612789"
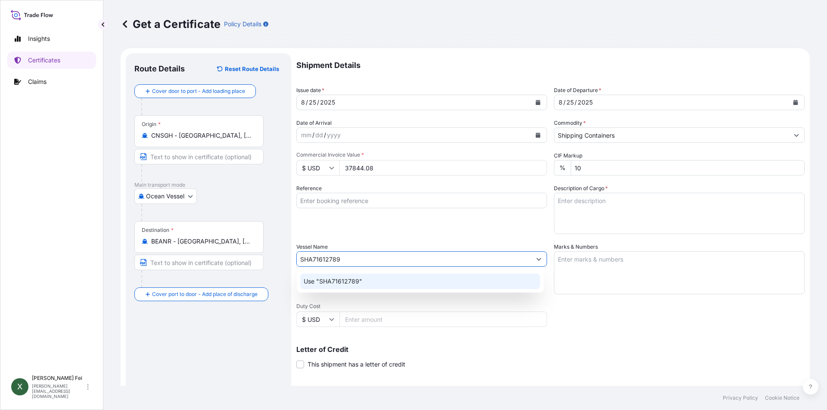
type input "SHA71612789"
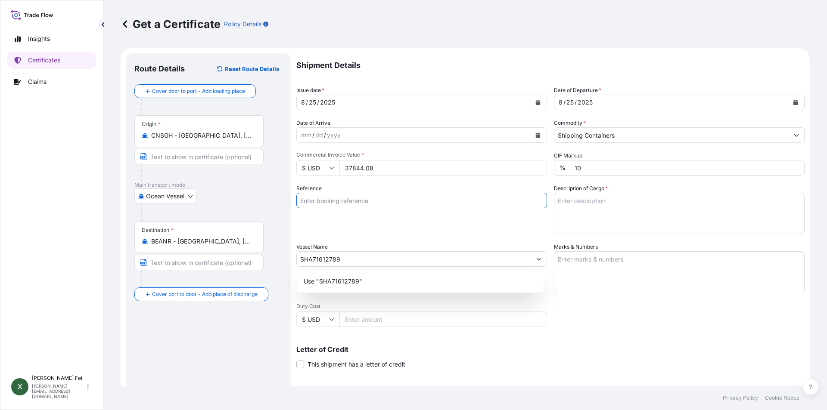
click at [326, 200] on input "Reference" at bounding box center [421, 201] width 251 height 16
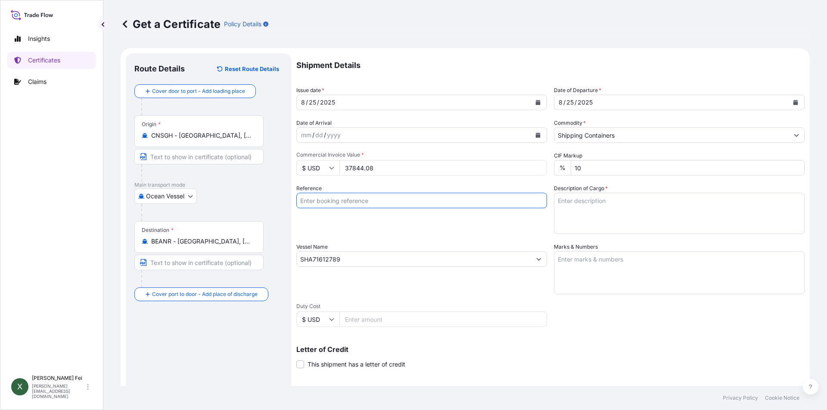
paste input "SHA71612789"
type input "SHA71612789"
drag, startPoint x: 360, startPoint y: 255, endPoint x: 195, endPoint y: 228, distance: 167.7
click at [195, 228] on form "Route Details Reset Route Details Cover door to port - Add loading place Place …" at bounding box center [465, 270] width 689 height 445
click at [577, 217] on textarea "Description of Cargo *" at bounding box center [679, 213] width 251 height 41
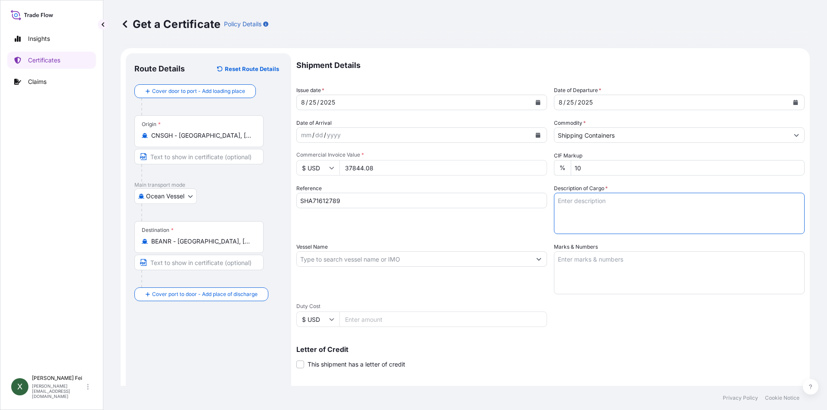
paste textarea "STC 12 Pallet(s) [MEDICAL_DATA](TM) 805B, 275GA OPAQ IBC HS CODE:3904.50"
type textarea "STC 12 Pallet(s) [MEDICAL_DATA](TM) 805B, 275GA OPAQ IBC HS CODE:3904.50"
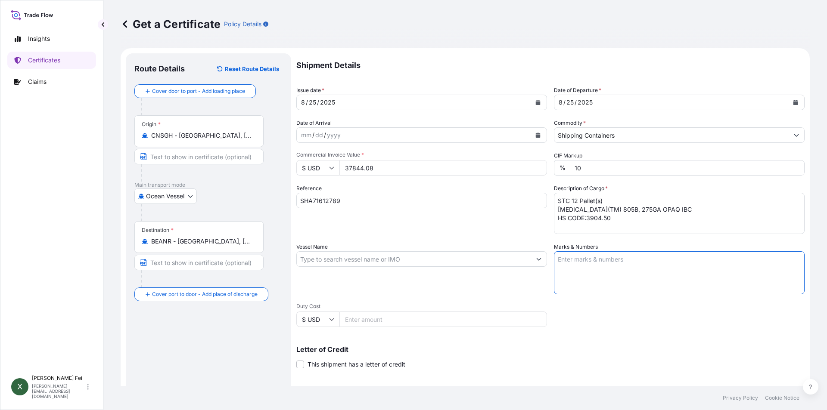
click at [589, 274] on textarea "Marks & Numbers" at bounding box center [679, 273] width 251 height 43
paste textarea "PO:4503913135"
type textarea "PO:4503913135"
click at [495, 293] on div "Vessel Name" at bounding box center [421, 269] width 251 height 52
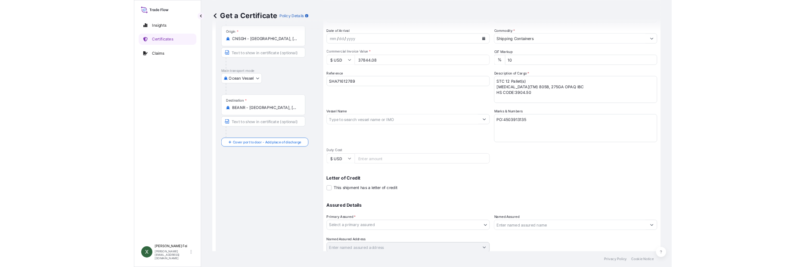
scroll to position [107, 0]
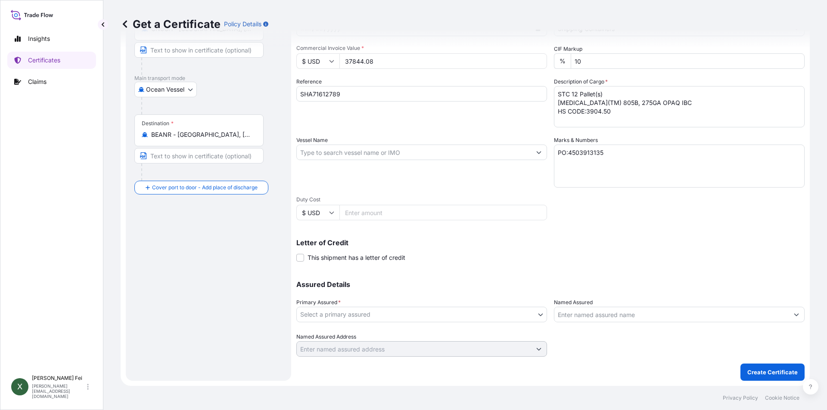
click at [353, 314] on body "Insights Certificates Claims X [PERSON_NAME] [PERSON_NAME][EMAIL_ADDRESS][DOMAI…" at bounding box center [413, 205] width 827 height 410
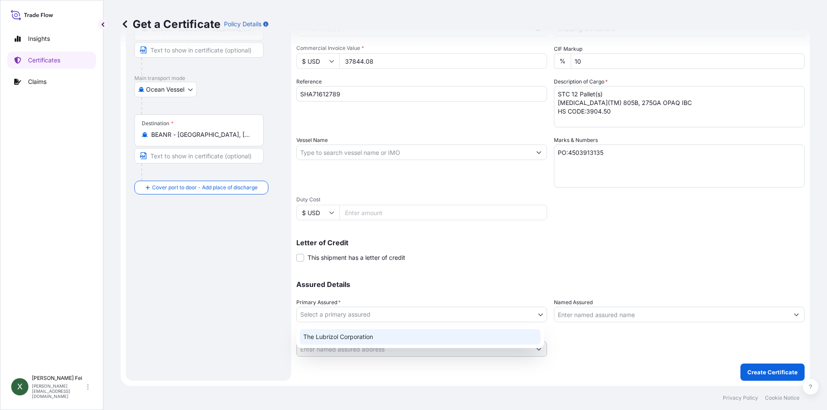
click at [334, 339] on div "The Lubrizol Corporation" at bounding box center [420, 338] width 241 height 16
select select "31566"
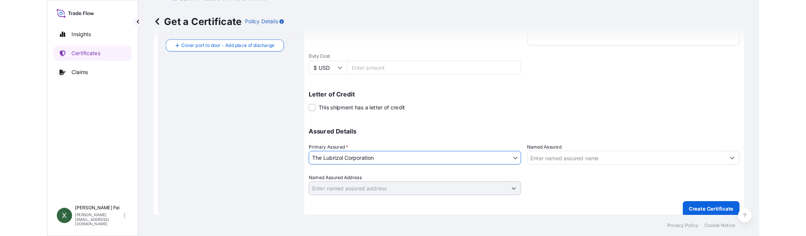
scroll to position [250, 0]
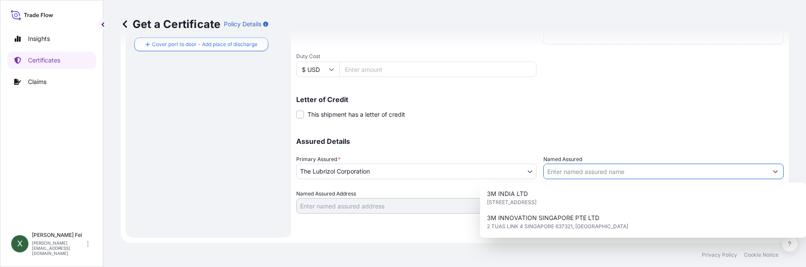
click at [578, 174] on input "Named Assured" at bounding box center [656, 172] width 224 height 16
paste input "LUBRIZOL ADVANCED MATERIALS BVBA"
type input "LUBRIZOL ADVANCED MATERIALS BVBA"
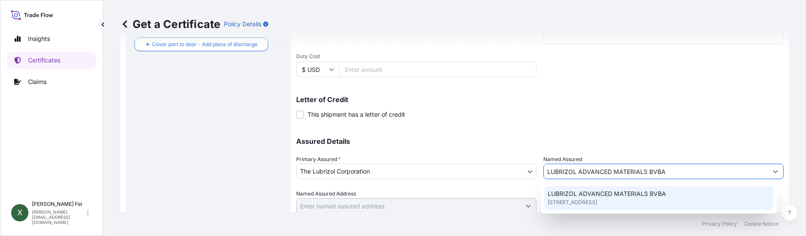
click at [597, 201] on span "[STREET_ADDRESS]" at bounding box center [573, 202] width 50 height 9
type input "[STREET_ADDRESS]"
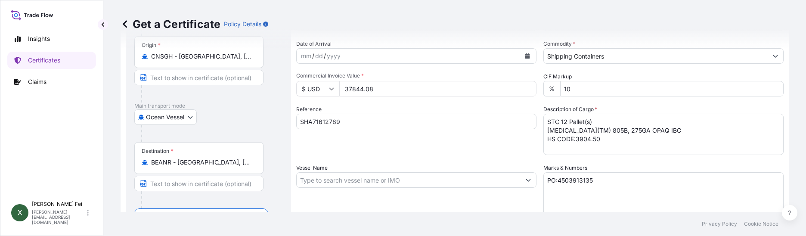
scroll to position [28, 0]
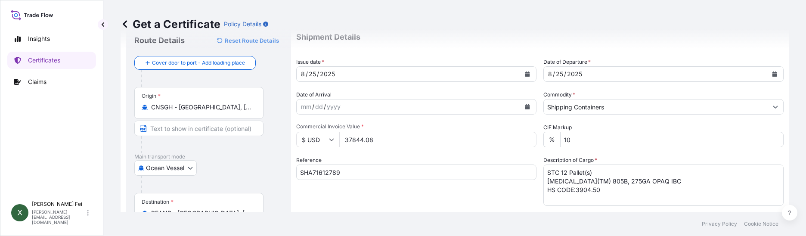
type input "LUBRIZOL ADVANCED MATERIALS BVBA"
click at [273, 99] on div "Origin * CNSGH - [GEOGRAPHIC_DATA], [GEOGRAPHIC_DATA]" at bounding box center [208, 120] width 148 height 66
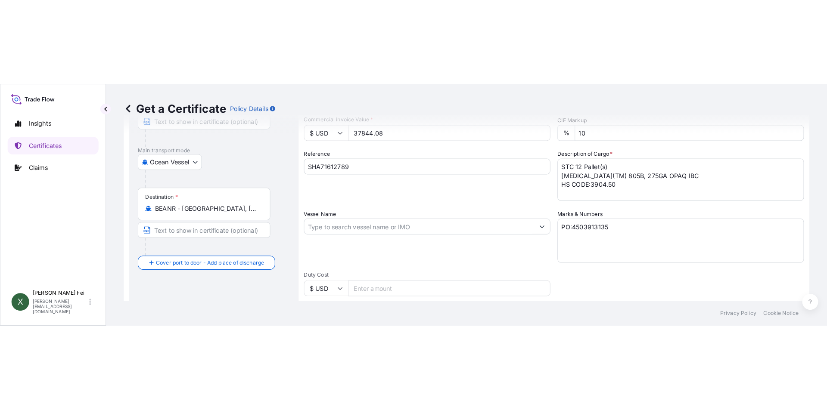
scroll to position [121, 0]
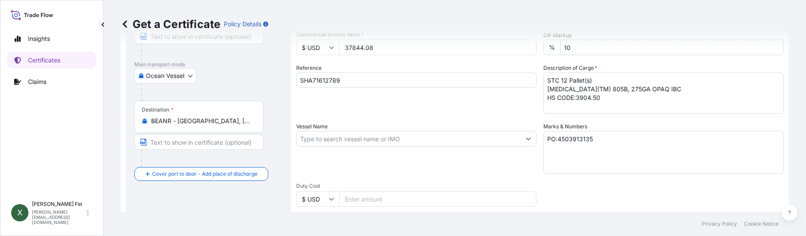
click at [338, 133] on input "Vessel Name" at bounding box center [409, 139] width 224 height 16
paste input "HAMBURG EXPRESS"
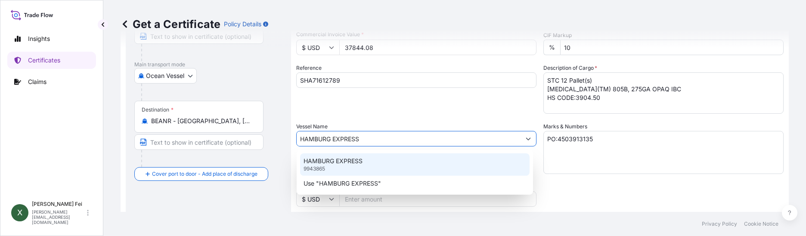
click at [344, 165] on p "HAMBURG EXPRESS" at bounding box center [333, 161] width 59 height 9
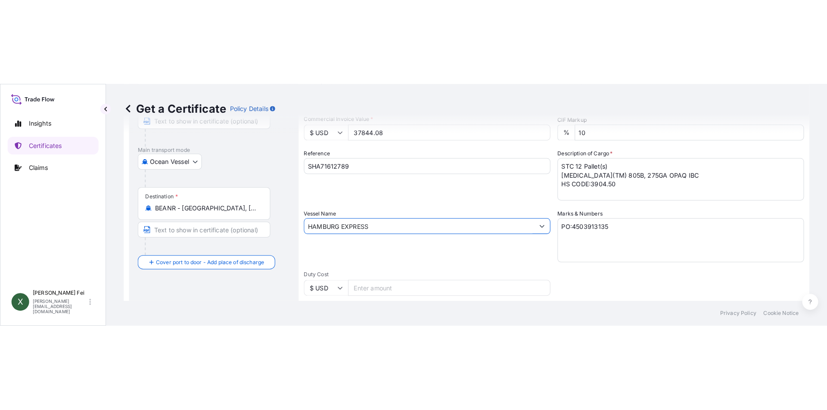
scroll to position [107, 0]
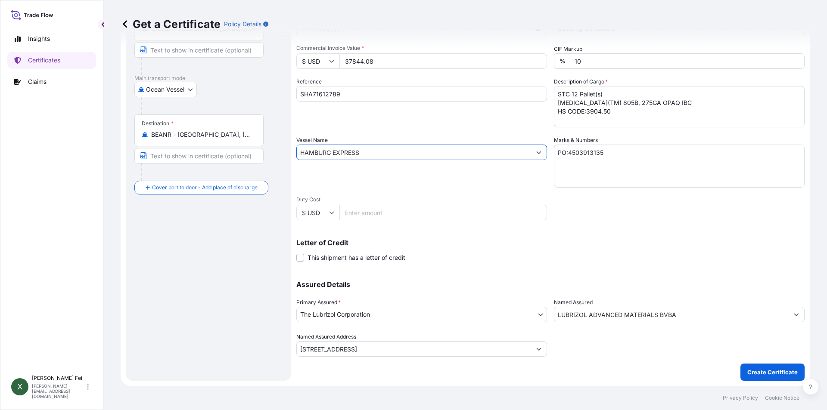
type input "HAMBURG EXPRESS"
click at [755, 376] on p "Create Certificate" at bounding box center [772, 372] width 50 height 9
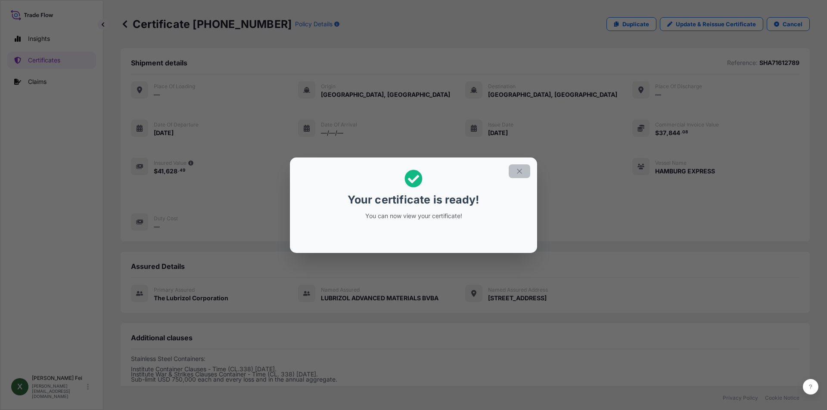
click at [517, 173] on icon "button" at bounding box center [520, 172] width 8 height 8
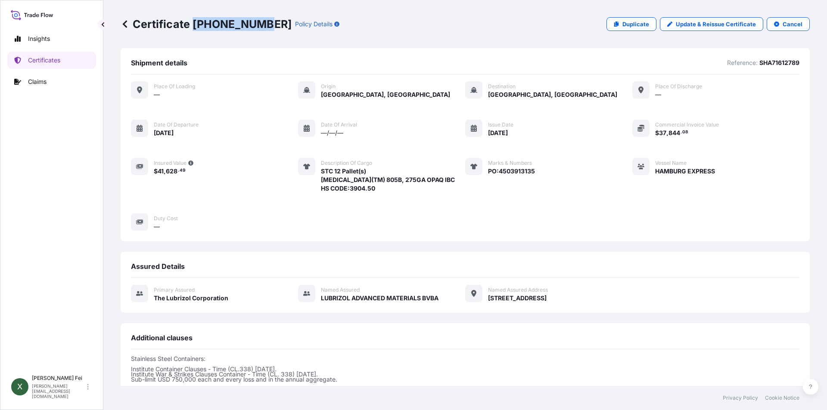
drag, startPoint x: 193, startPoint y: 22, endPoint x: 262, endPoint y: 32, distance: 70.5
click at [262, 32] on div "Certificate [PHONE_NUMBER] Policy Details Duplicate Update & Reissue Certificat…" at bounding box center [465, 24] width 689 height 48
copy p "[PHONE_NUMBER]"
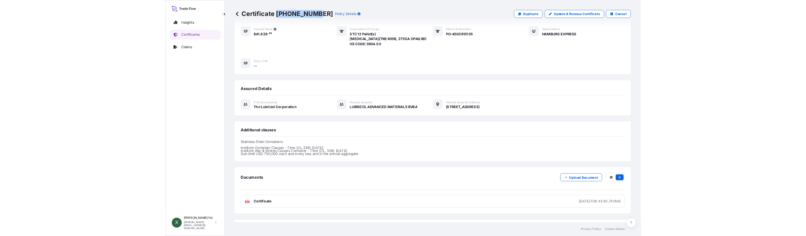
scroll to position [151, 0]
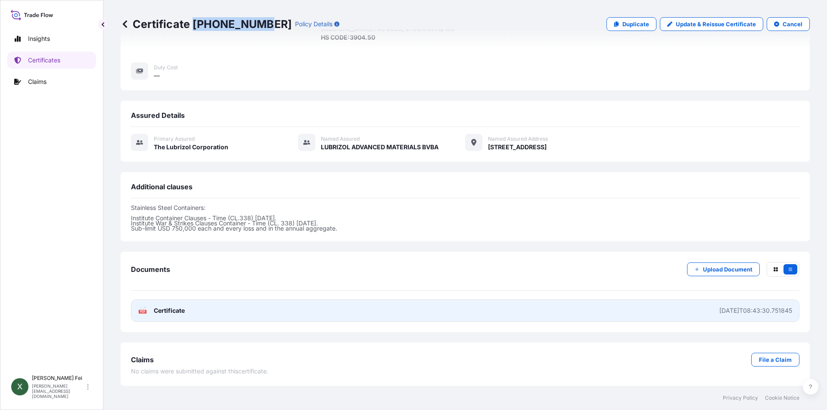
click at [336, 309] on link "PDF Certificate [DATE]T08:43:30.751845" at bounding box center [465, 311] width 669 height 22
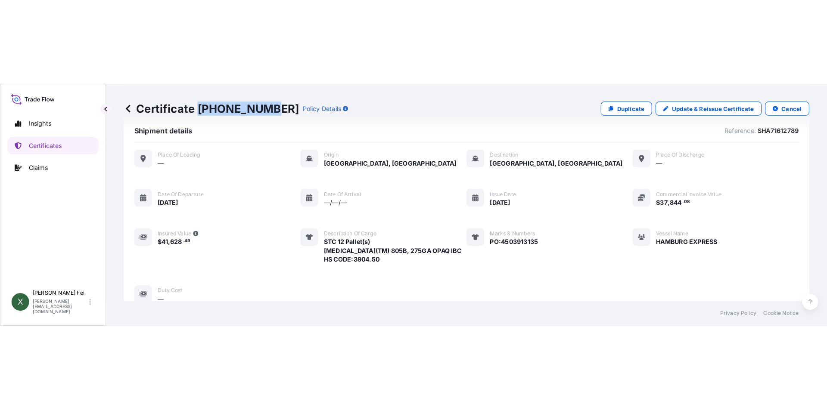
scroll to position [86, 0]
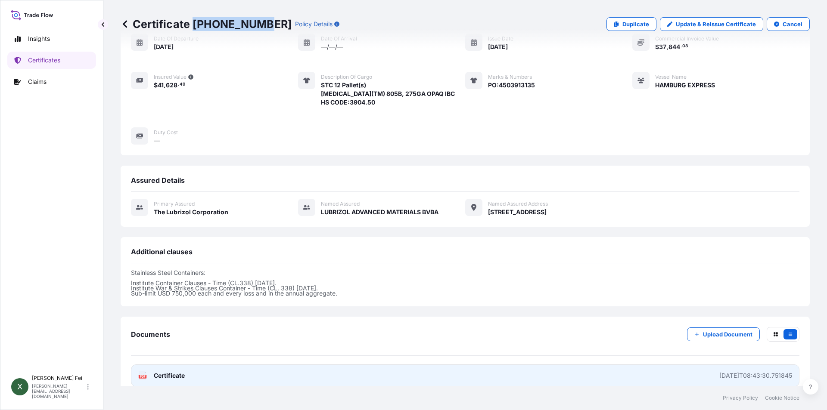
click at [228, 375] on link "PDF Certificate [DATE]T08:43:30.751845" at bounding box center [465, 376] width 669 height 22
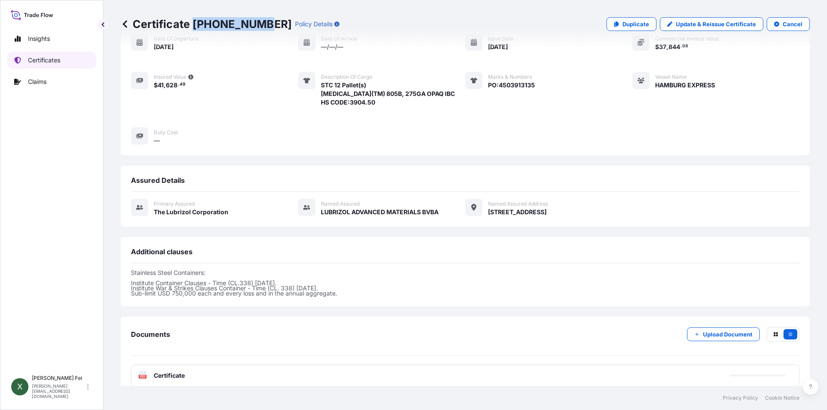
click at [60, 54] on link "Certificates" at bounding box center [51, 60] width 89 height 17
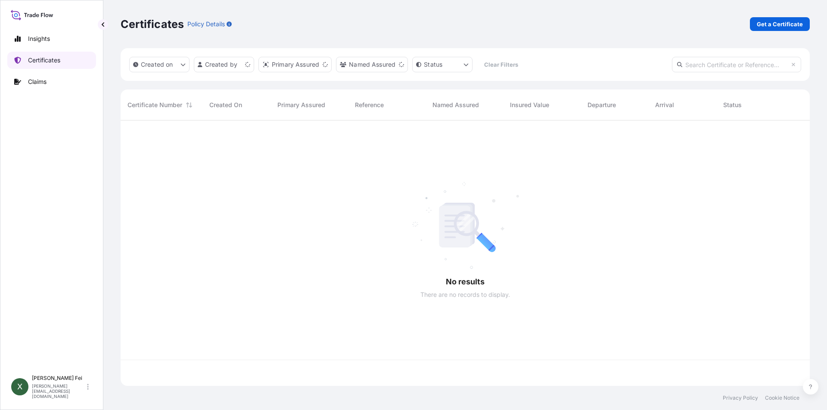
scroll to position [264, 683]
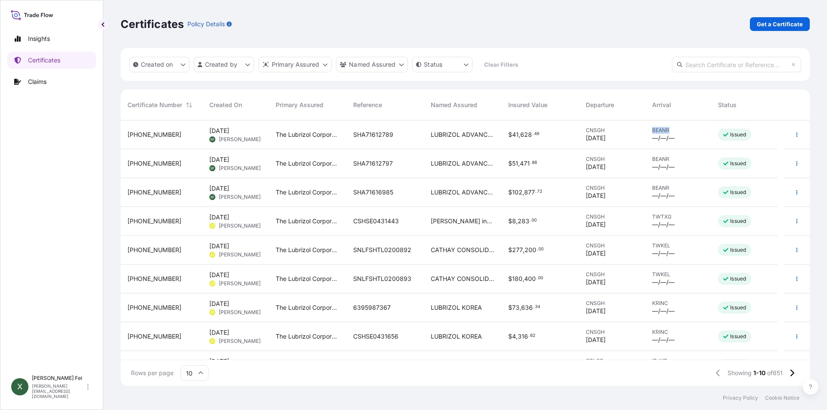
drag, startPoint x: 645, startPoint y: 125, endPoint x: 669, endPoint y: 128, distance: 24.3
click at [669, 128] on div "BEANR —/—/—" at bounding box center [678, 135] width 66 height 29
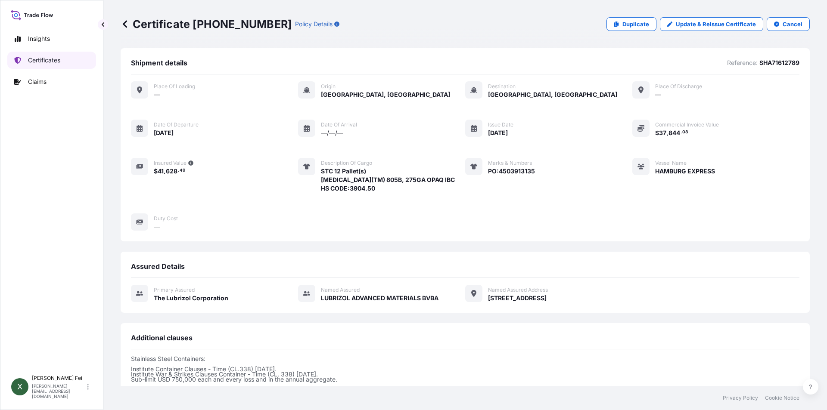
click at [33, 54] on link "Certificates" at bounding box center [51, 60] width 89 height 17
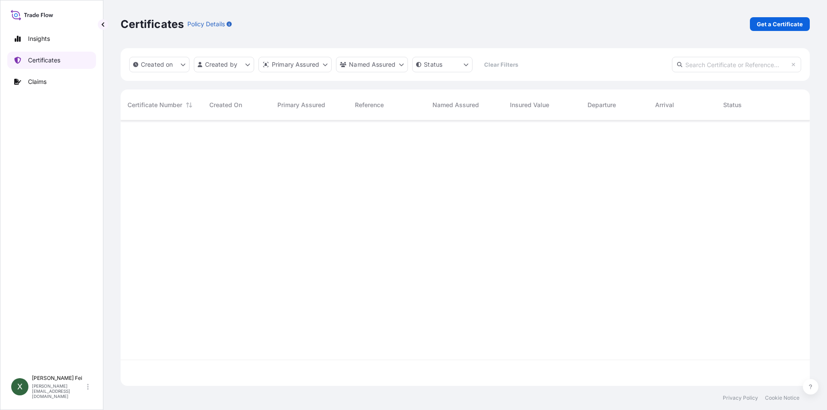
scroll to position [264, 683]
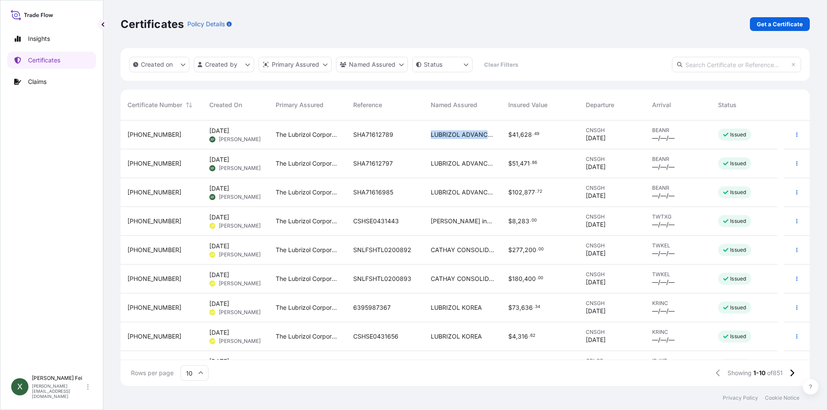
drag, startPoint x: 419, startPoint y: 127, endPoint x: 498, endPoint y: 135, distance: 79.6
click at [498, 135] on div "31566-858-1 [DATE] XF [PERSON_NAME] The Lubrizol Corporation SHA71612789 LUBRIZ…" at bounding box center [449, 135] width 657 height 29
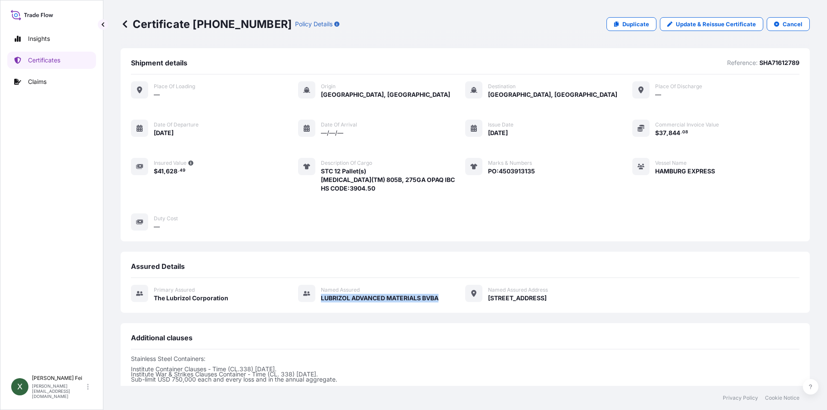
drag, startPoint x: 319, startPoint y: 297, endPoint x: 451, endPoint y: 302, distance: 131.9
click at [451, 302] on div "Primary assured The Lubrizol Corporation Named Assured LUBRIZOL ADVANCED MATERI…" at bounding box center [465, 294] width 669 height 18
copy div "LUBRIZOL ADVANCED MATERIALS BVBA"
click at [53, 60] on p "Certificates" at bounding box center [44, 60] width 32 height 9
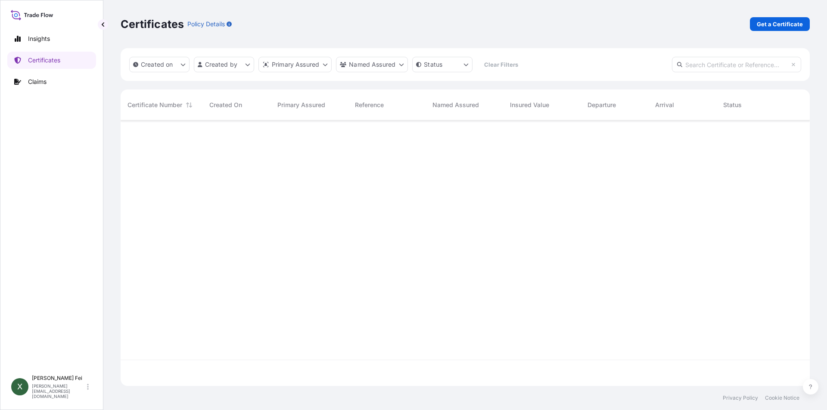
scroll to position [264, 683]
click at [527, 132] on div at bounding box center [465, 240] width 689 height 239
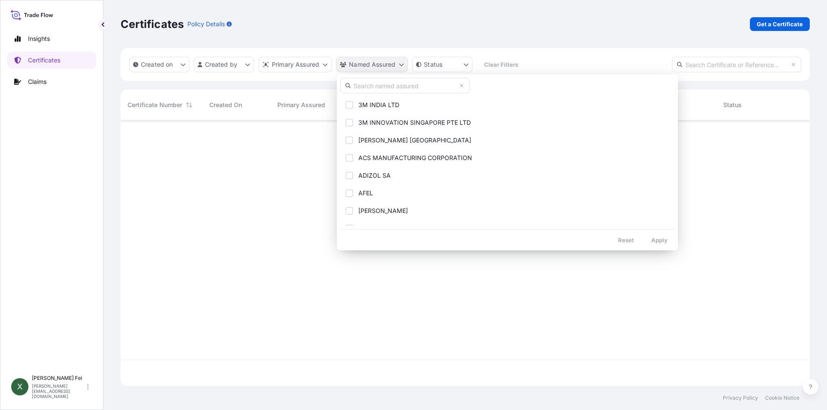
click at [376, 59] on html "Insights Certificates Claims X [PERSON_NAME] [PERSON_NAME][EMAIL_ADDRESS][DOMAI…" at bounding box center [413, 205] width 827 height 410
click at [380, 80] on input "text" at bounding box center [404, 86] width 129 height 16
paste input "LUBRIZOL ADVANCED MATERIALS BVBA"
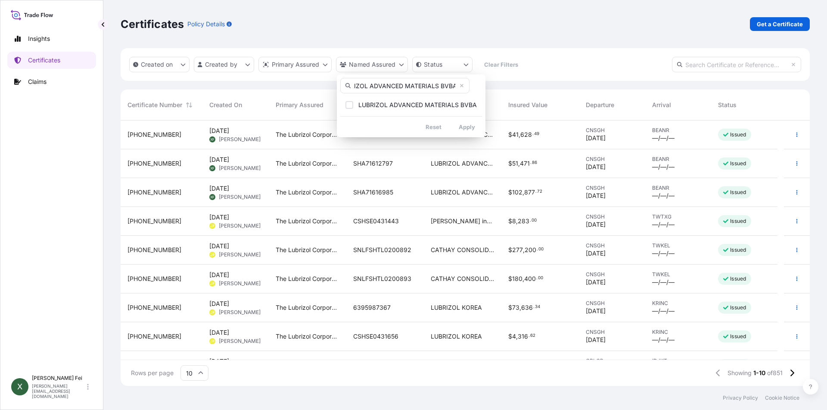
click at [371, 85] on input "LUBRIZOL ADVANCED MATERIALS BVBA" at bounding box center [404, 86] width 129 height 16
type input "LUBRIZOL ADVANCED MATERIALS BVBA"
drag, startPoint x: 379, startPoint y: 108, endPoint x: 410, endPoint y: 115, distance: 31.3
click at [379, 108] on span "LUBRIZOL ADVANCED MATERIALS BVBA" at bounding box center [417, 105] width 118 height 9
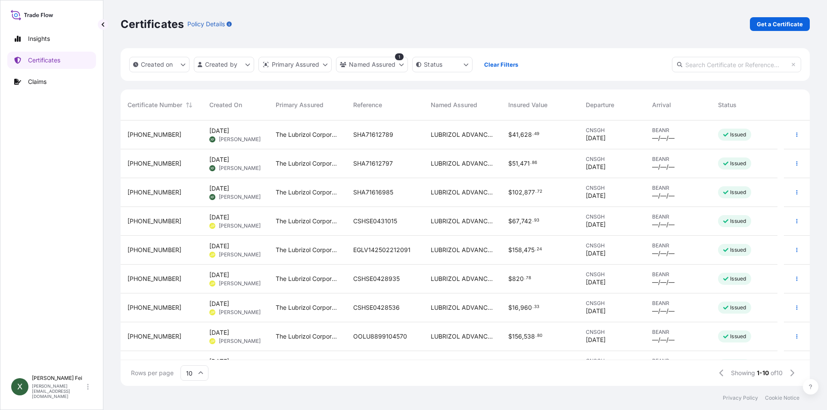
scroll to position [49, 0]
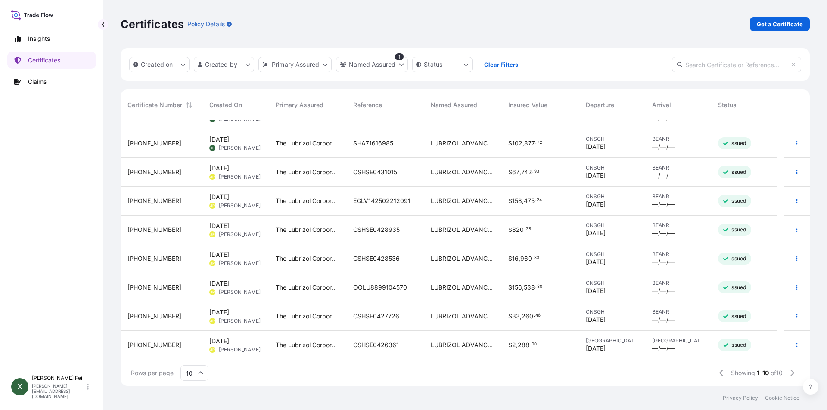
click at [463, 346] on span "LUBRIZOL ADVANCED MATERIALS BVBA" at bounding box center [463, 345] width 64 height 9
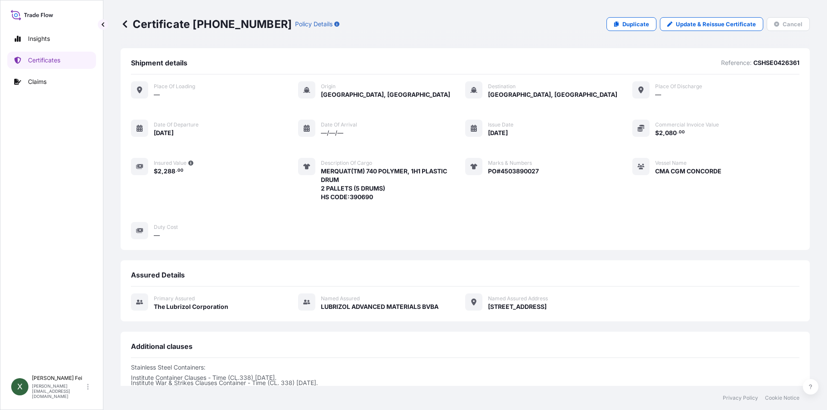
scroll to position [146, 0]
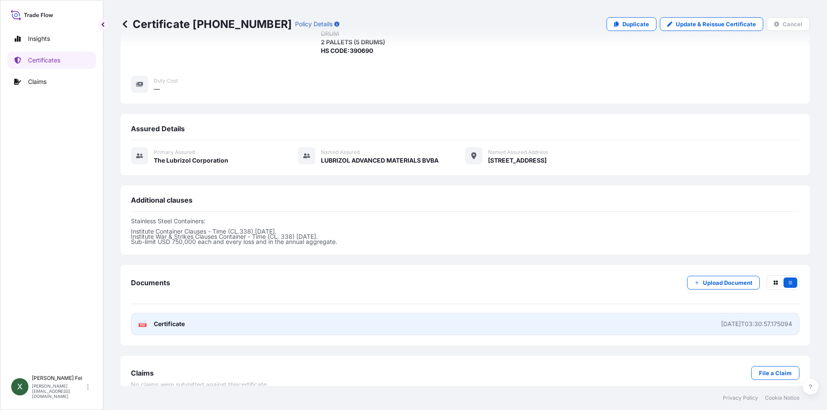
click at [311, 323] on link "PDF Certificate [DATE]T03:30:57.175094" at bounding box center [465, 324] width 669 height 22
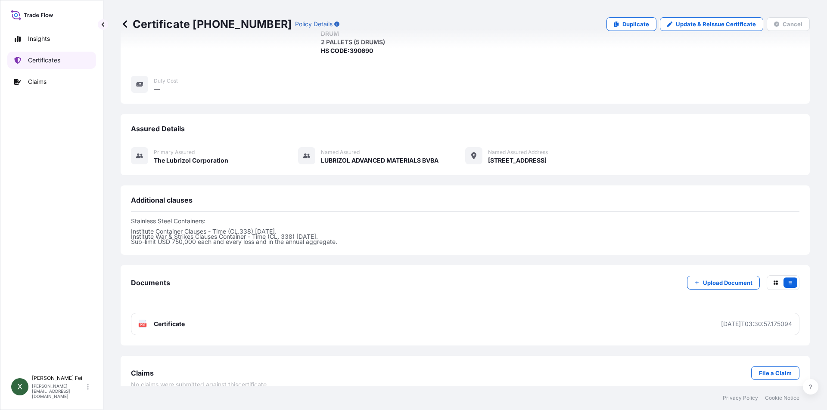
click at [34, 63] on p "Certificates" at bounding box center [44, 60] width 32 height 9
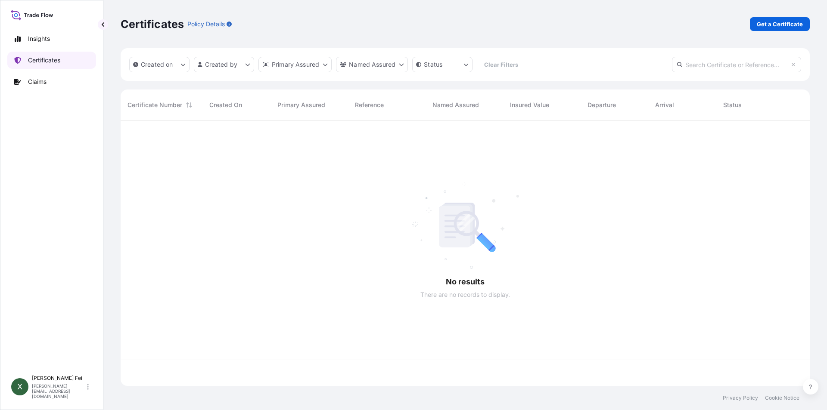
scroll to position [264, 683]
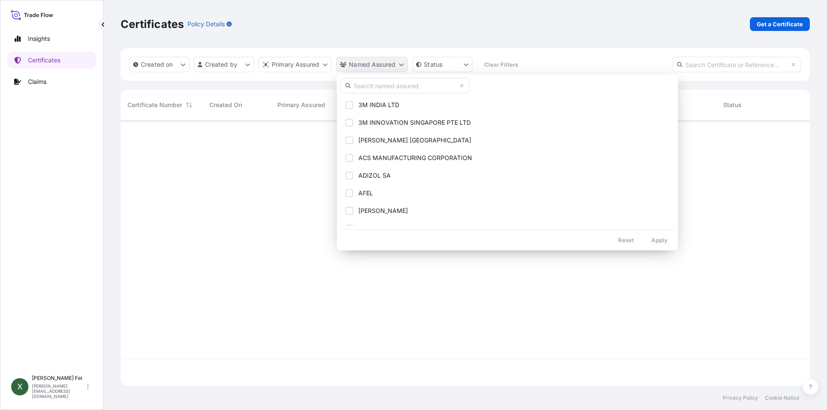
click at [363, 67] on html "Insights Certificates Claims X [PERSON_NAME] [PERSON_NAME][EMAIL_ADDRESS][DOMAI…" at bounding box center [413, 205] width 827 height 410
click at [384, 91] on input "text" at bounding box center [404, 86] width 129 height 16
paste input "LUBRIZOL ADVANCED MATERIALS BVBA"
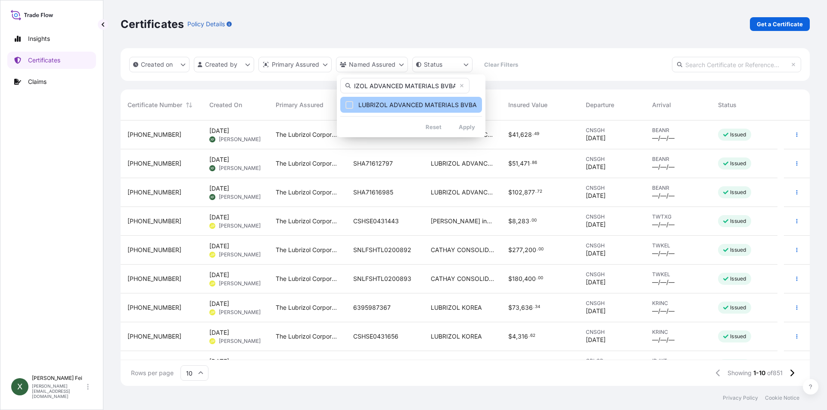
type input "LUBRIZOL ADVANCED MATERIALS BVBA"
drag, startPoint x: 371, startPoint y: 110, endPoint x: 386, endPoint y: 112, distance: 14.3
click at [371, 110] on button "LUBRIZOL ADVANCED MATERIALS BVBA" at bounding box center [411, 105] width 142 height 16
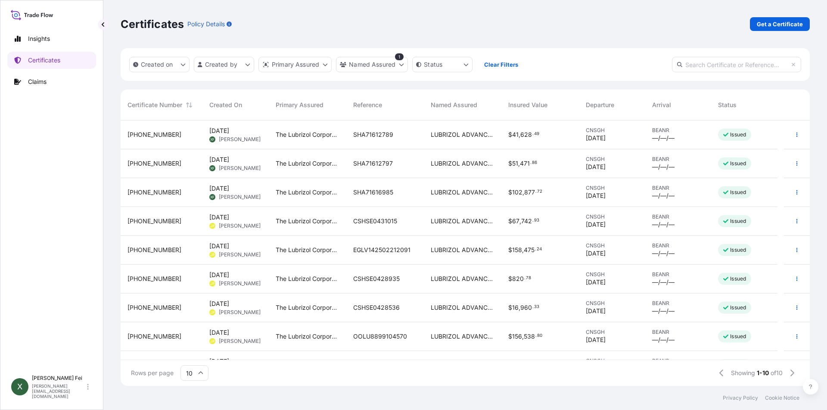
scroll to position [49, 0]
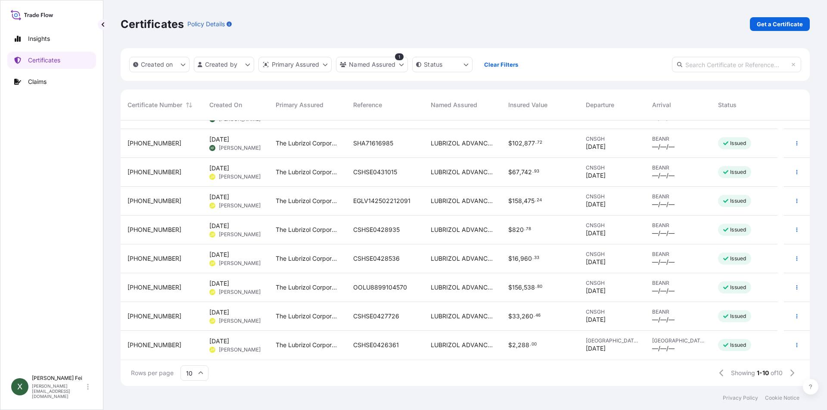
click at [470, 321] on div "LUBRIZOL ADVANCED MATERIALS BVBA" at bounding box center [463, 316] width 78 height 29
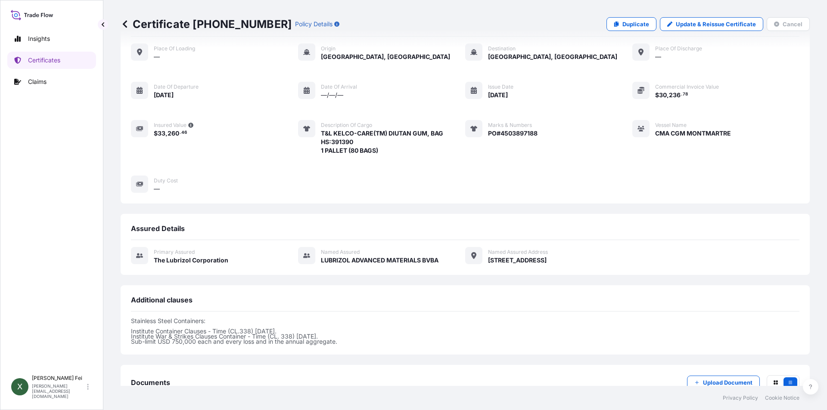
scroll to position [151, 0]
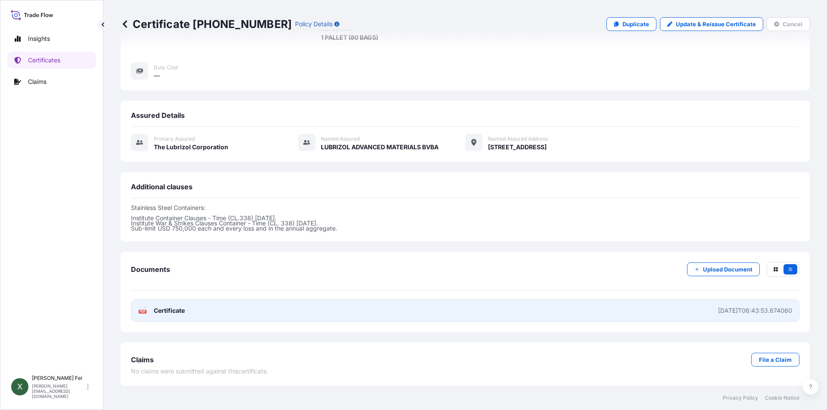
click at [279, 320] on link "PDF Certificate [DATE]T06:43:53.674060" at bounding box center [465, 311] width 669 height 22
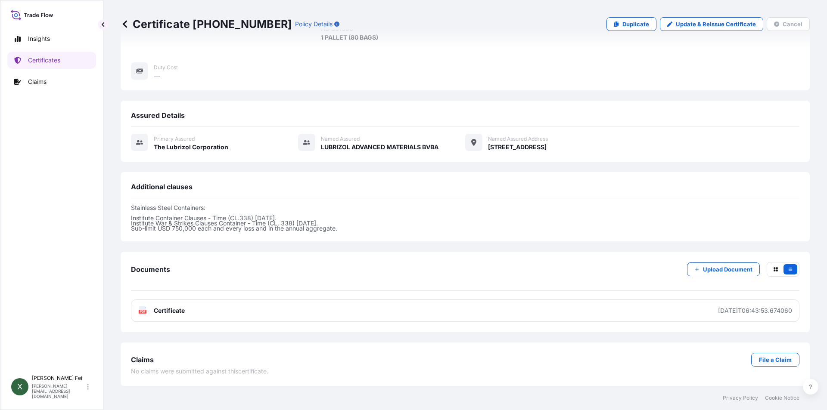
click at [448, 100] on div "Shipment details Reference: CSHSE0427726 Place of Loading — Origin [GEOGRAPHIC_…" at bounding box center [465, 90] width 689 height 386
